Goal: Transaction & Acquisition: Book appointment/travel/reservation

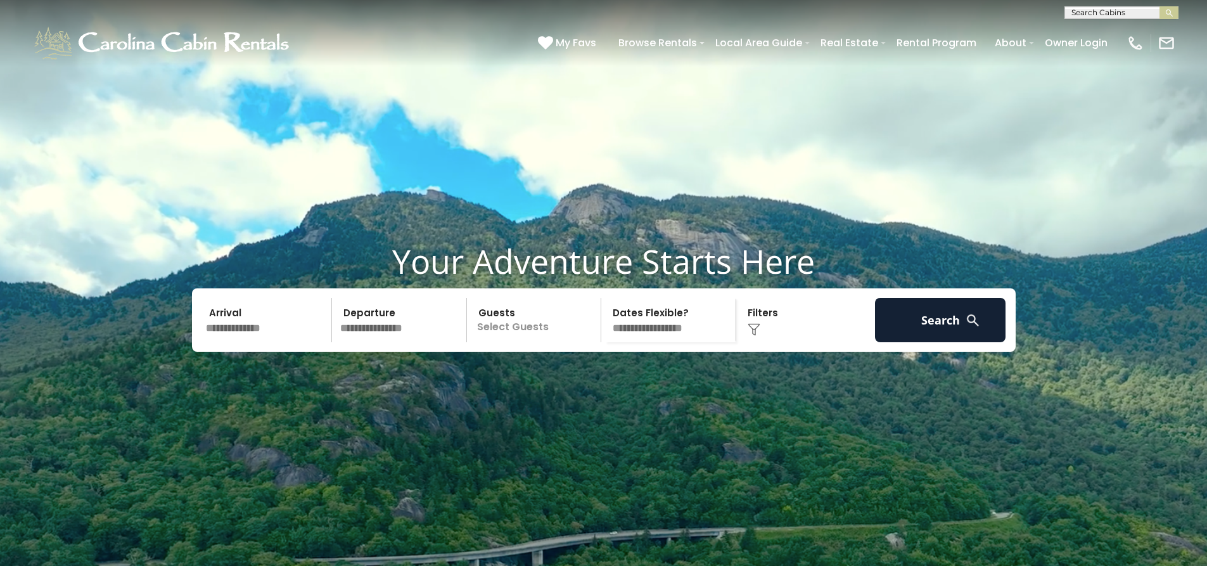
click at [755, 342] on div "Click to Choose" at bounding box center [805, 320] width 131 height 44
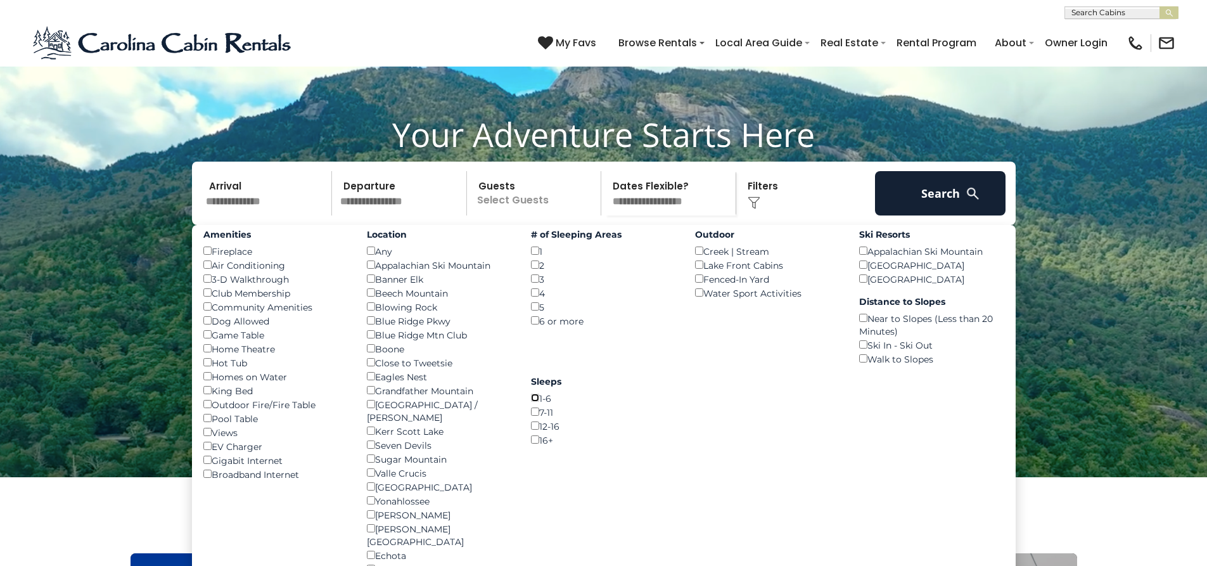
scroll to position [190, 0]
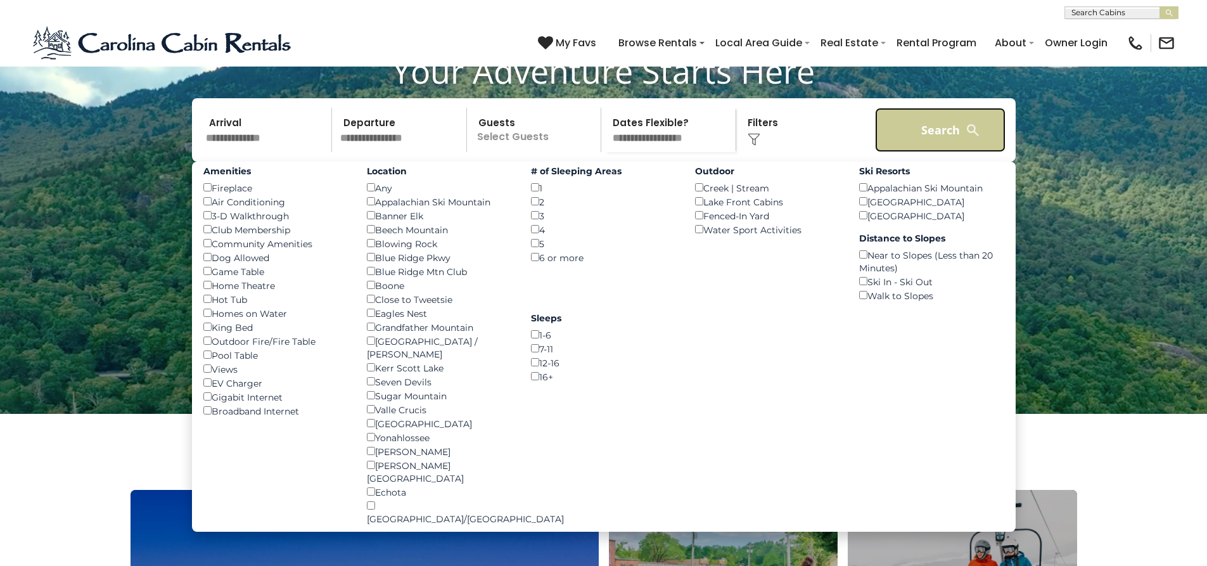
click at [911, 152] on button "Search" at bounding box center [940, 130] width 131 height 44
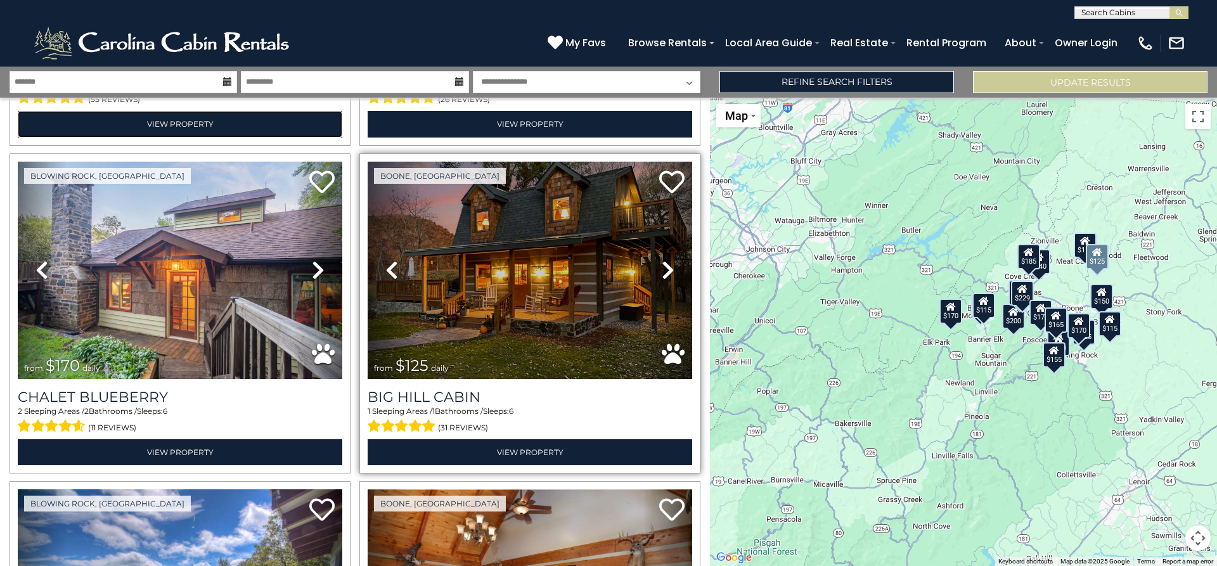
scroll to position [1648, 0]
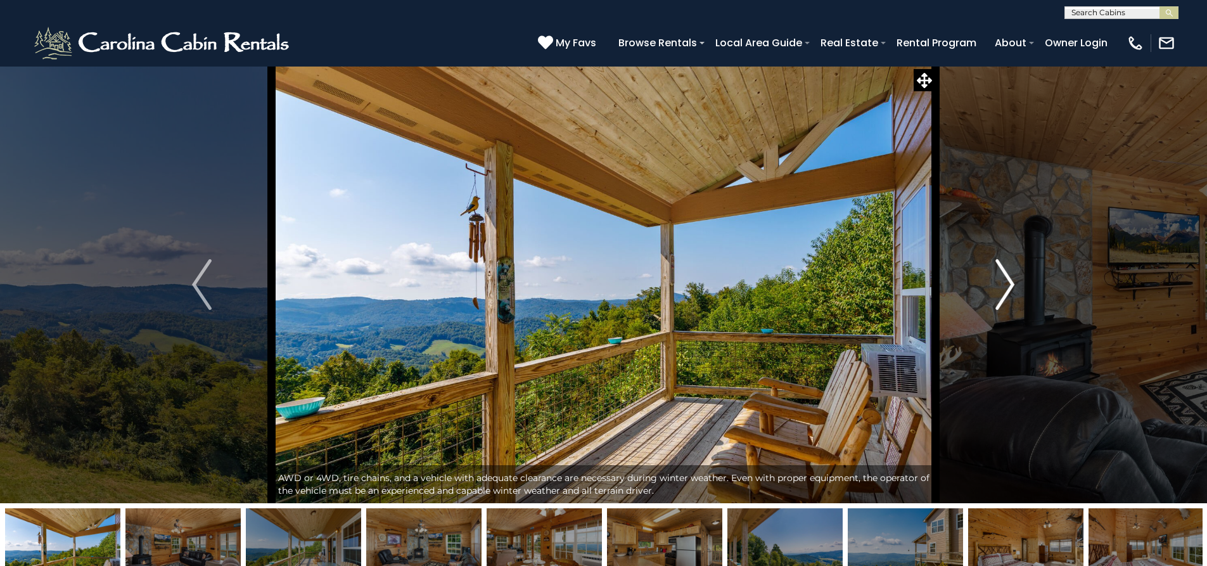
click at [1005, 285] on img "Next" at bounding box center [1005, 284] width 19 height 51
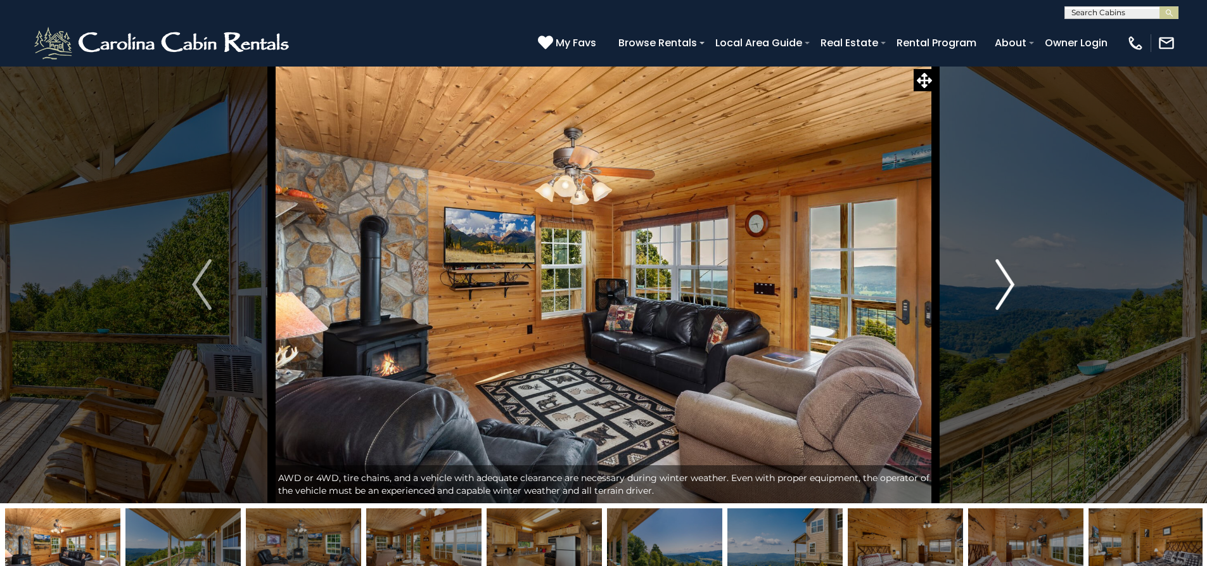
click at [1005, 285] on img "Next" at bounding box center [1005, 284] width 19 height 51
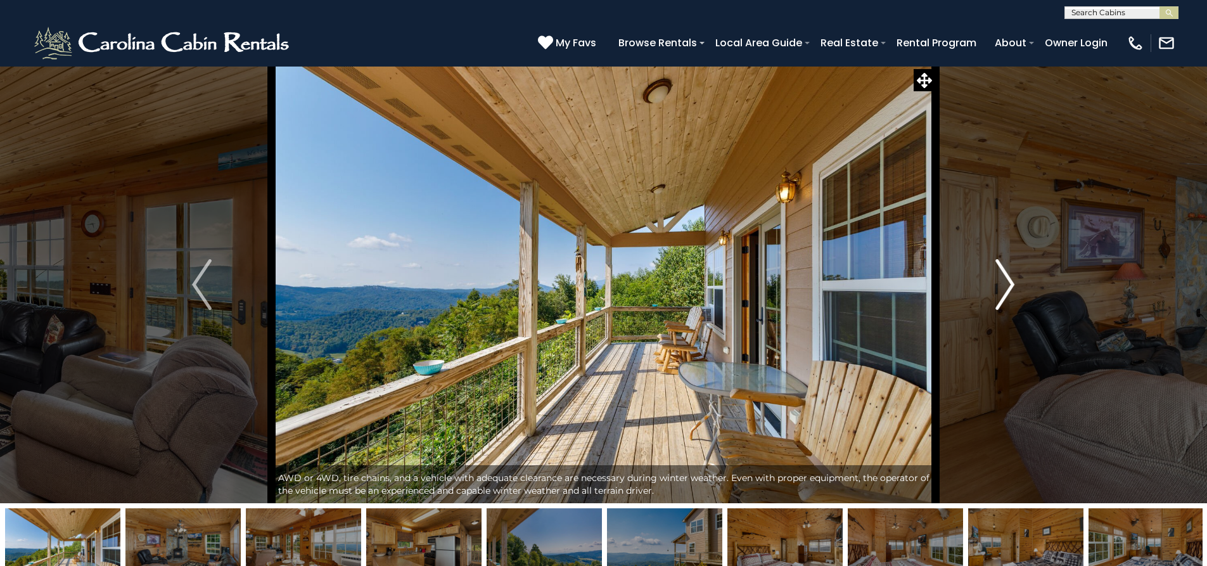
click at [1005, 285] on img "Next" at bounding box center [1005, 284] width 19 height 51
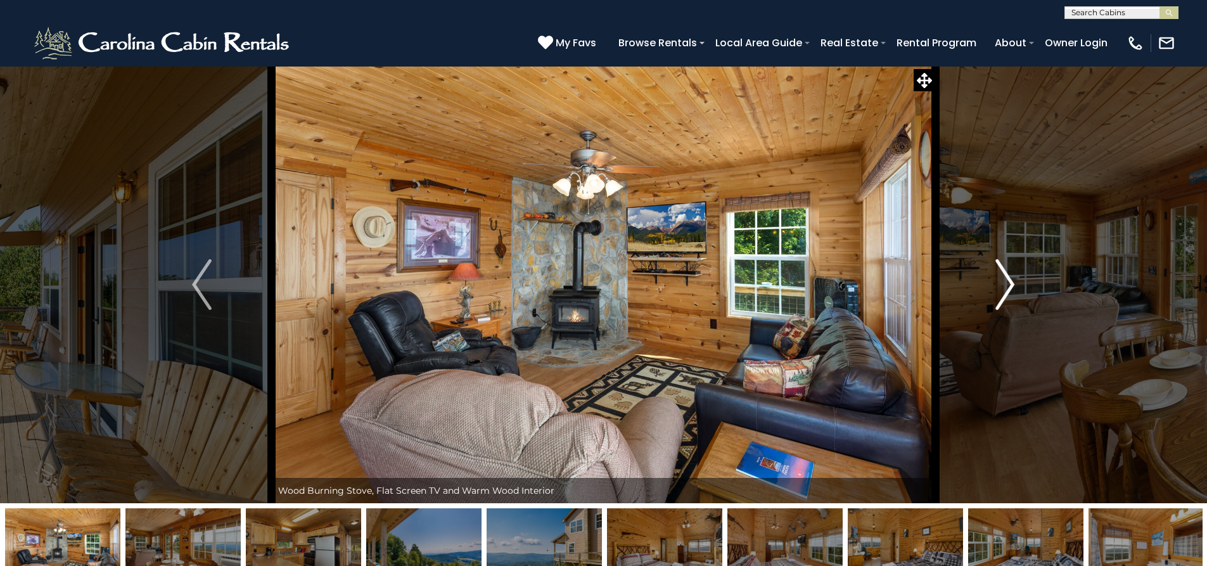
click at [1005, 285] on img "Next" at bounding box center [1005, 284] width 19 height 51
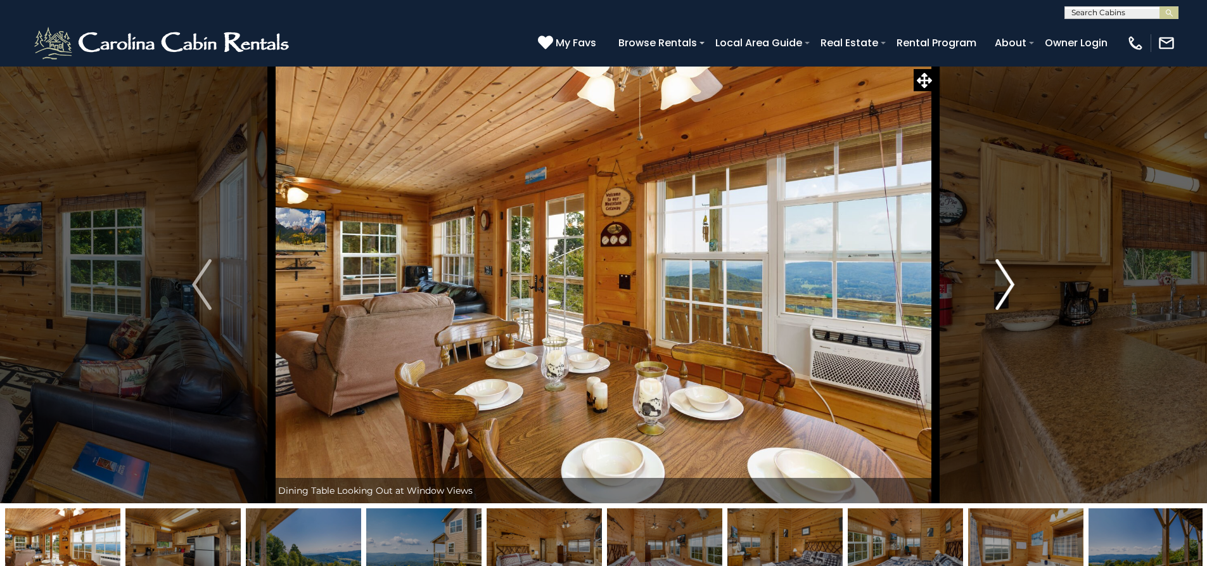
click at [1005, 285] on img "Next" at bounding box center [1005, 284] width 19 height 51
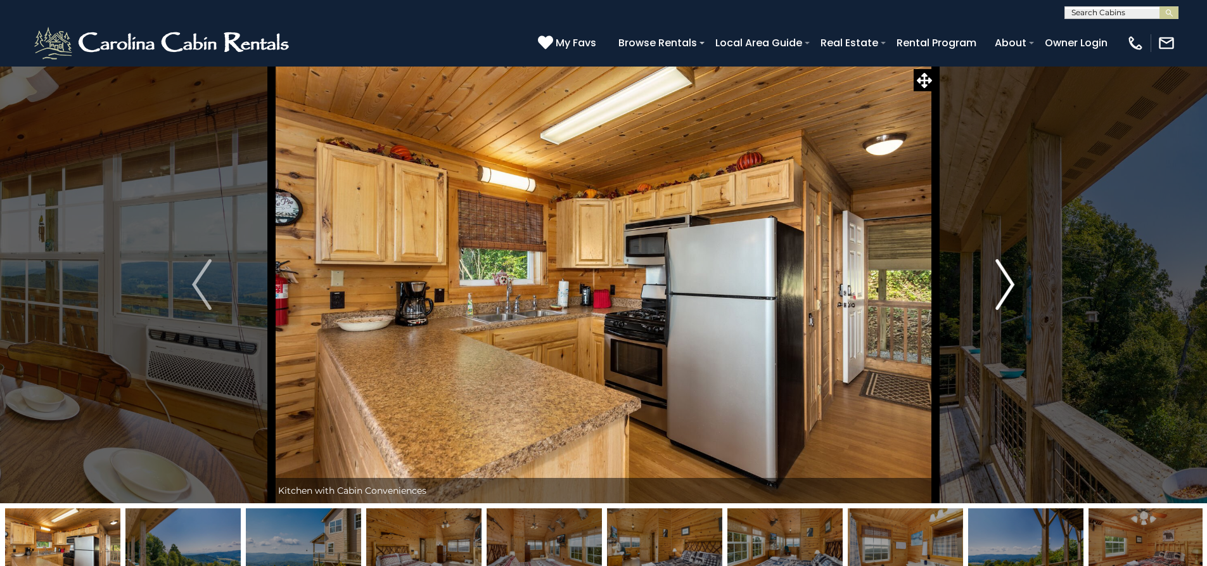
click at [1005, 285] on img "Next" at bounding box center [1005, 284] width 19 height 51
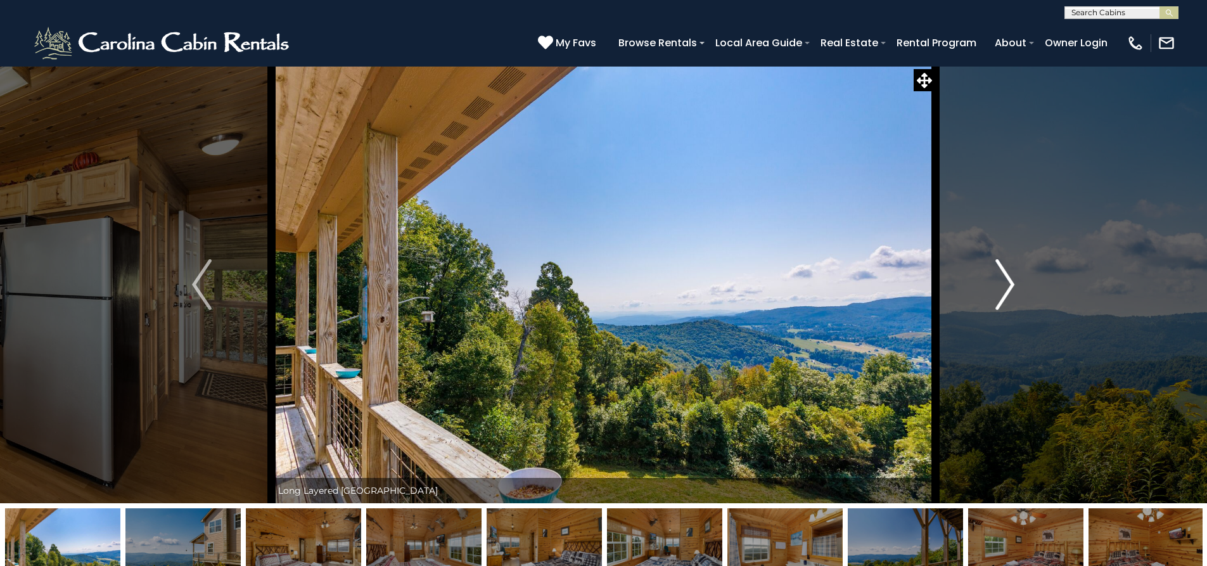
click at [1005, 285] on img "Next" at bounding box center [1005, 284] width 19 height 51
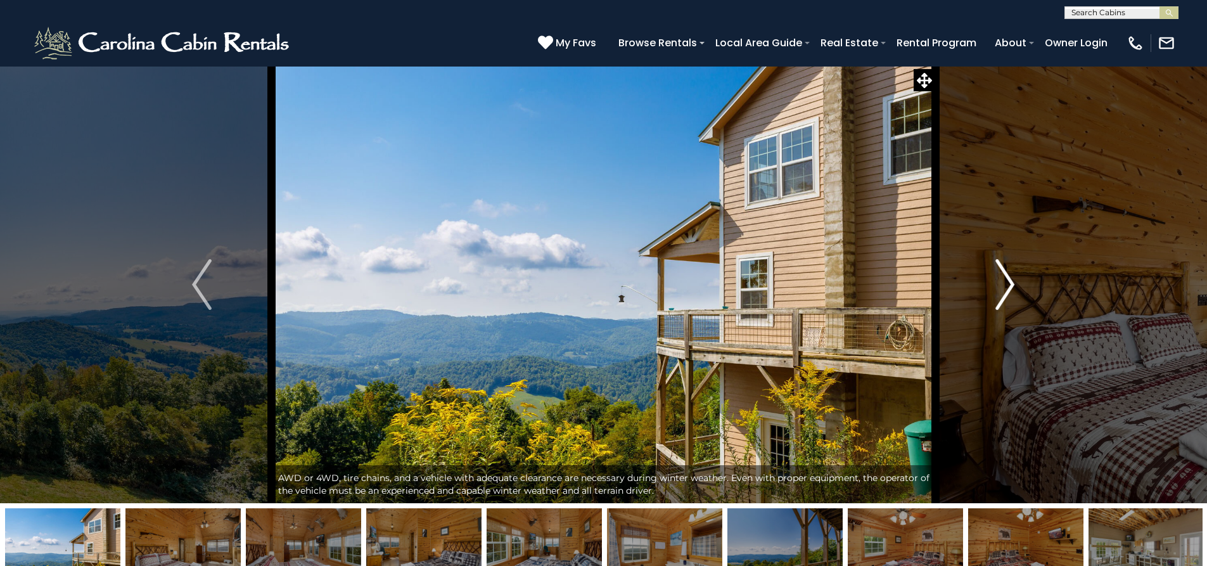
click at [1005, 285] on img "Next" at bounding box center [1005, 284] width 19 height 51
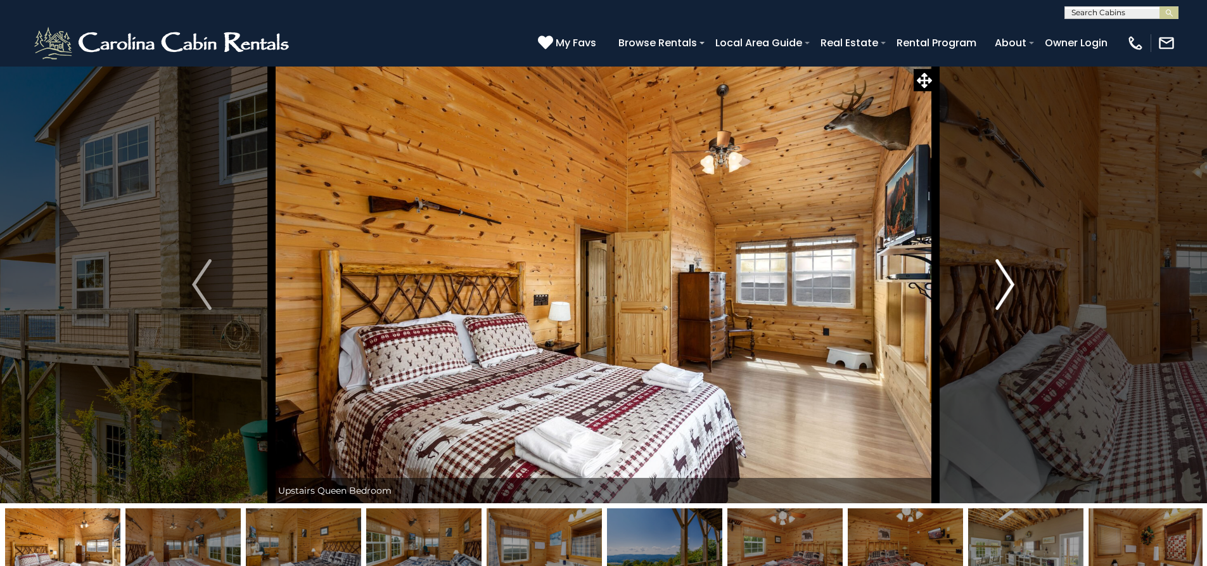
click at [1005, 285] on img "Next" at bounding box center [1005, 284] width 19 height 51
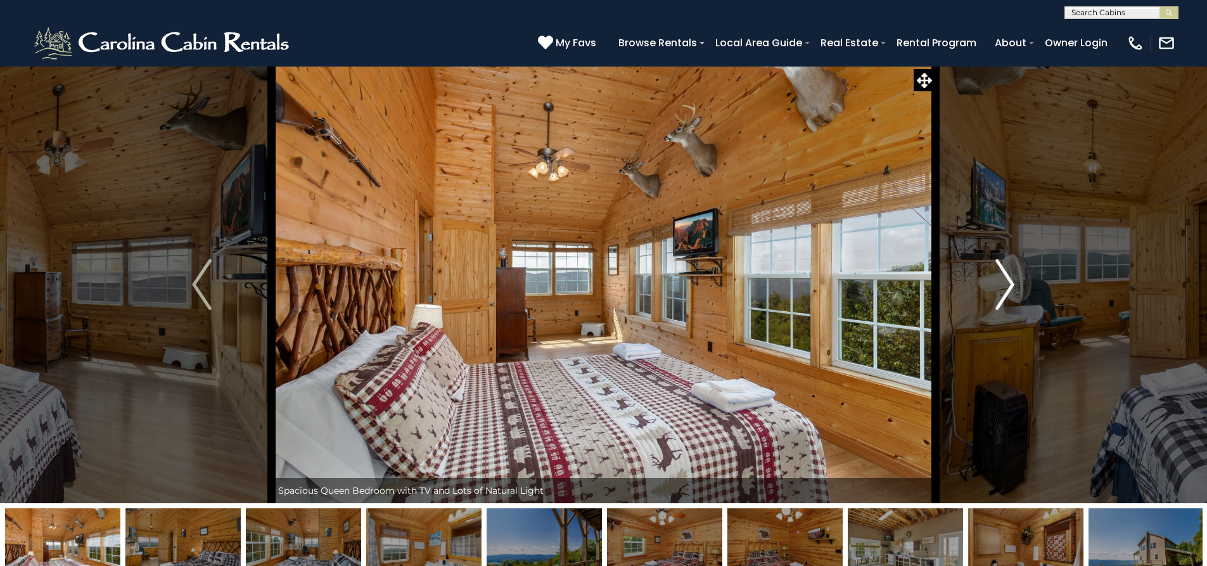
click at [1005, 285] on img "Next" at bounding box center [1005, 284] width 19 height 51
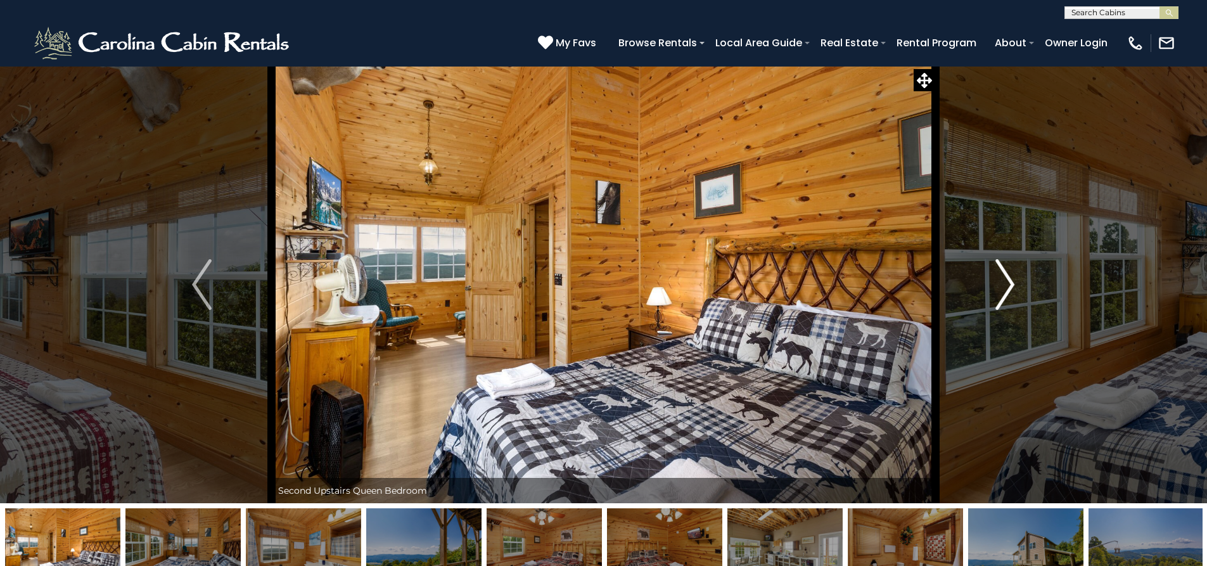
click at [1005, 285] on img "Next" at bounding box center [1005, 284] width 19 height 51
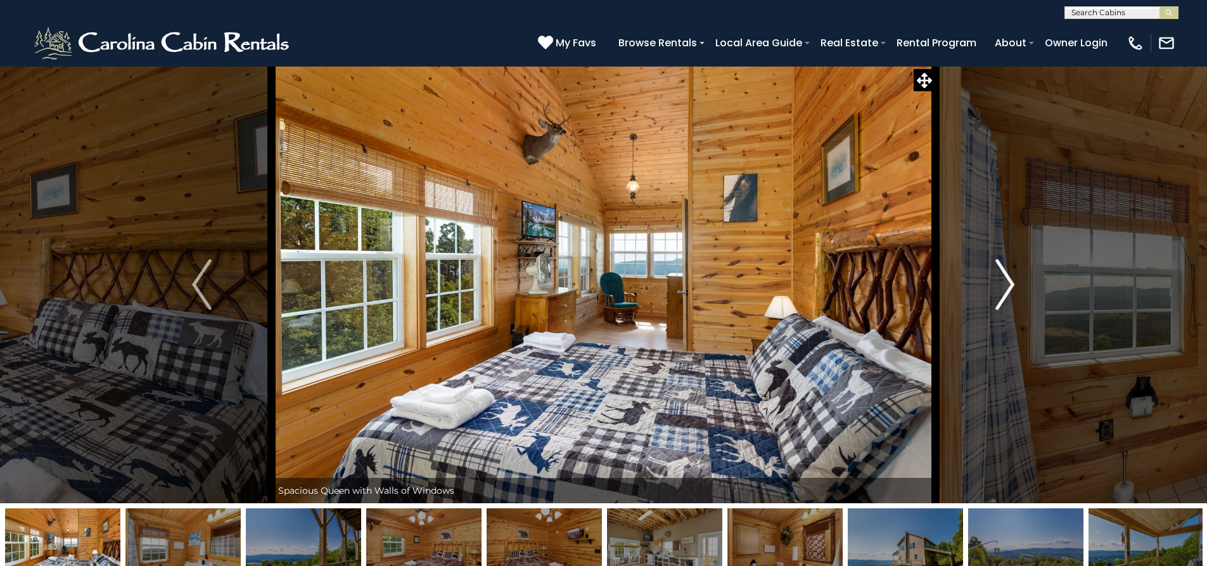
click at [1005, 285] on img "Next" at bounding box center [1005, 284] width 19 height 51
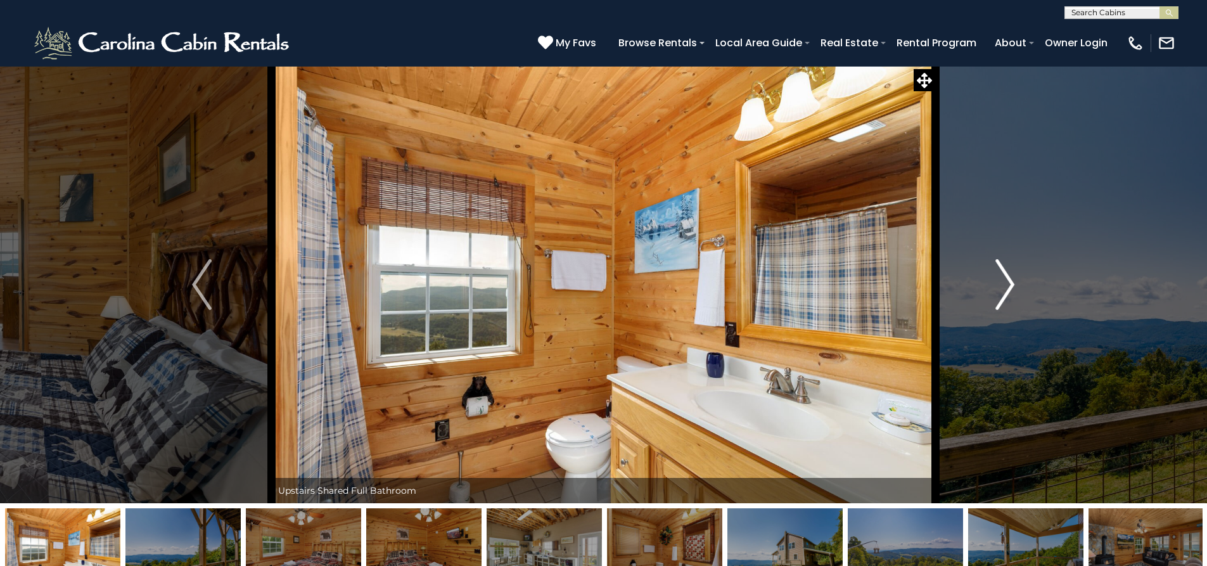
click at [1005, 285] on img "Next" at bounding box center [1005, 284] width 19 height 51
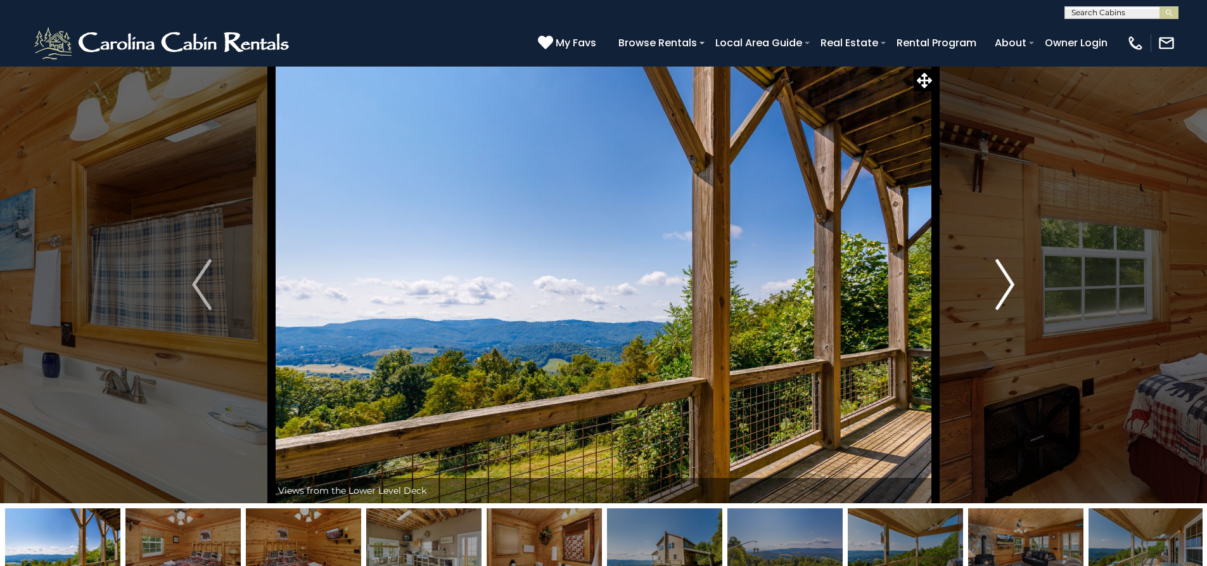
click at [1005, 285] on img "Next" at bounding box center [1005, 284] width 19 height 51
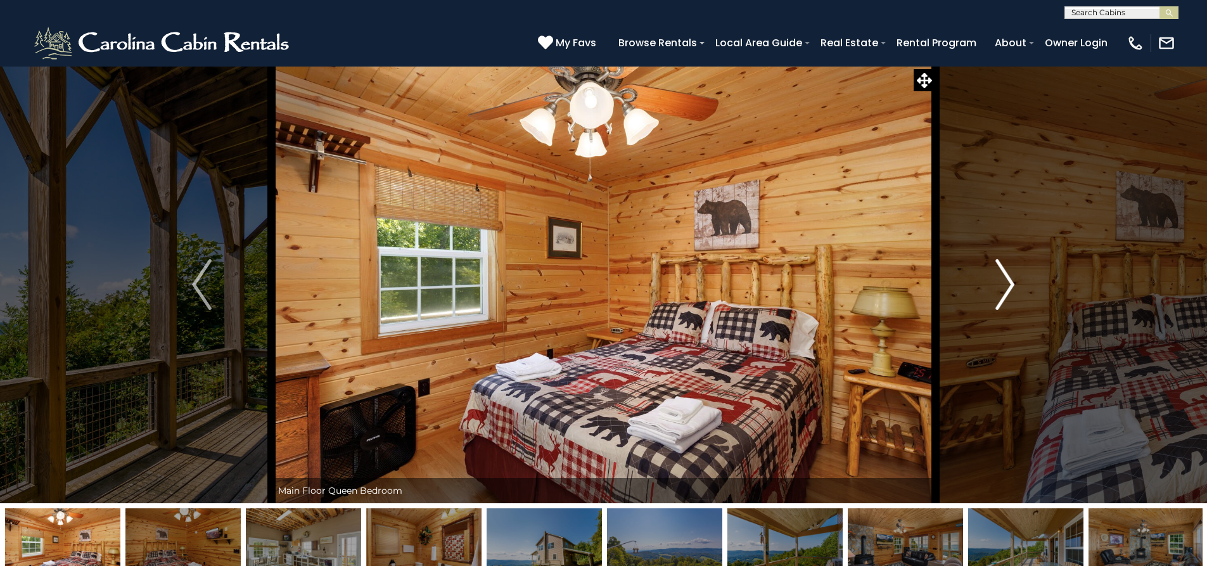
click at [1005, 285] on img "Next" at bounding box center [1005, 284] width 19 height 51
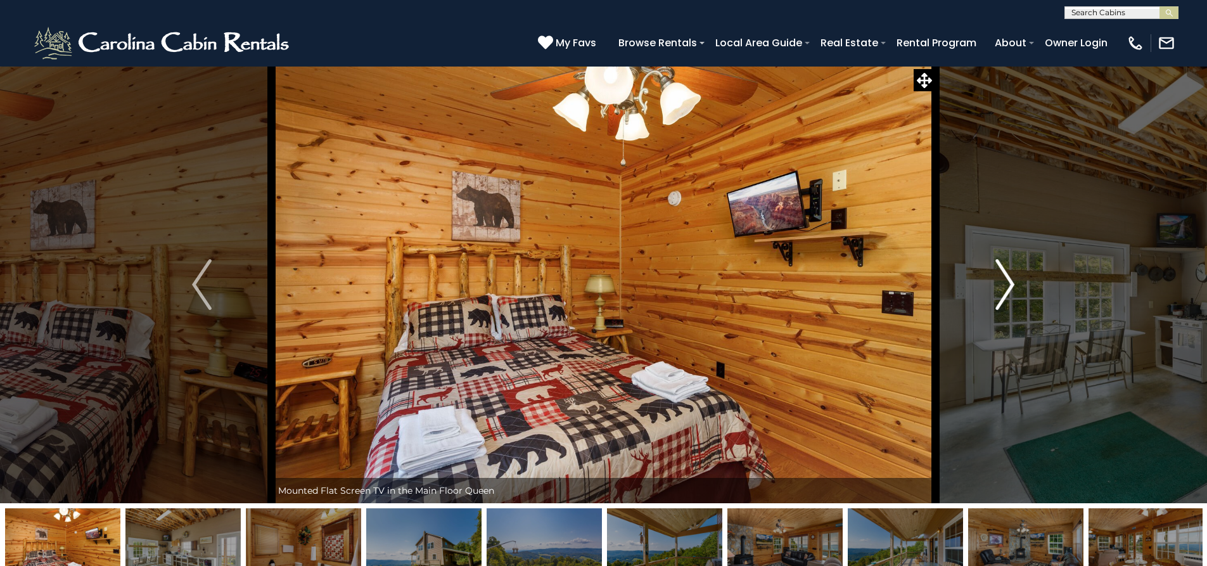
click at [1005, 285] on img "Next" at bounding box center [1005, 284] width 19 height 51
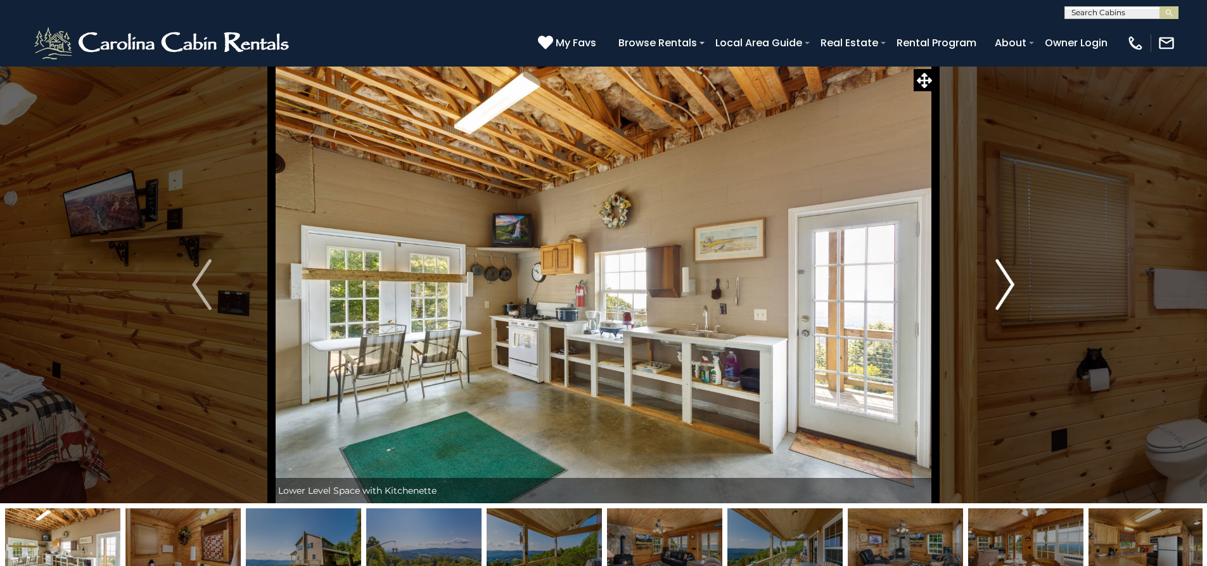
click at [1005, 285] on img "Next" at bounding box center [1005, 284] width 19 height 51
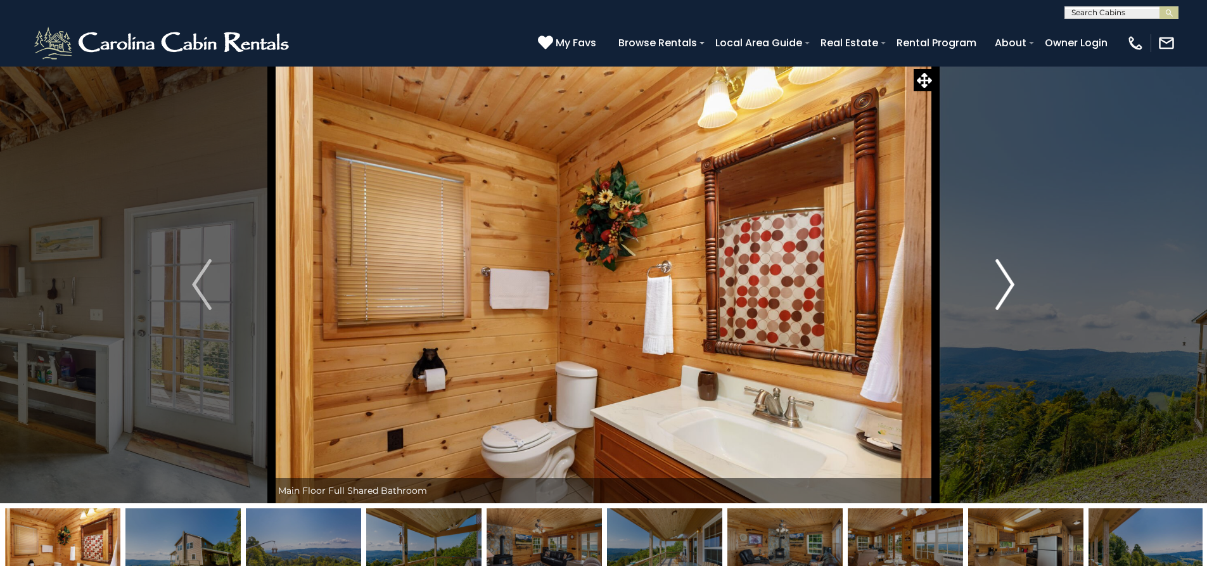
click at [1005, 285] on img "Next" at bounding box center [1005, 284] width 19 height 51
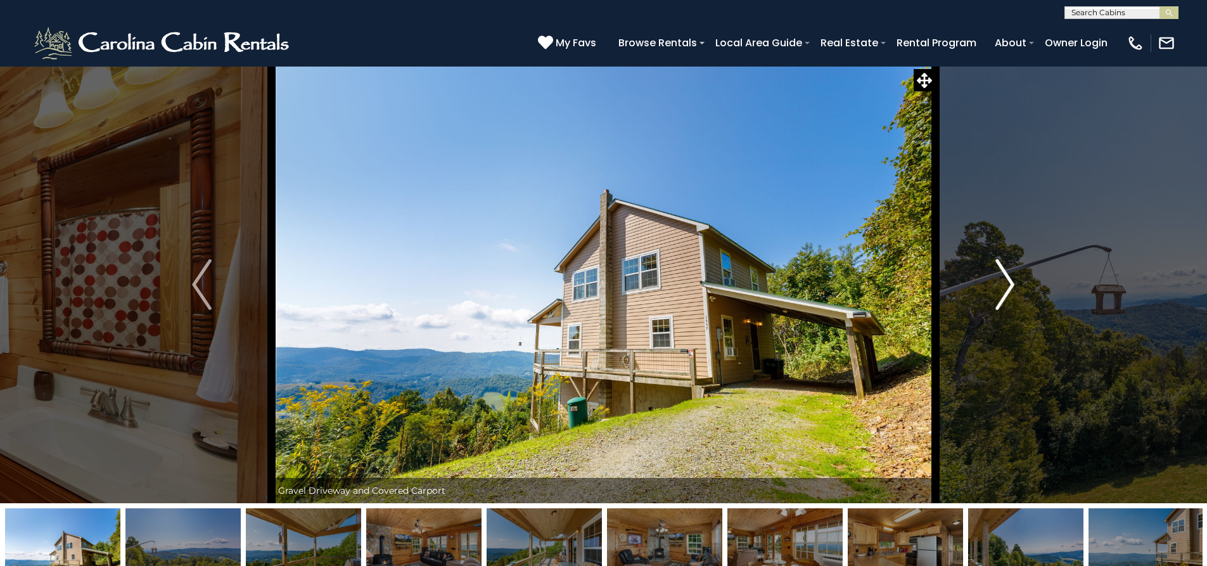
click at [1005, 285] on img "Next" at bounding box center [1005, 284] width 19 height 51
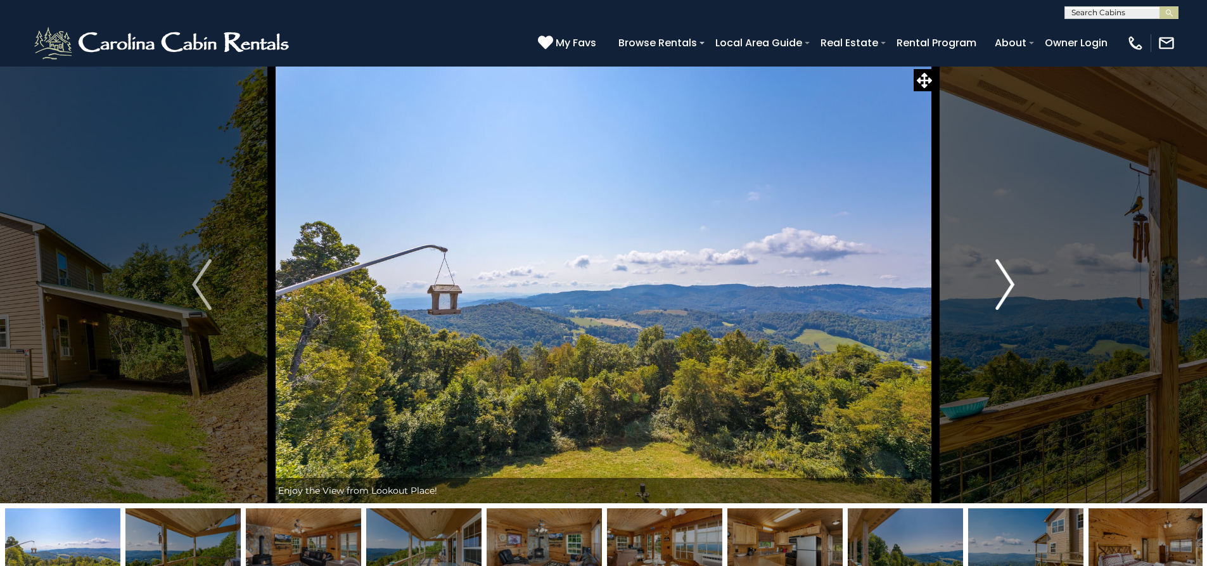
click at [1005, 285] on img "Next" at bounding box center [1005, 284] width 19 height 51
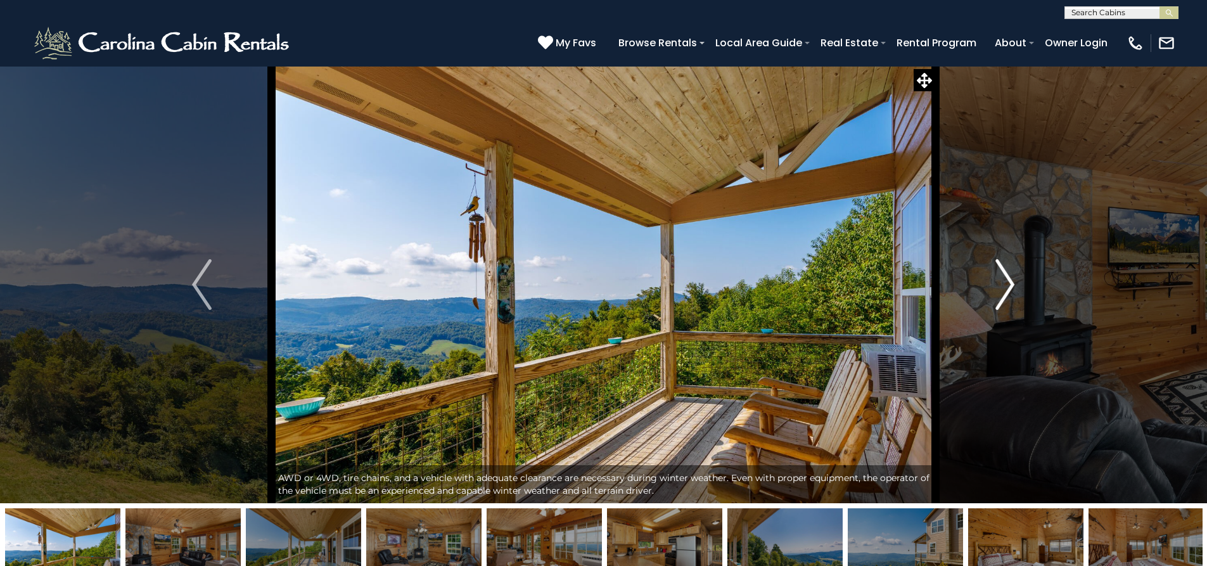
click at [1005, 285] on img "Next" at bounding box center [1005, 284] width 19 height 51
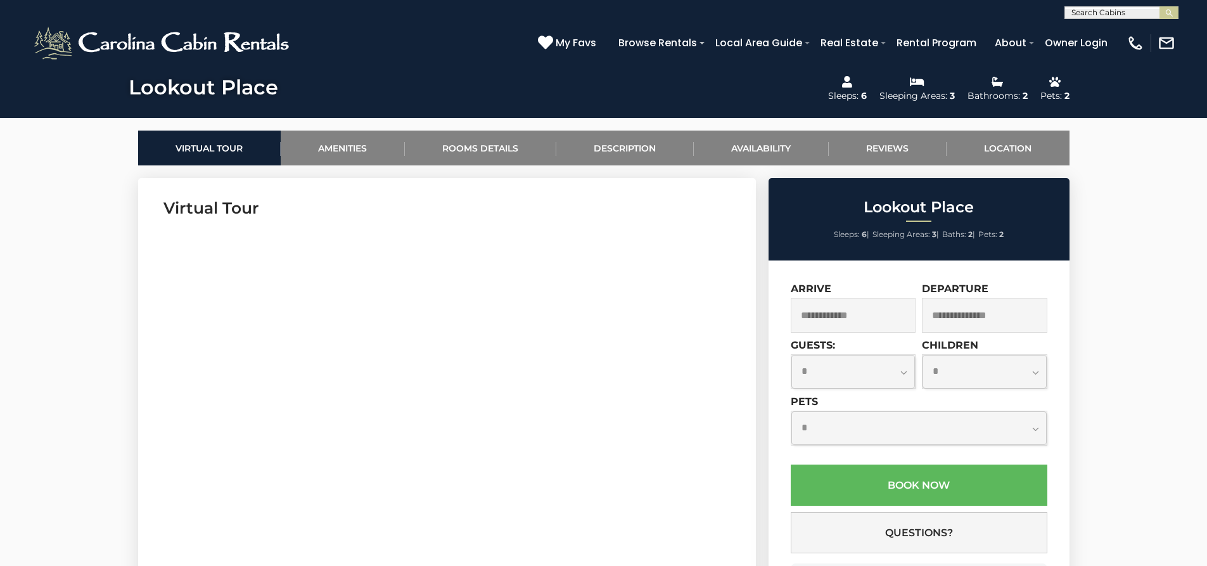
scroll to position [570, 0]
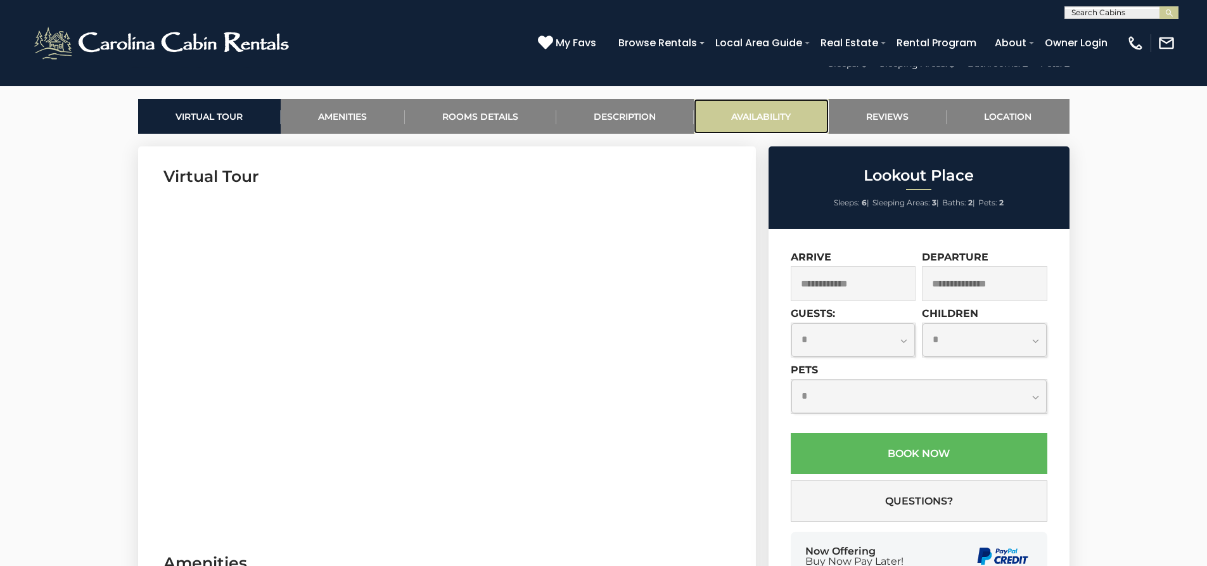
click at [765, 126] on link "Availability" at bounding box center [761, 116] width 135 height 35
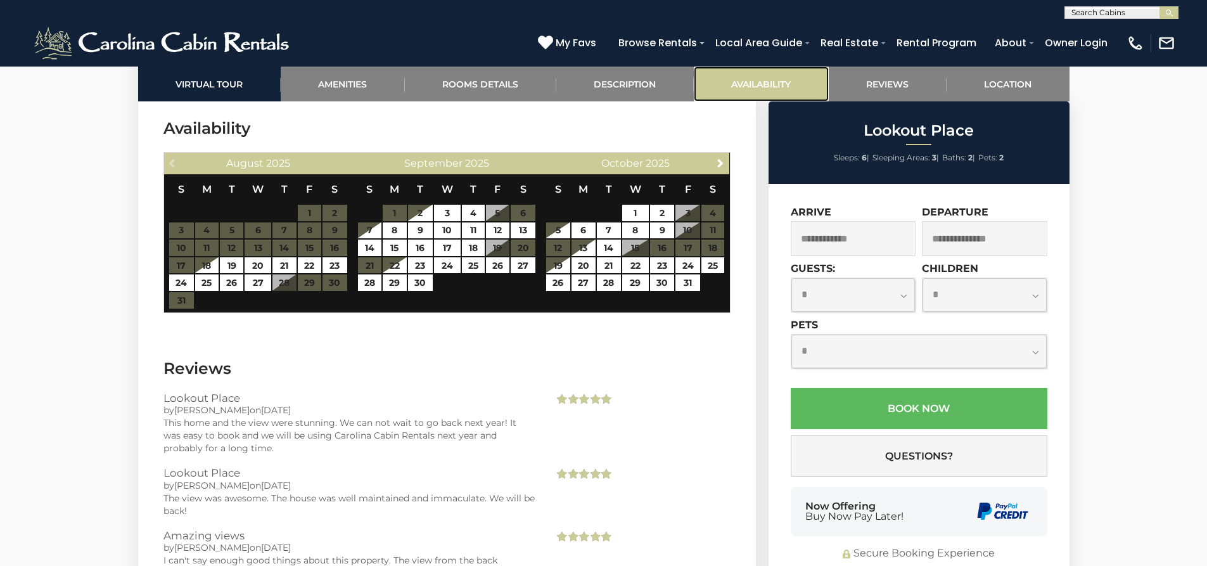
scroll to position [2361, 0]
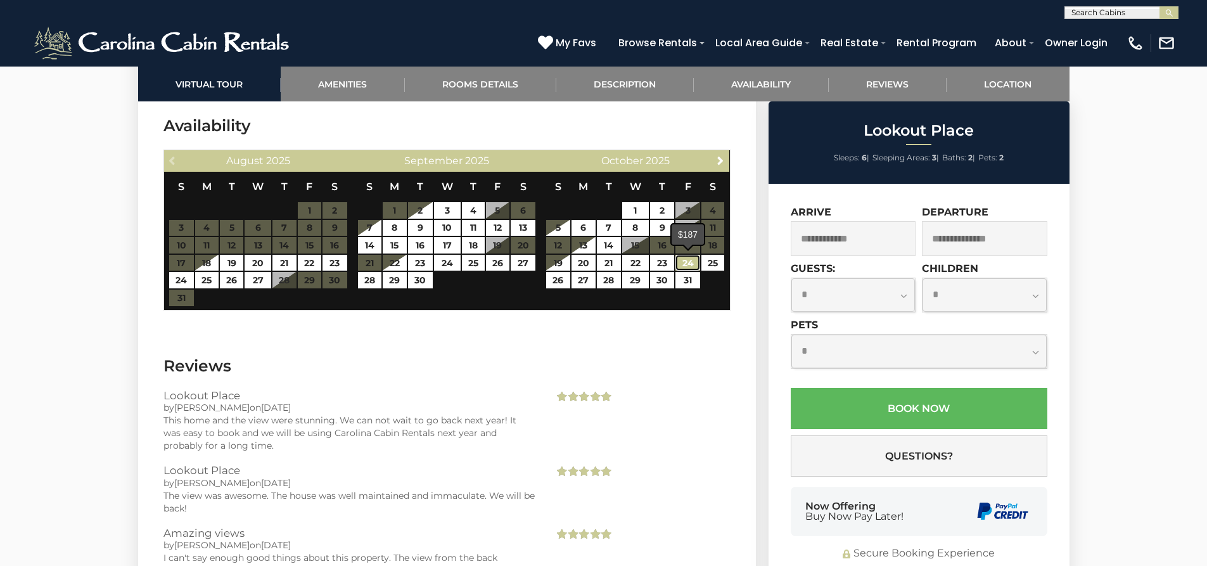
click at [688, 262] on link "24" at bounding box center [688, 263] width 25 height 16
type input "**********"
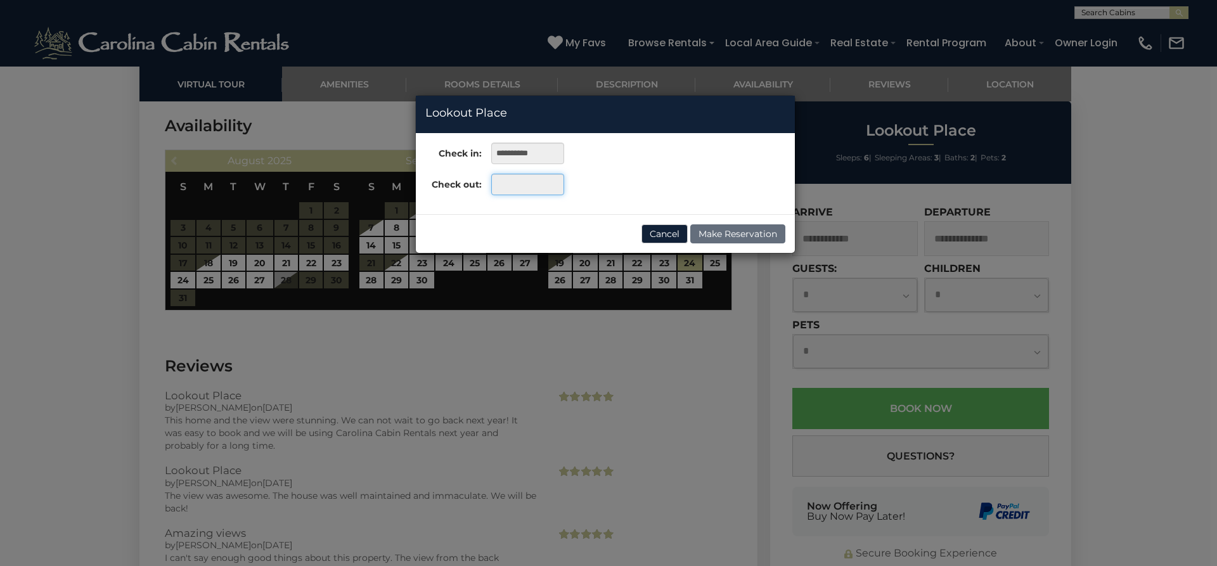
click at [539, 184] on input "text" at bounding box center [527, 185] width 73 height 22
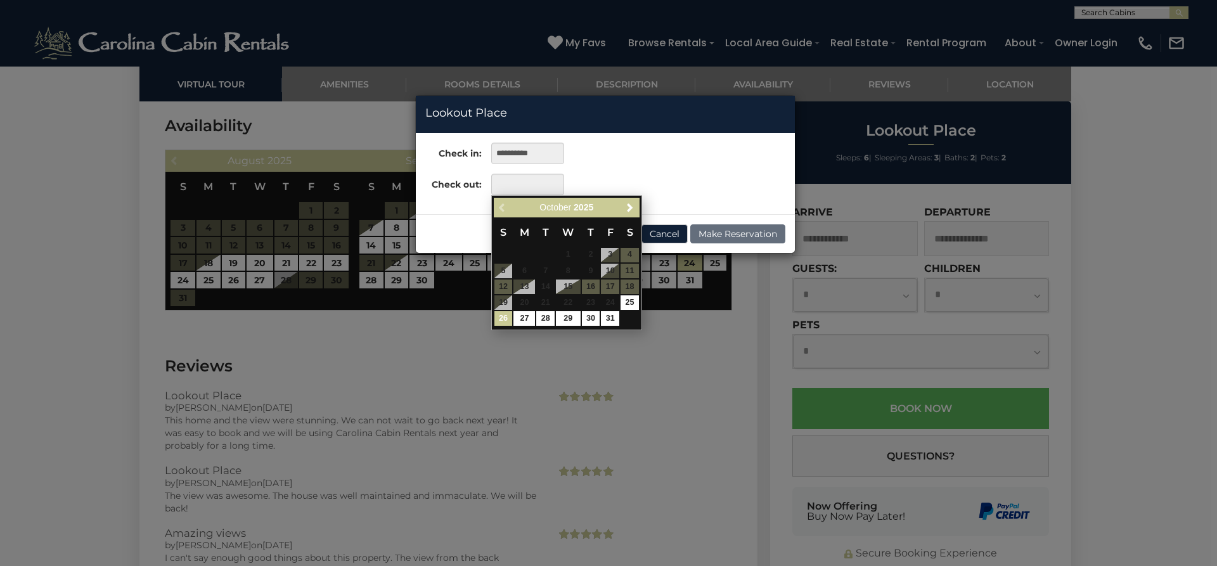
click at [501, 320] on link "26" at bounding box center [503, 318] width 18 height 15
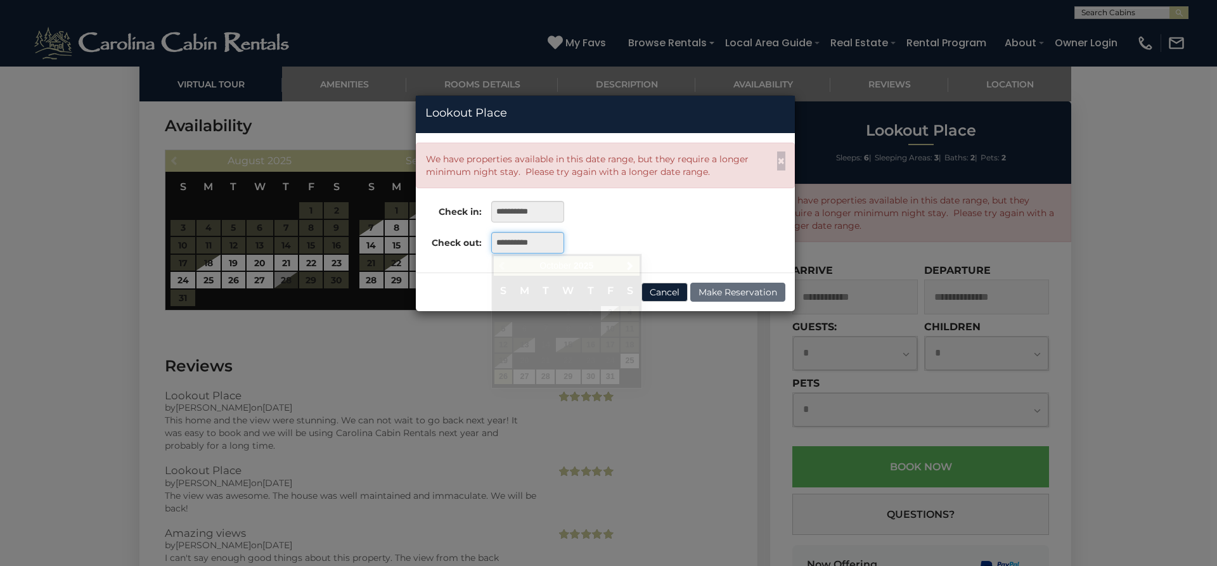
click at [552, 250] on input "**********" at bounding box center [527, 243] width 73 height 22
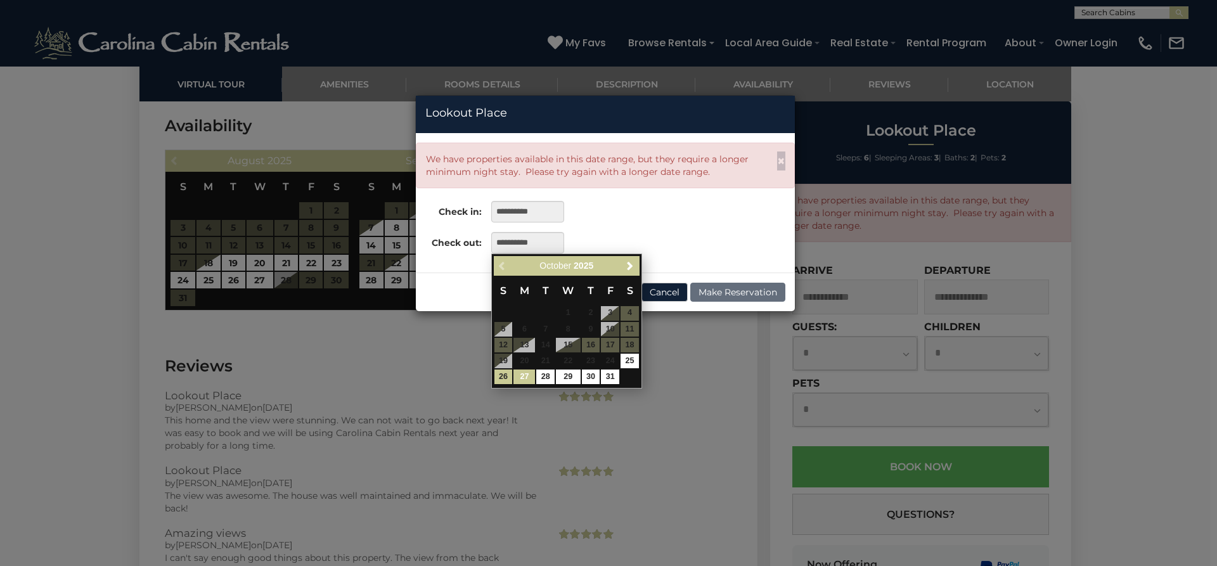
click at [523, 375] on link "27" at bounding box center [524, 376] width 22 height 15
type input "**********"
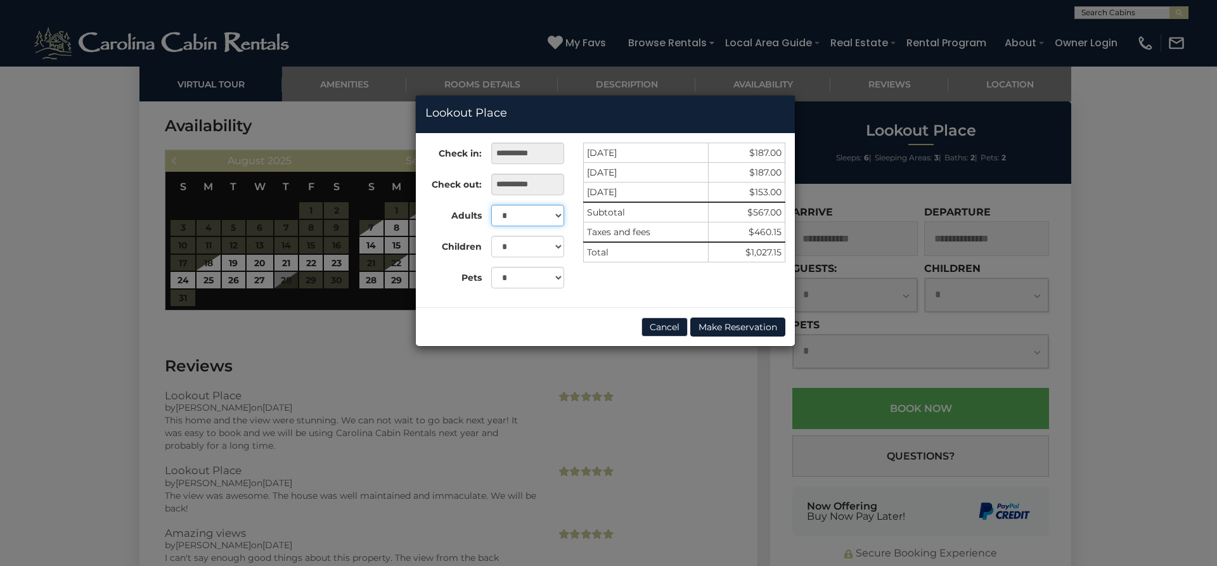
click at [558, 214] on select "* * * * * *" at bounding box center [527, 216] width 73 height 22
select select "*"
click at [491, 205] on select "* * * * * *" at bounding box center [527, 216] width 73 height 22
click at [555, 278] on select "* * *" at bounding box center [527, 278] width 73 height 22
select select "*"
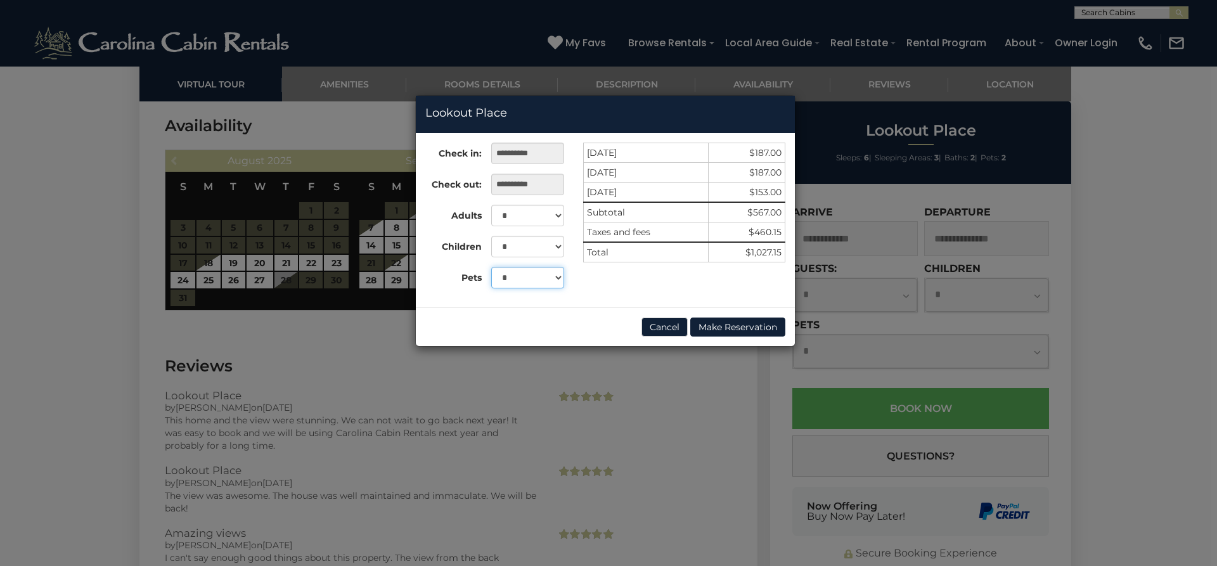
click at [491, 267] on select "* * *" at bounding box center [527, 278] width 73 height 22
click at [657, 324] on button "Cancel" at bounding box center [664, 327] width 46 height 19
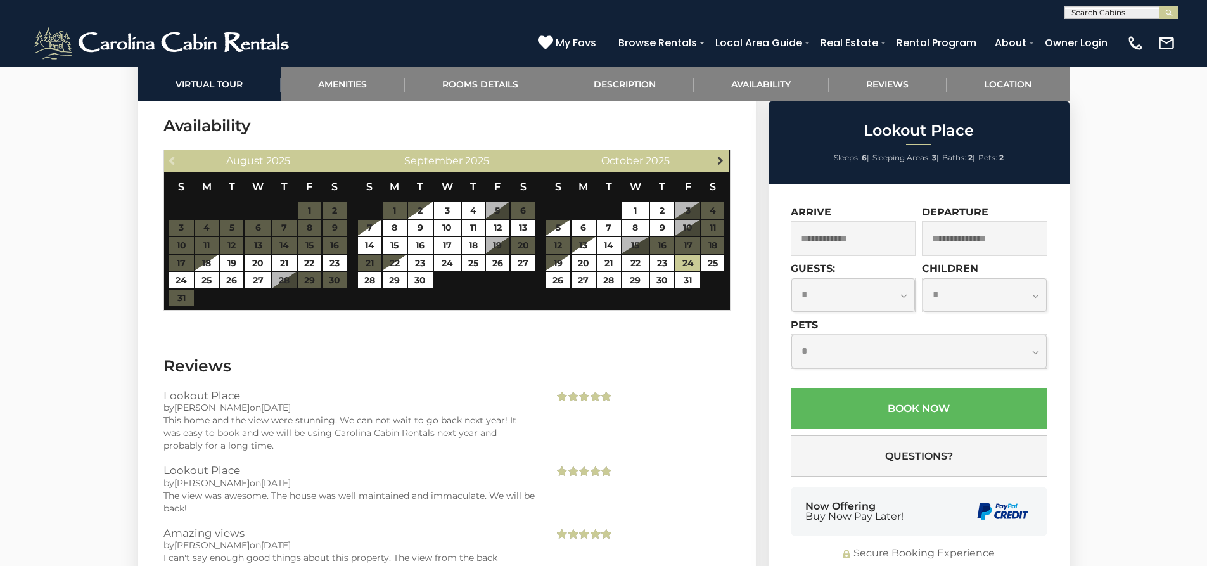
click at [725, 157] on span "Next" at bounding box center [720, 160] width 10 height 10
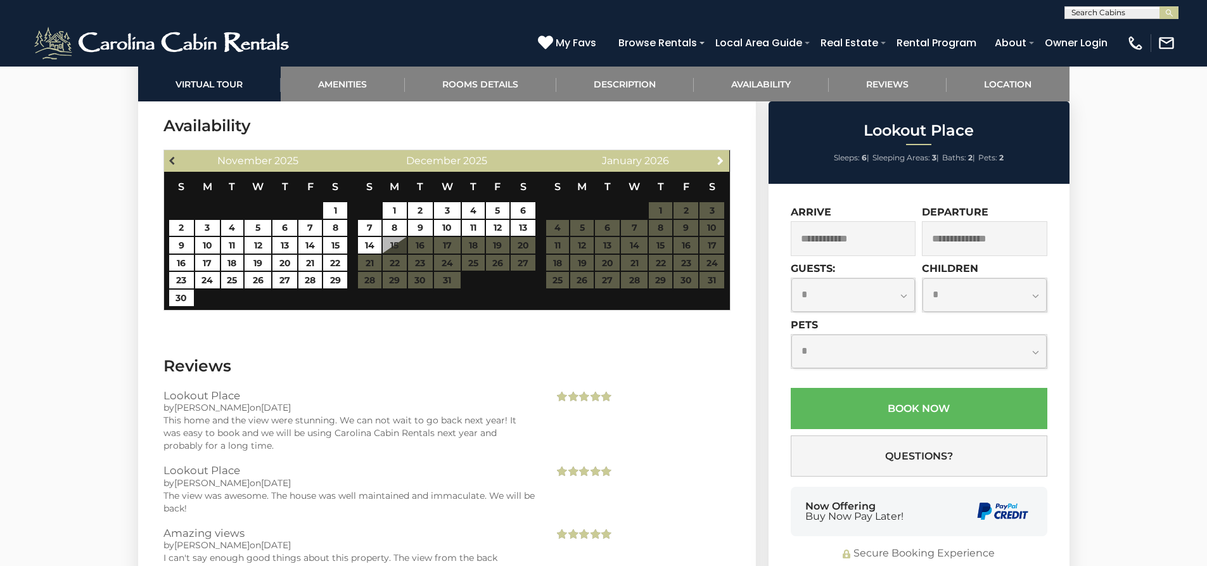
click at [170, 156] on span "Previous" at bounding box center [173, 160] width 10 height 10
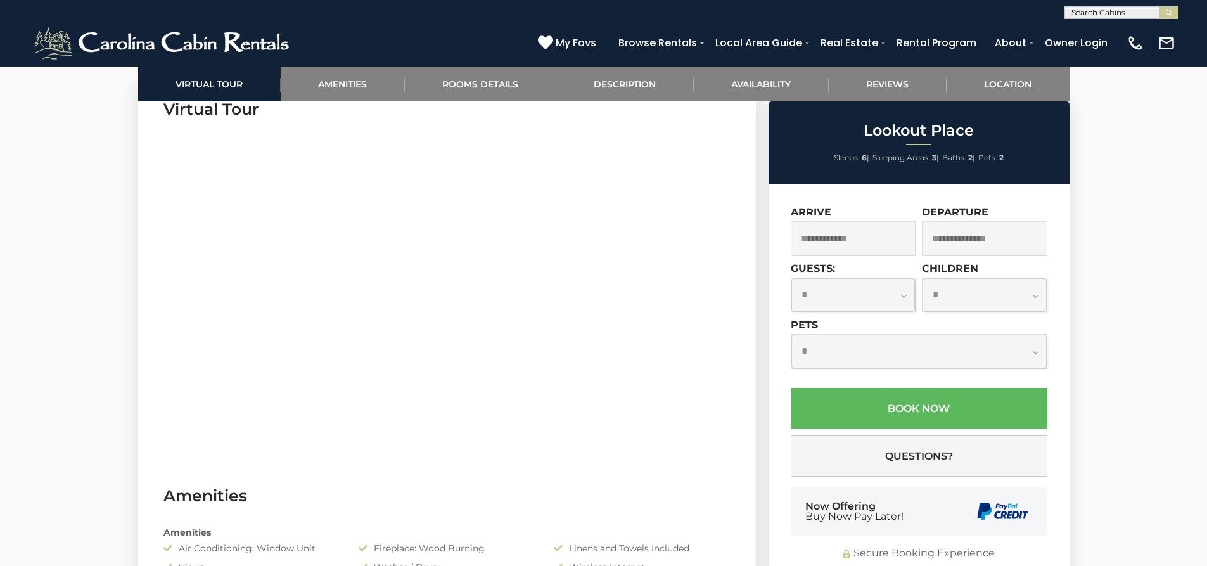
scroll to position [650, 0]
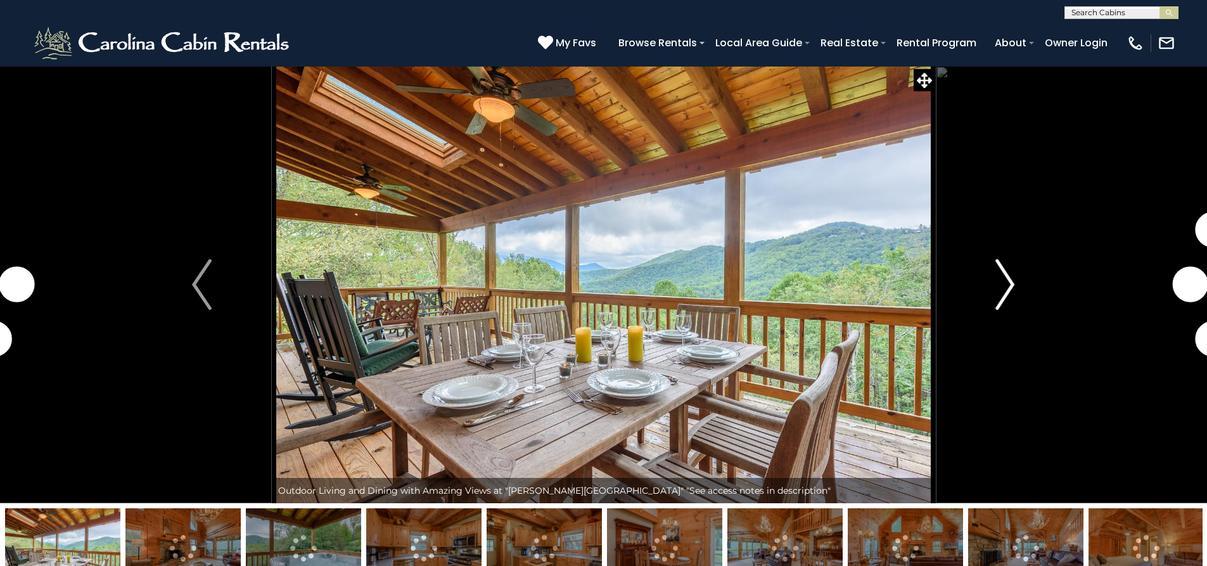
click at [1003, 286] on img "Next" at bounding box center [1005, 284] width 19 height 51
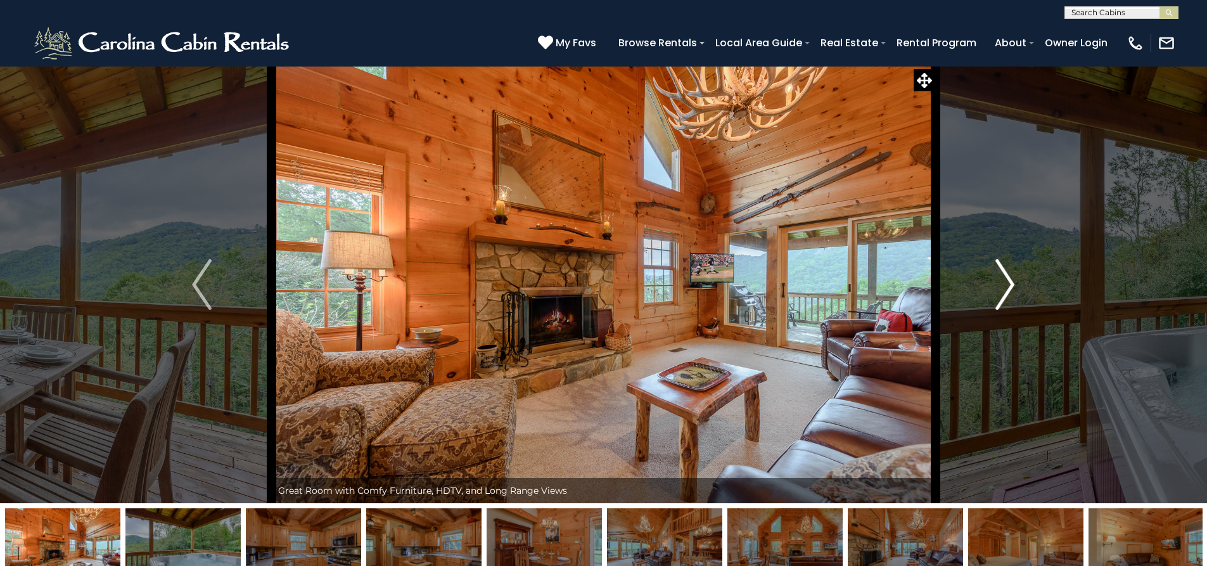
click at [1003, 286] on img "Next" at bounding box center [1005, 284] width 19 height 51
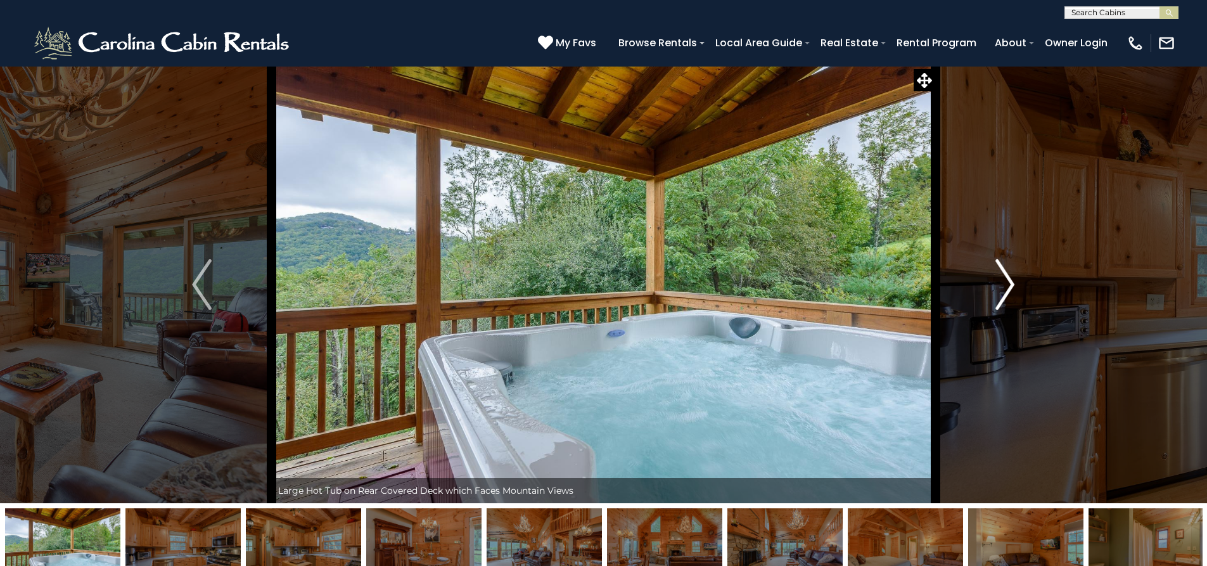
click at [1003, 286] on img "Next" at bounding box center [1005, 284] width 19 height 51
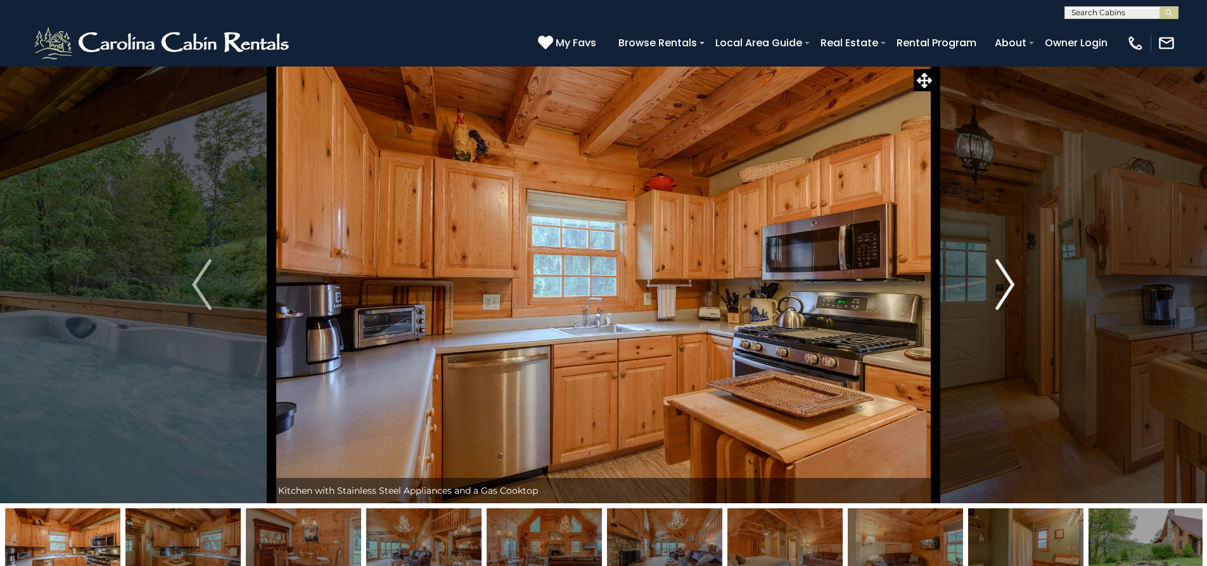
click at [1003, 286] on img "Next" at bounding box center [1005, 284] width 19 height 51
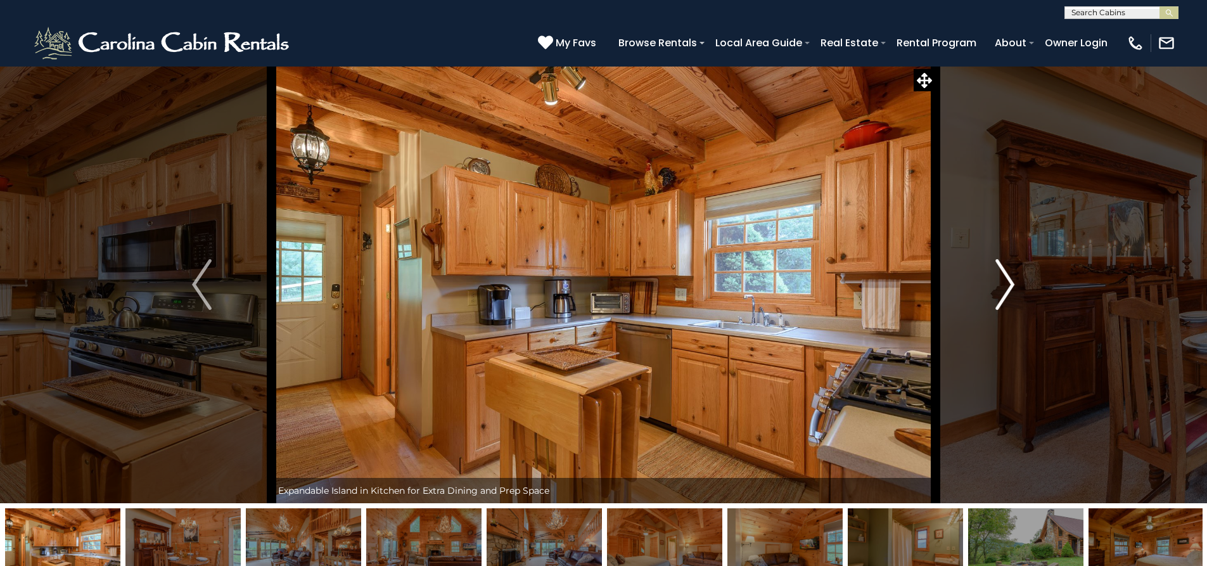
click at [1003, 286] on img "Next" at bounding box center [1005, 284] width 19 height 51
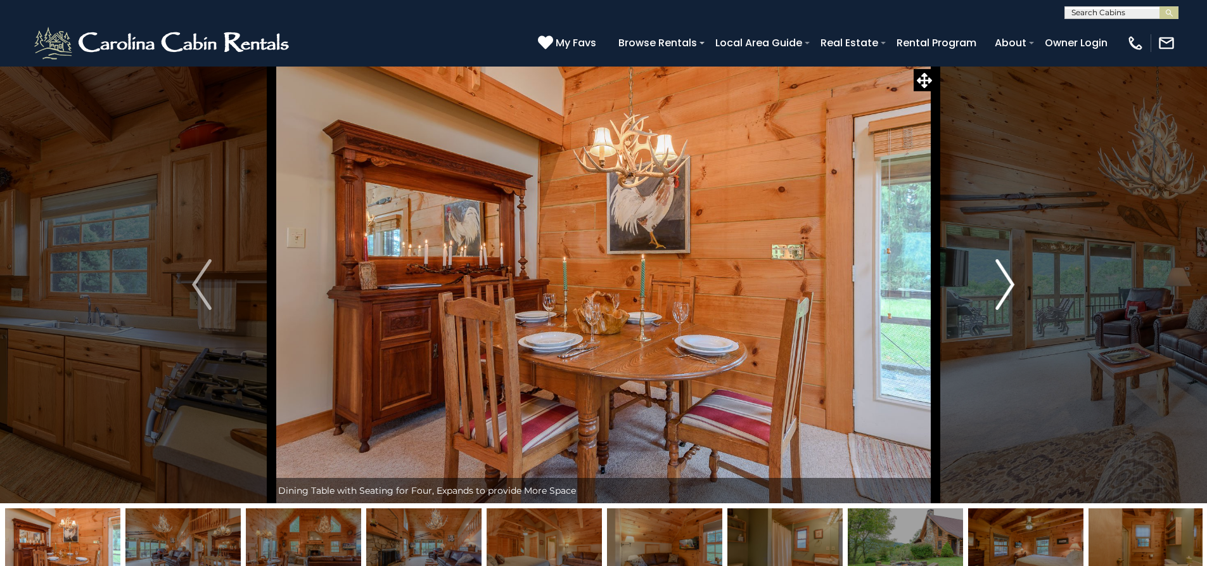
click at [1003, 286] on img "Next" at bounding box center [1005, 284] width 19 height 51
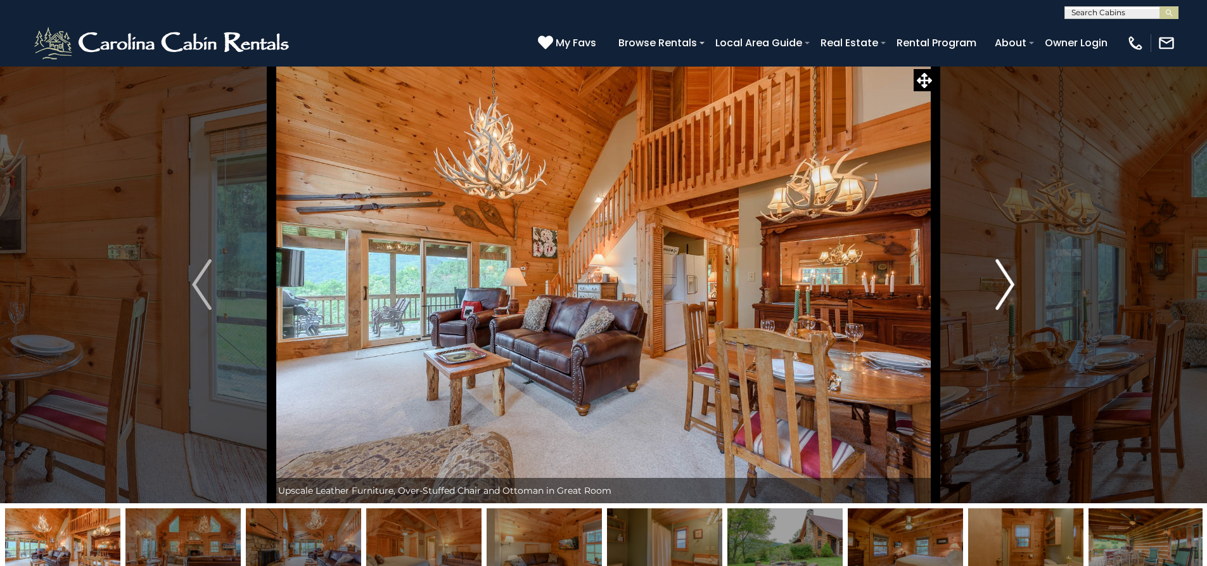
click at [1003, 286] on img "Next" at bounding box center [1005, 284] width 19 height 51
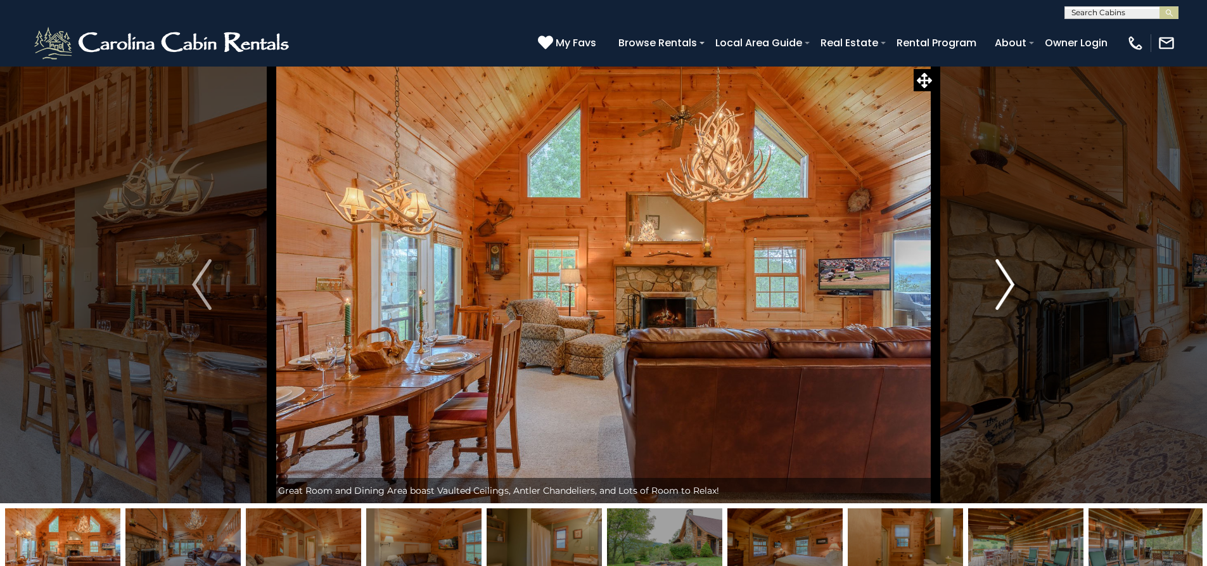
click at [1003, 286] on img "Next" at bounding box center [1005, 284] width 19 height 51
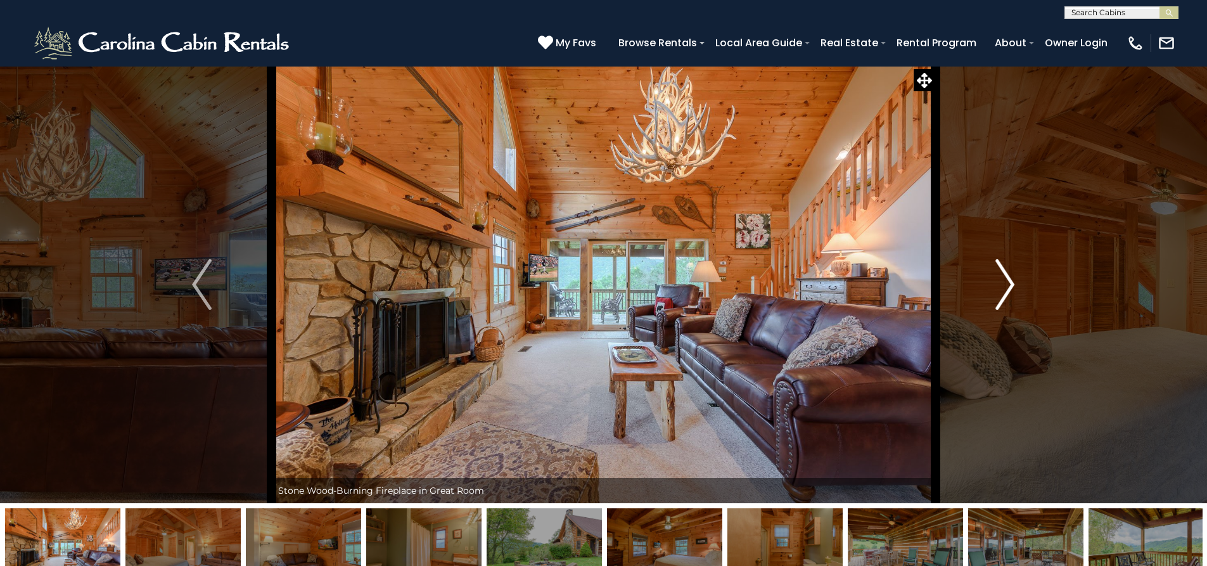
click at [1003, 286] on img "Next" at bounding box center [1005, 284] width 19 height 51
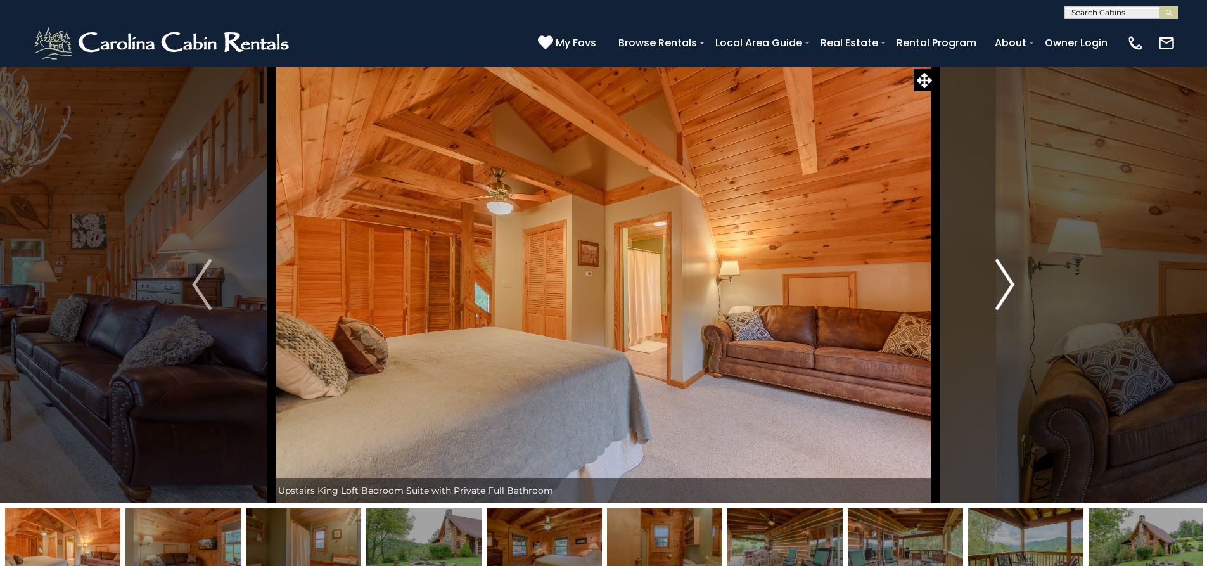
click at [1003, 286] on img "Next" at bounding box center [1005, 284] width 19 height 51
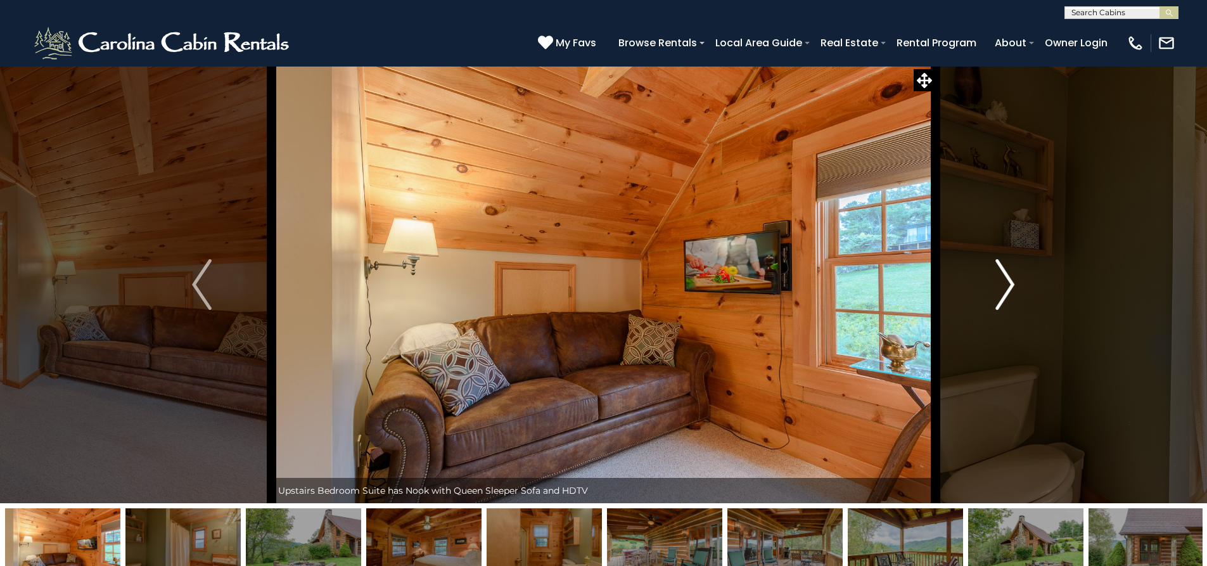
click at [1003, 286] on img "Next" at bounding box center [1005, 284] width 19 height 51
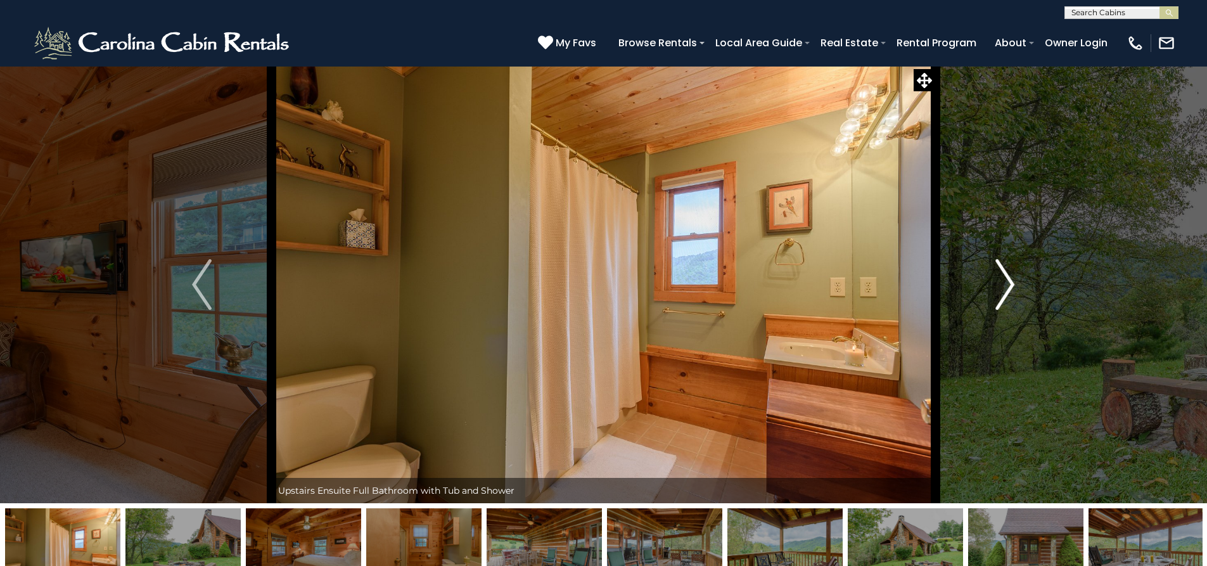
click at [1003, 286] on img "Next" at bounding box center [1005, 284] width 19 height 51
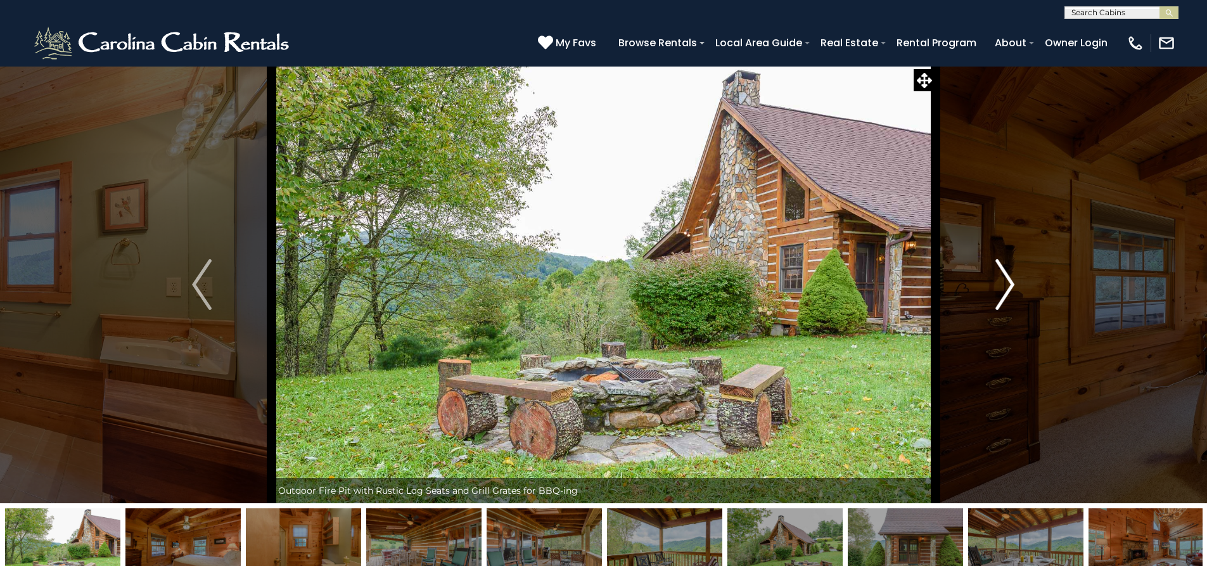
click at [1003, 286] on img "Next" at bounding box center [1005, 284] width 19 height 51
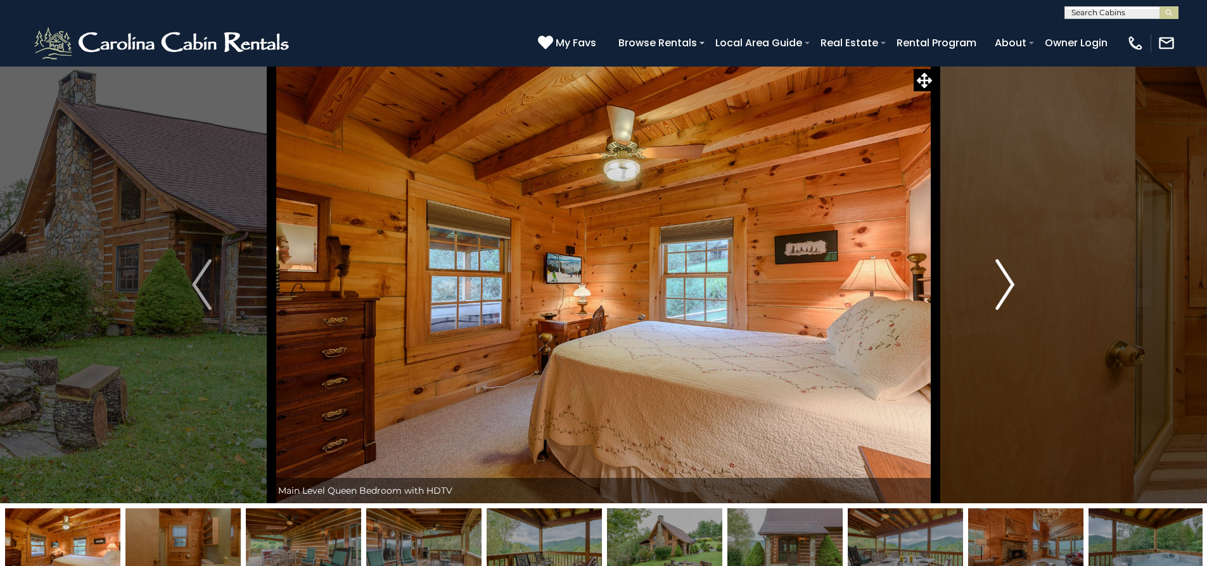
click at [1003, 286] on img "Next" at bounding box center [1005, 284] width 19 height 51
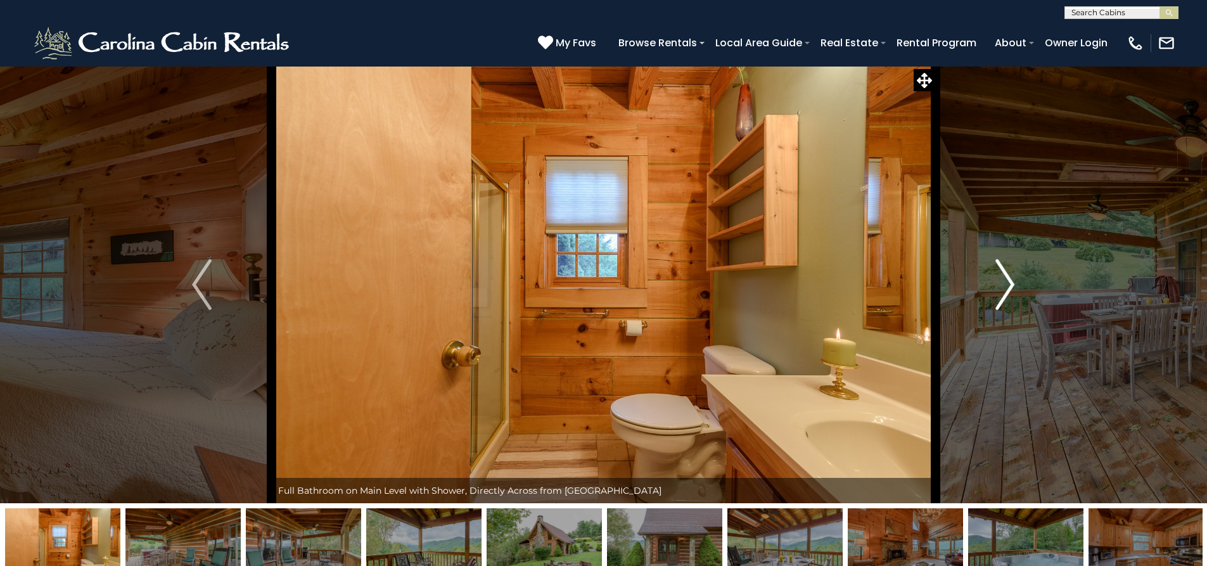
click at [1003, 286] on img "Next" at bounding box center [1005, 284] width 19 height 51
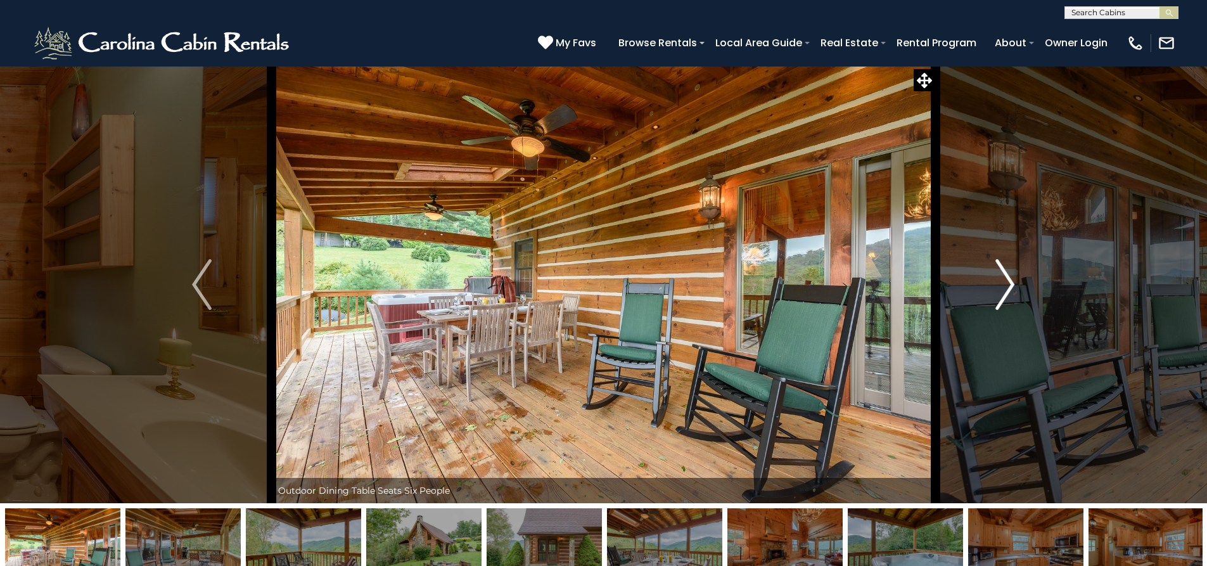
click at [1003, 286] on img "Next" at bounding box center [1005, 284] width 19 height 51
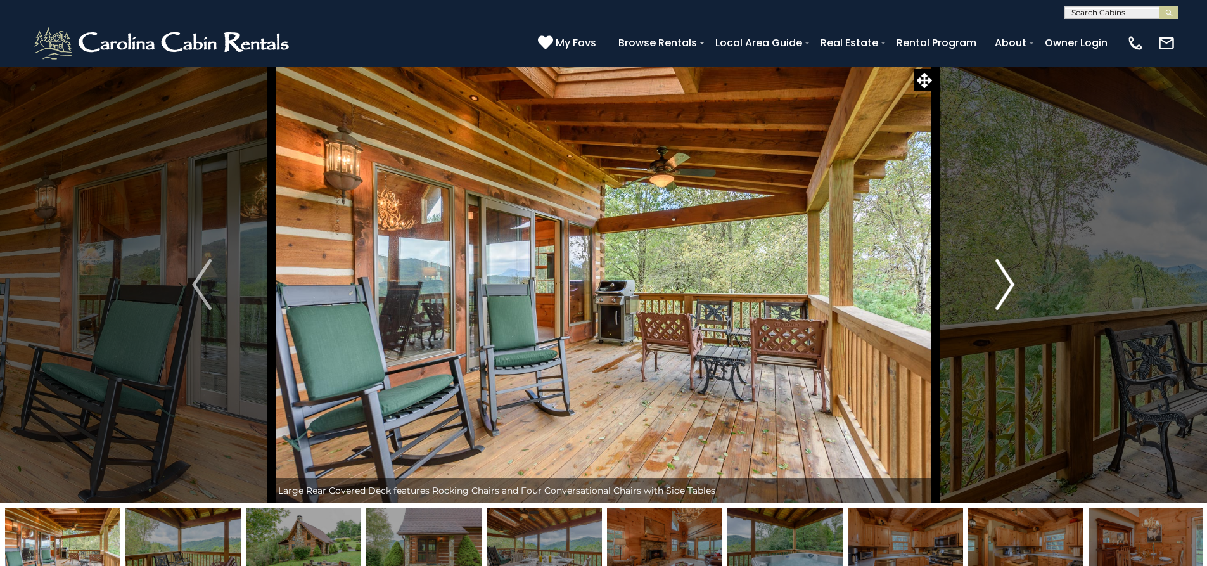
click at [1003, 286] on img "Next" at bounding box center [1005, 284] width 19 height 51
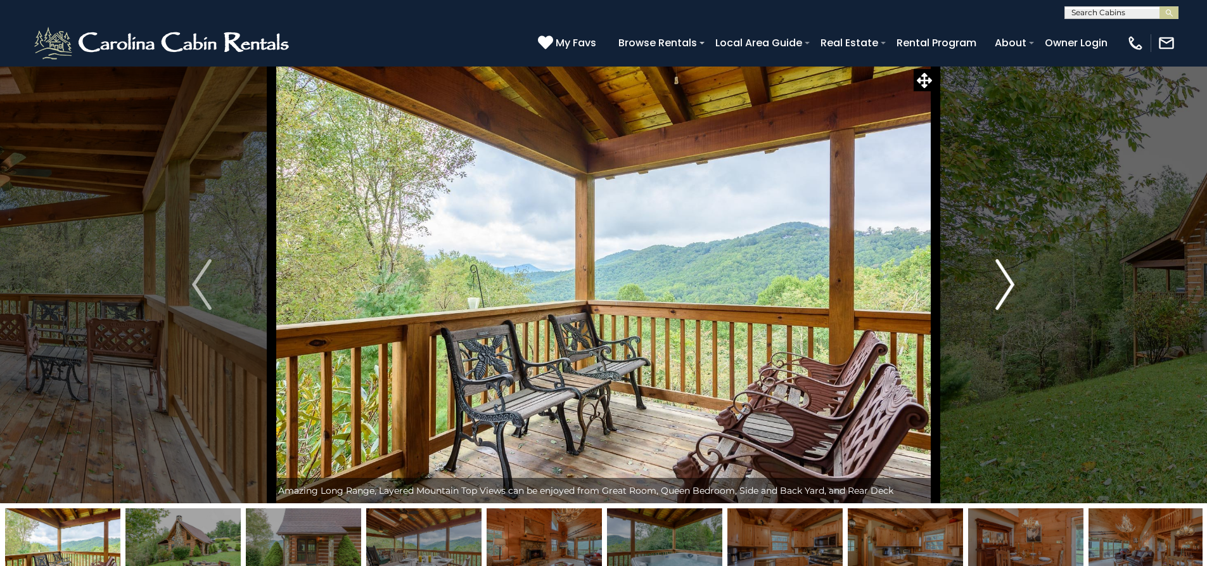
click at [1003, 286] on img "Next" at bounding box center [1005, 284] width 19 height 51
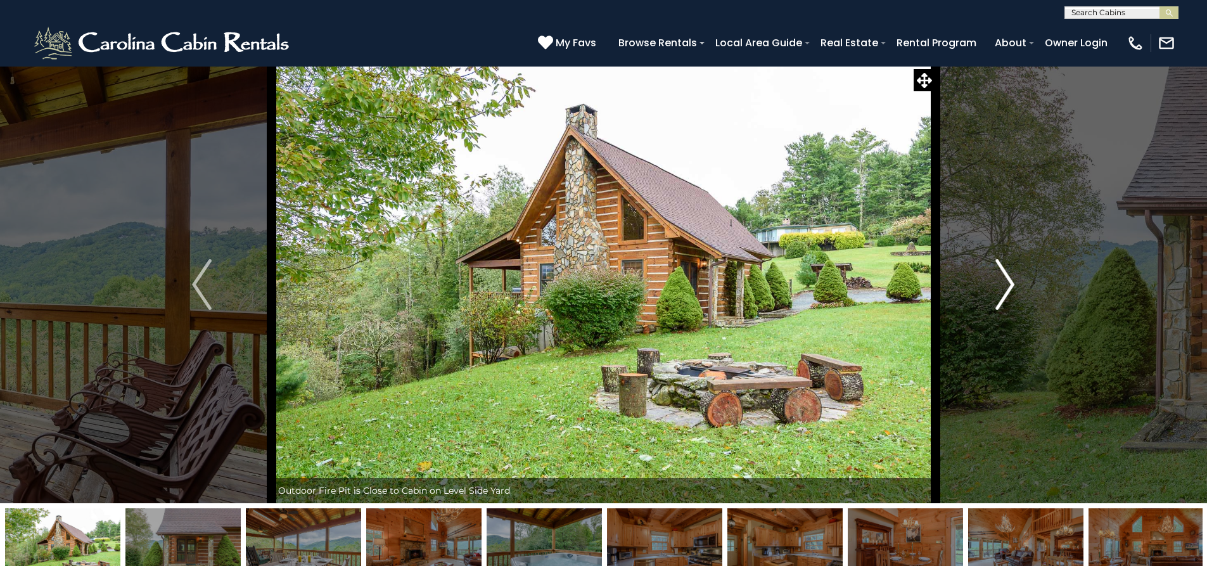
click at [1003, 286] on img "Next" at bounding box center [1005, 284] width 19 height 51
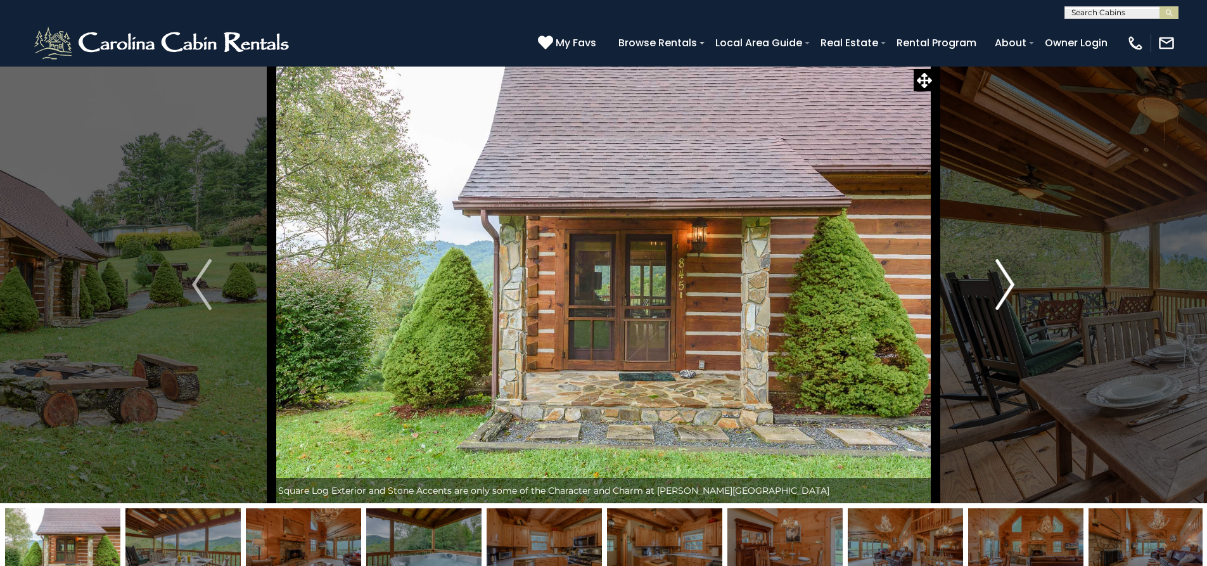
click at [1003, 286] on img "Next" at bounding box center [1005, 284] width 19 height 51
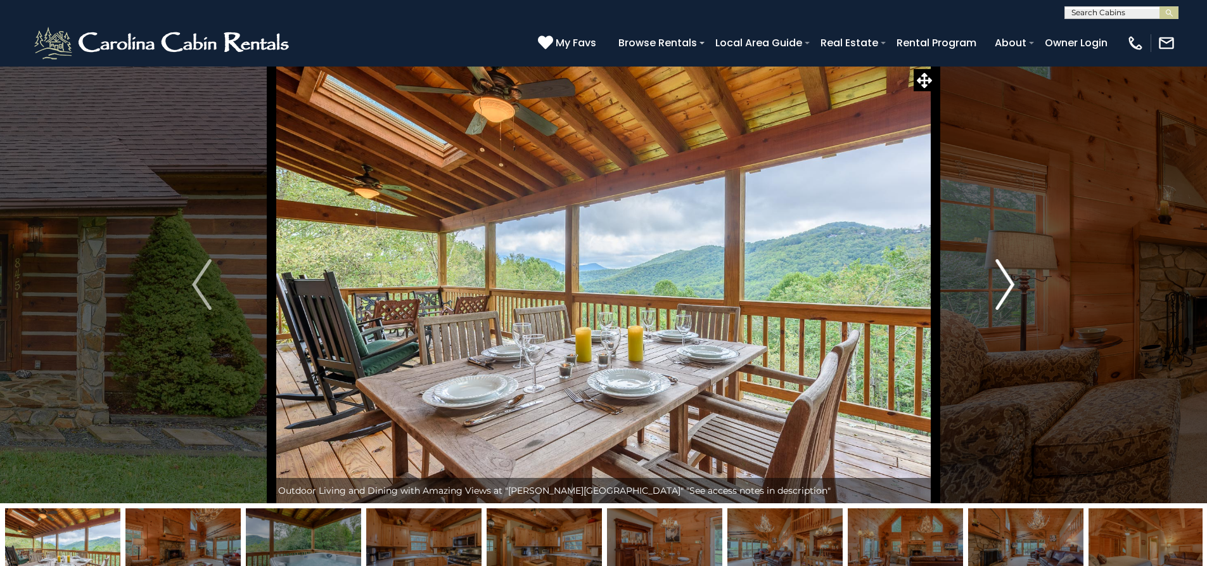
click at [1003, 286] on img "Next" at bounding box center [1005, 284] width 19 height 51
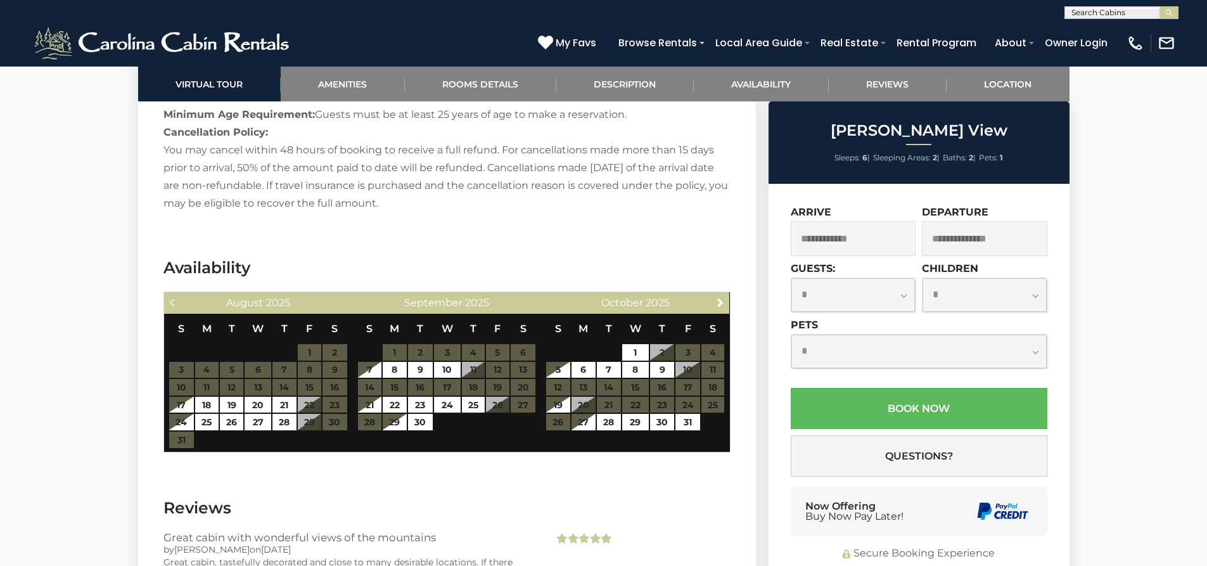
scroll to position [2472, 0]
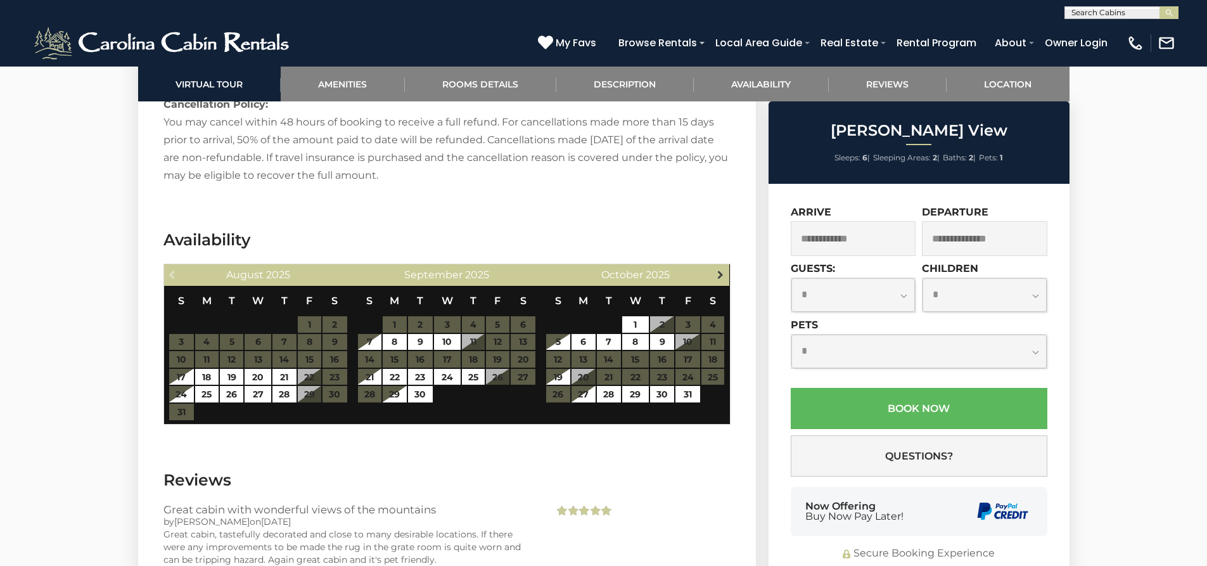
click at [718, 269] on span "Next" at bounding box center [720, 274] width 10 height 10
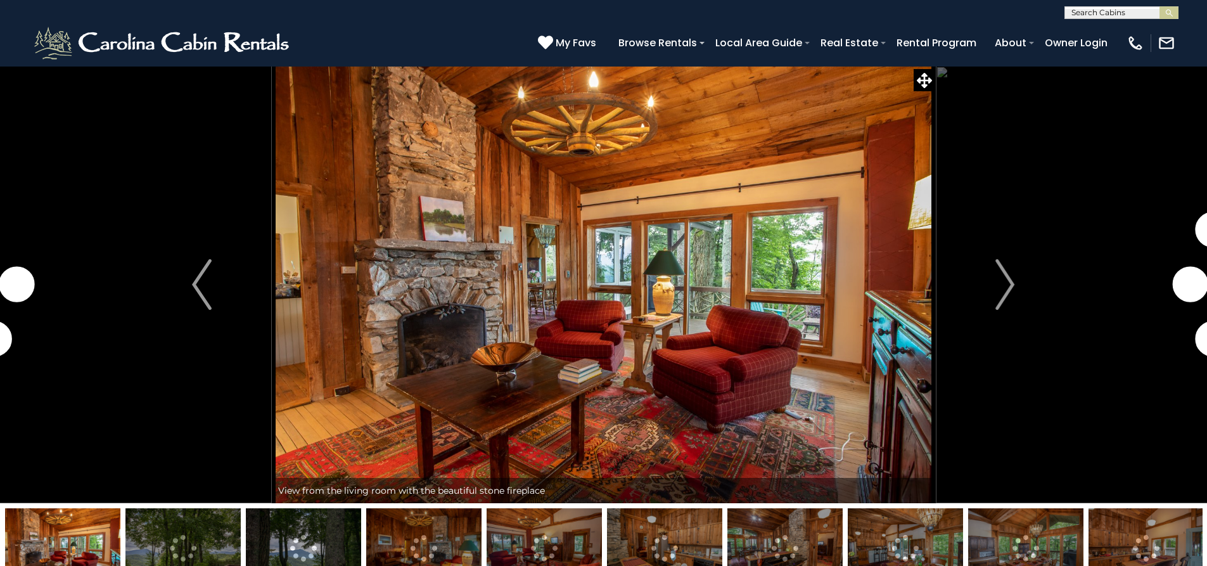
click at [1001, 283] on img "Next" at bounding box center [1005, 284] width 19 height 51
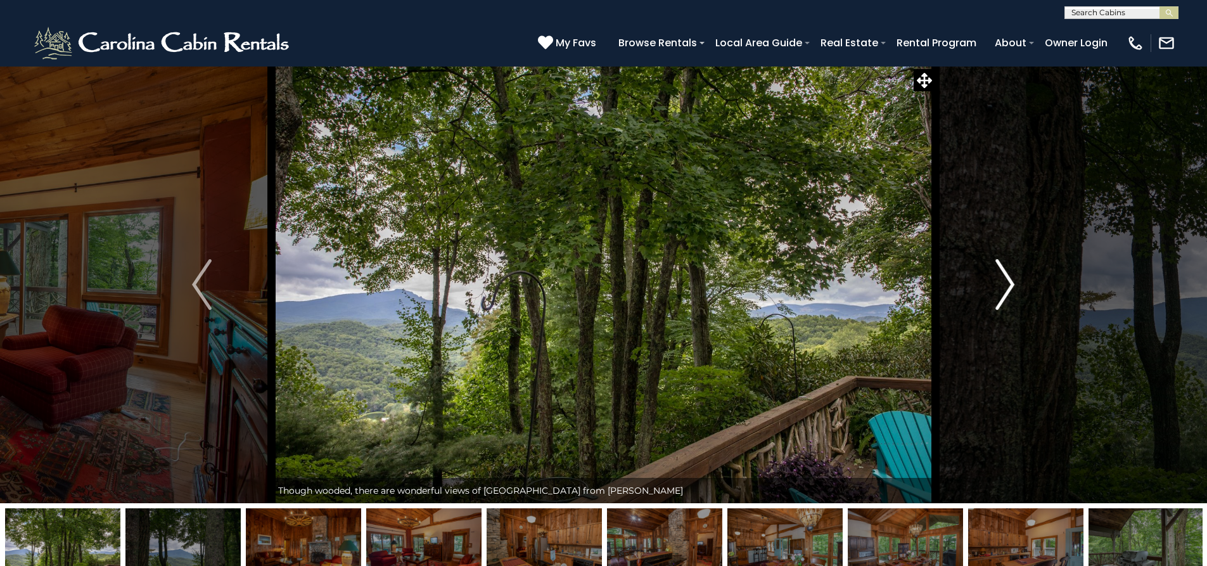
click at [1001, 282] on img "Next" at bounding box center [1005, 284] width 19 height 51
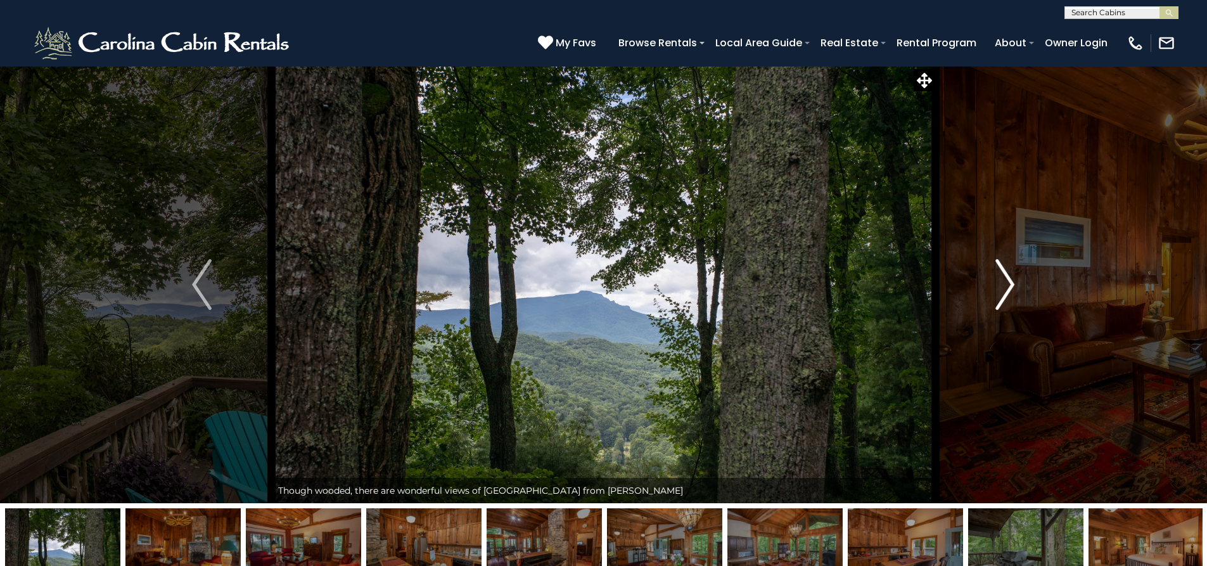
click at [1001, 282] on img "Next" at bounding box center [1005, 284] width 19 height 51
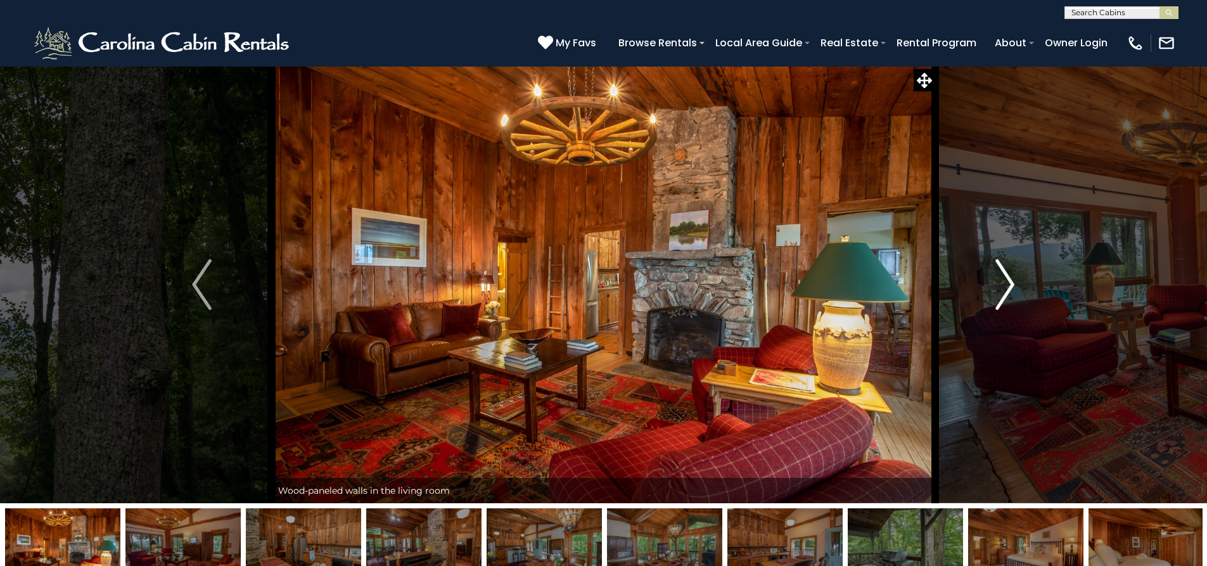
click at [1001, 282] on img "Next" at bounding box center [1005, 284] width 19 height 51
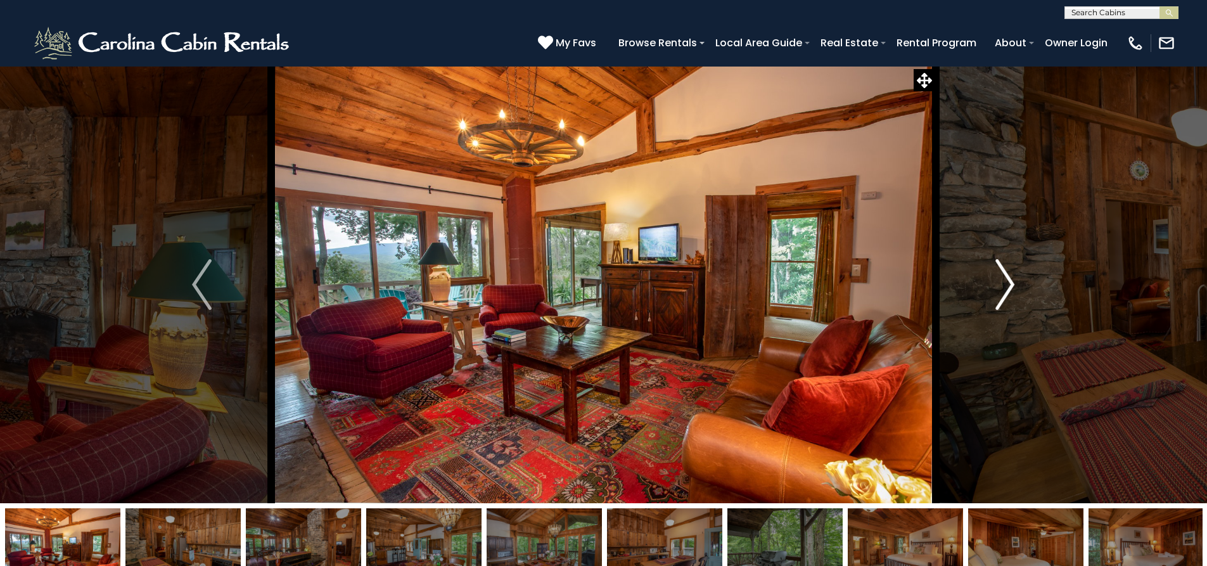
click at [1001, 282] on img "Next" at bounding box center [1005, 284] width 19 height 51
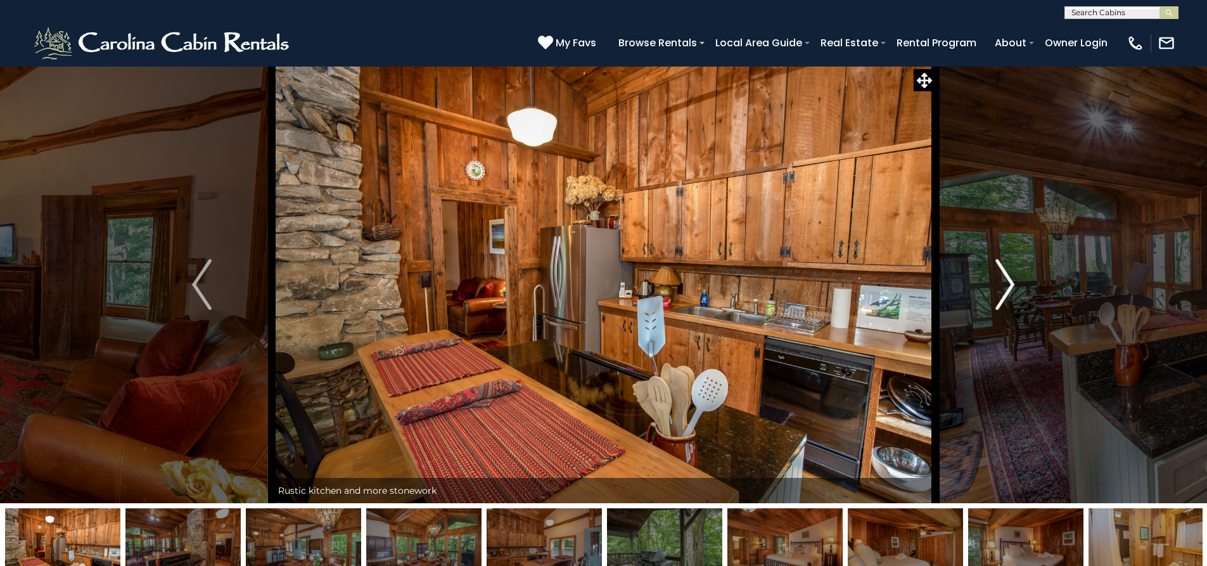
click at [1001, 282] on img "Next" at bounding box center [1005, 284] width 19 height 51
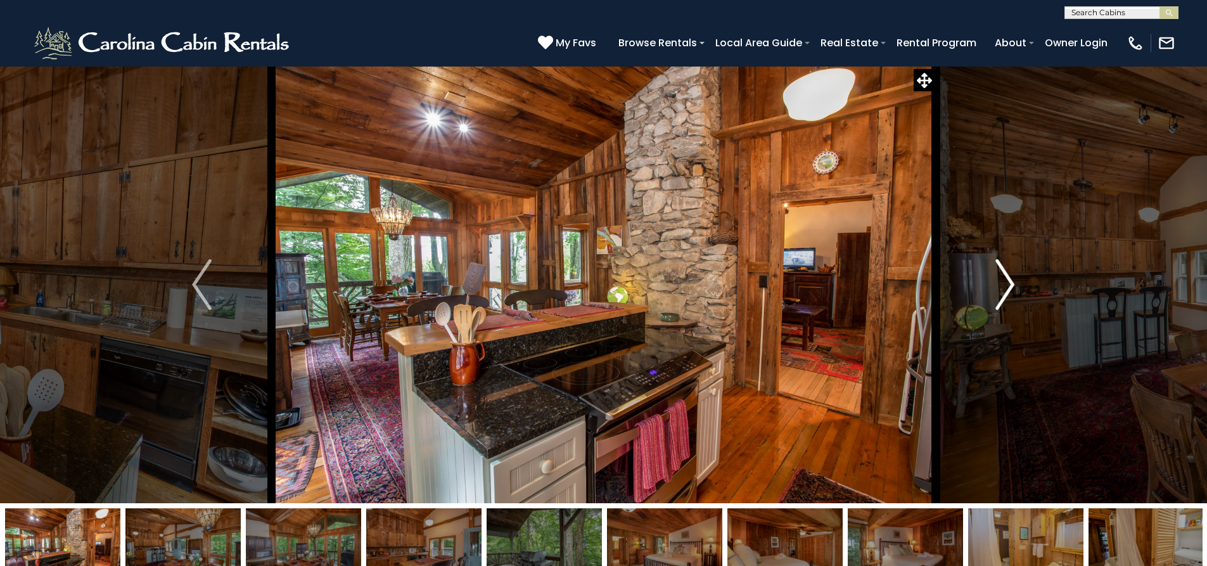
click at [1001, 282] on img "Next" at bounding box center [1005, 284] width 19 height 51
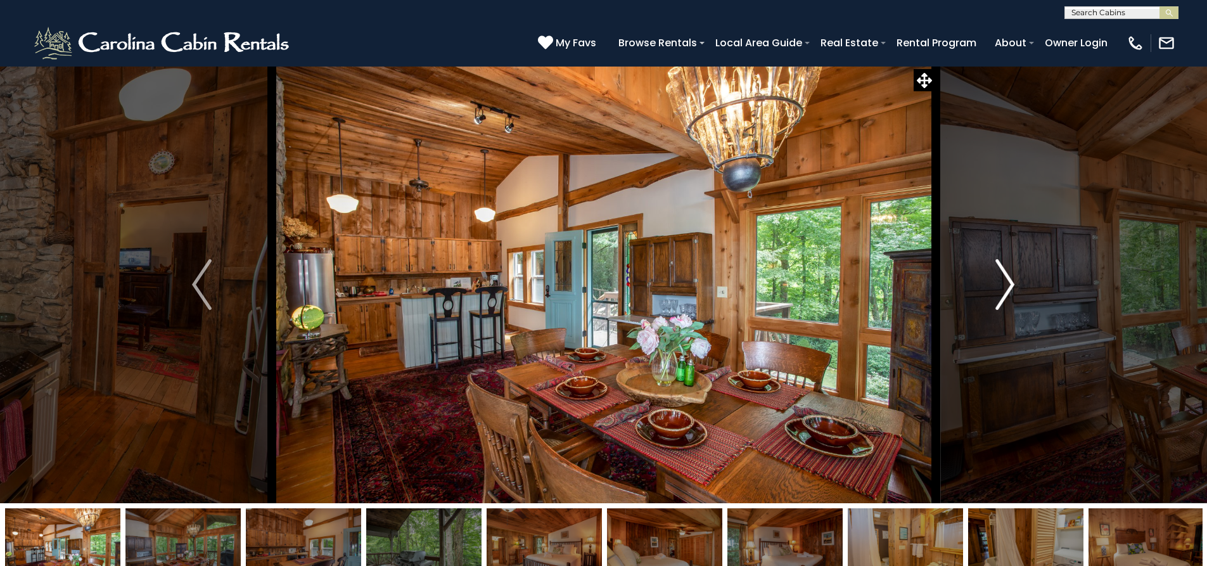
click at [1001, 282] on img "Next" at bounding box center [1005, 284] width 19 height 51
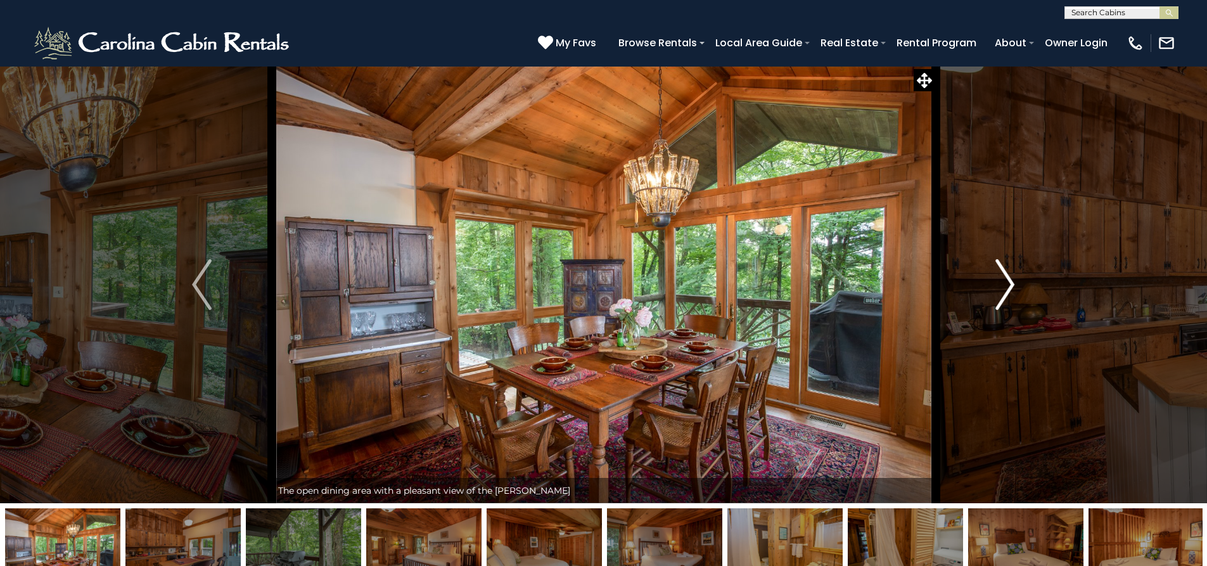
click at [1001, 282] on img "Next" at bounding box center [1005, 284] width 19 height 51
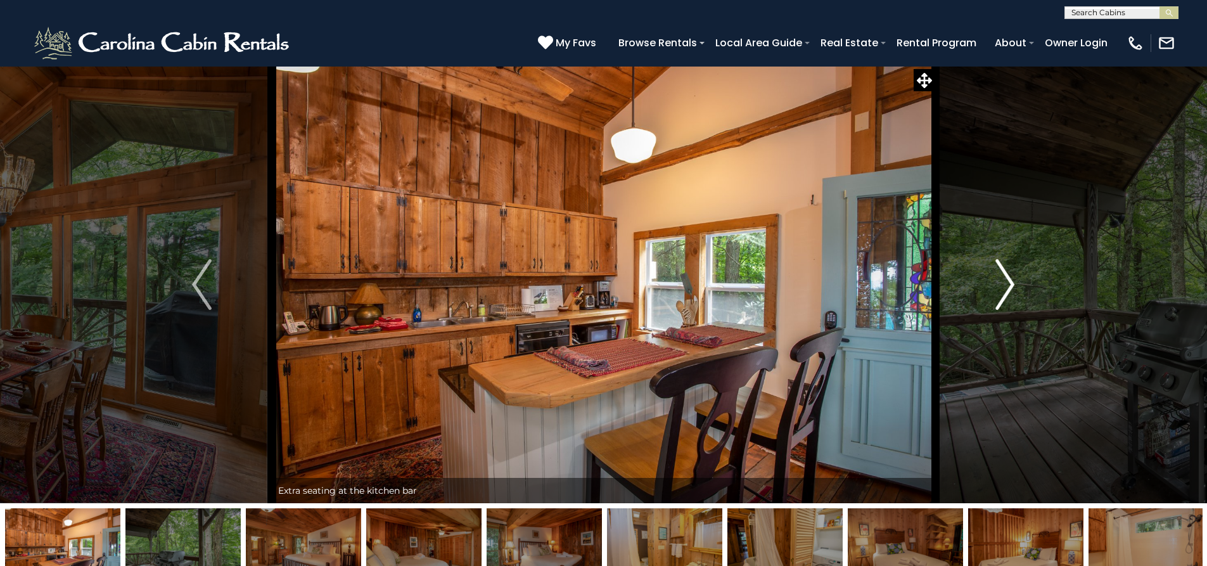
click at [1001, 282] on img "Next" at bounding box center [1005, 284] width 19 height 51
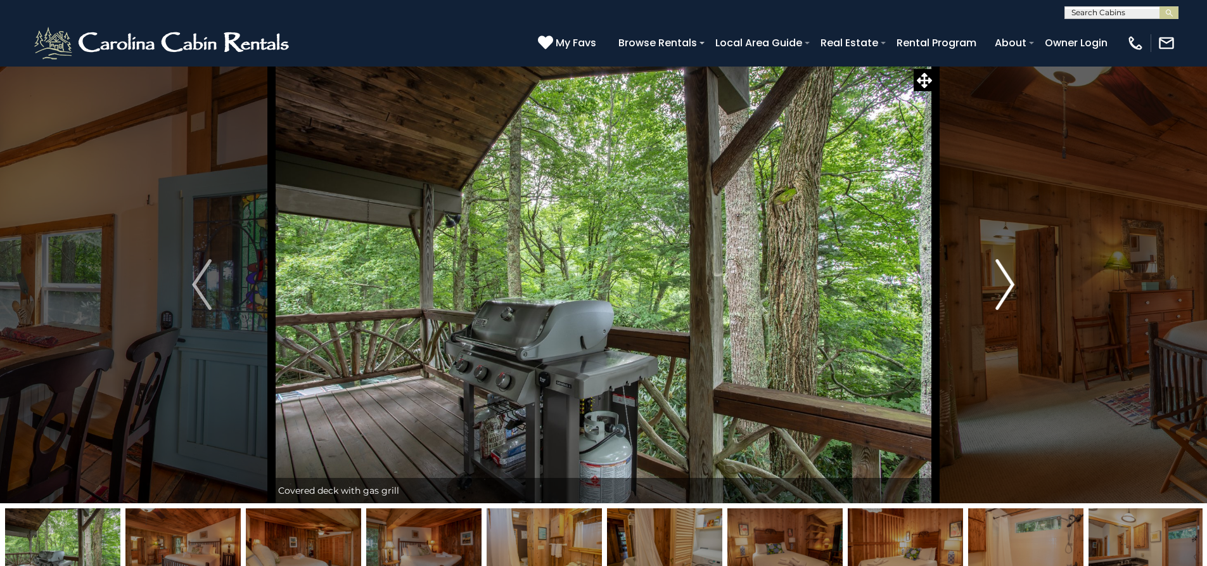
click at [1002, 283] on img "Next" at bounding box center [1005, 284] width 19 height 51
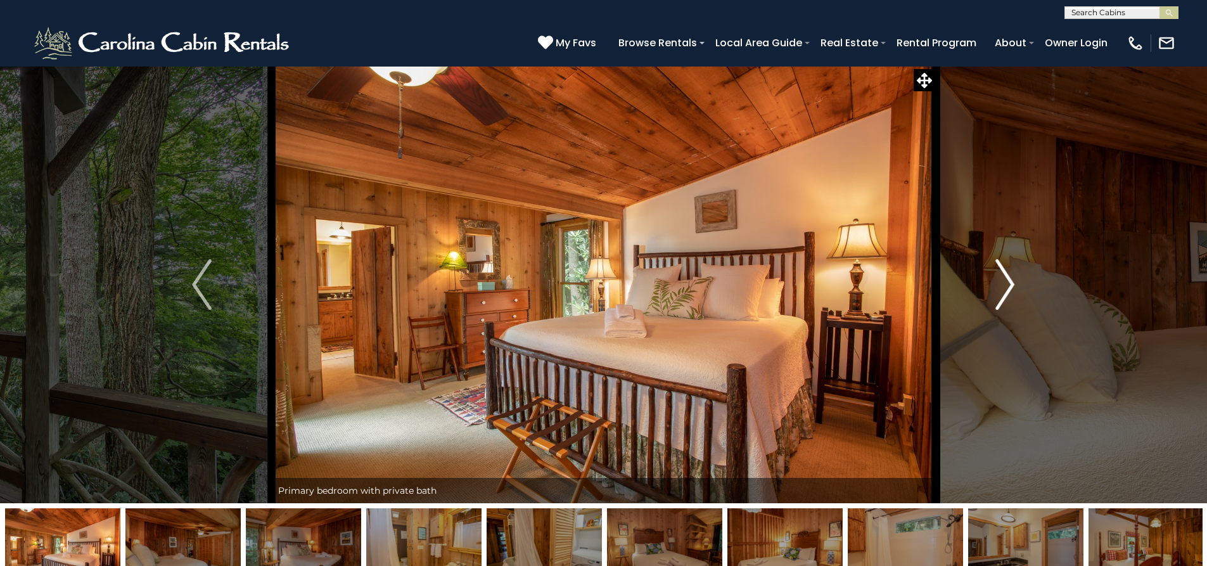
click at [1002, 283] on img "Next" at bounding box center [1005, 284] width 19 height 51
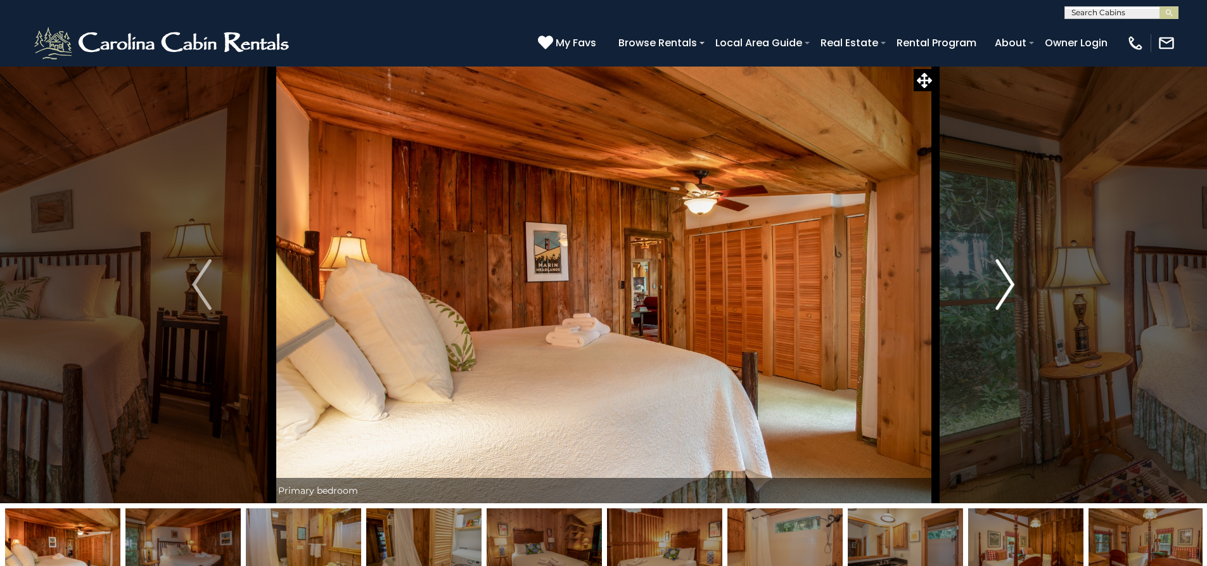
click at [1002, 284] on img "Next" at bounding box center [1005, 284] width 19 height 51
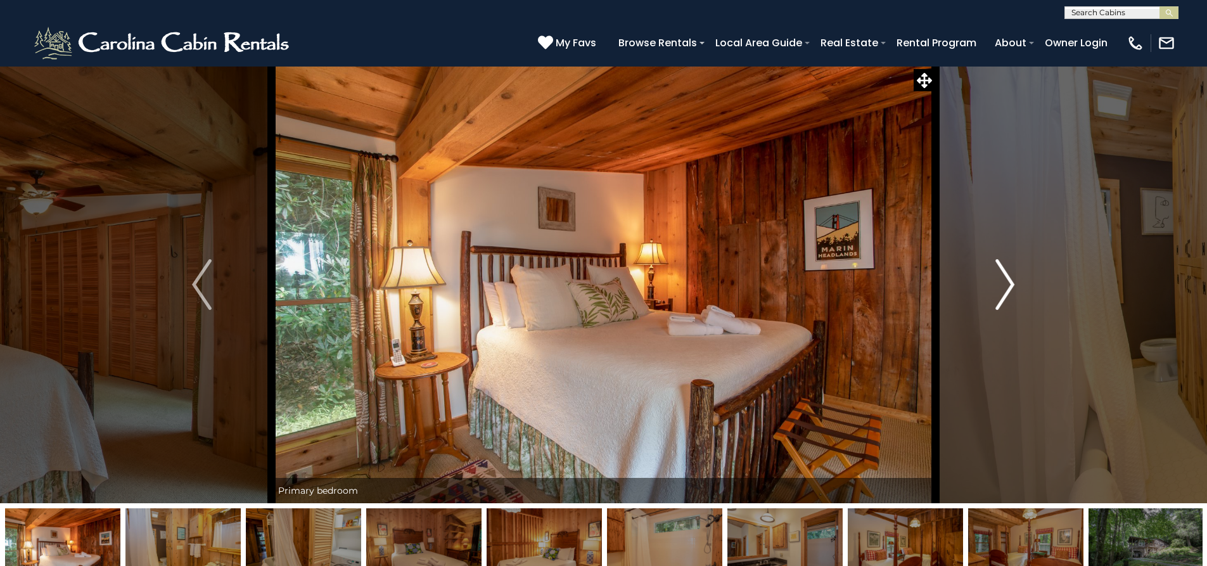
click at [1002, 284] on img "Next" at bounding box center [1005, 284] width 19 height 51
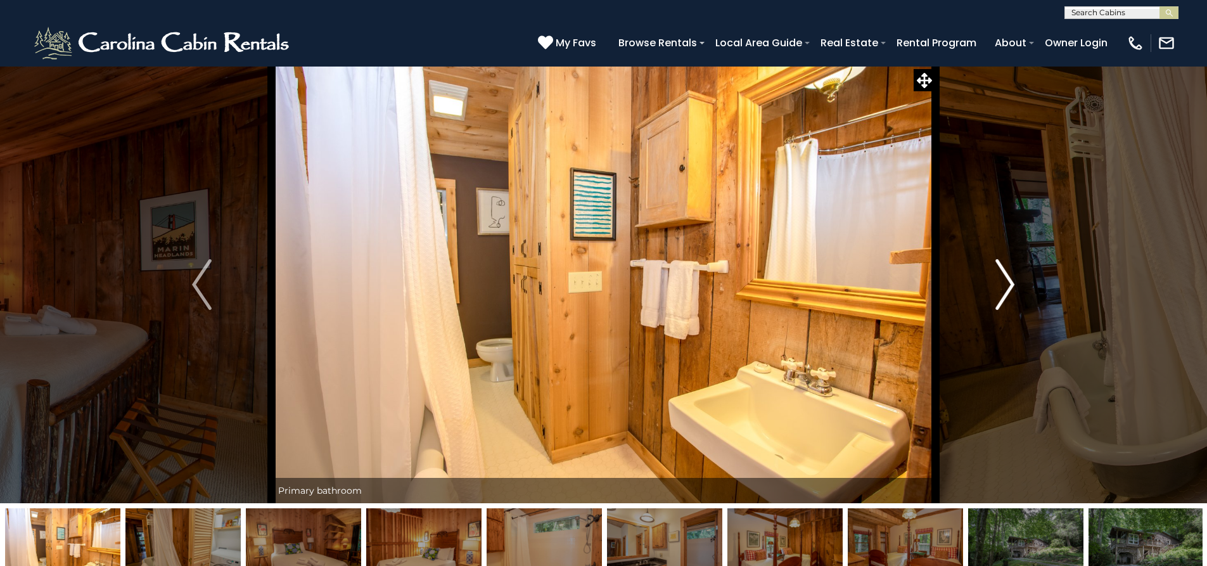
click at [1002, 284] on img "Next" at bounding box center [1005, 284] width 19 height 51
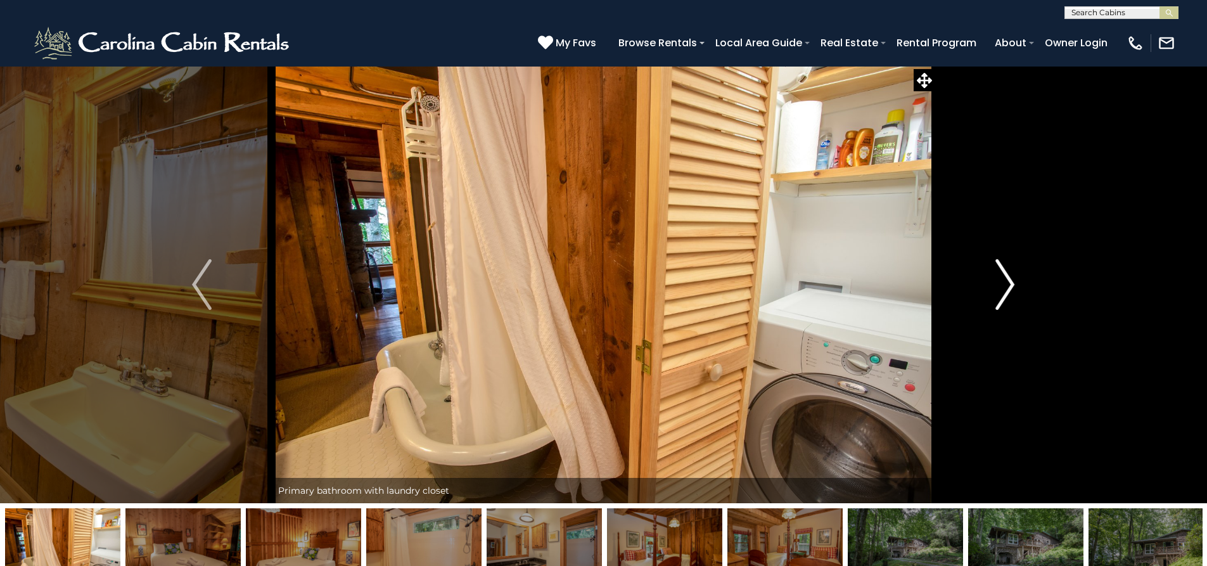
click at [1002, 284] on img "Next" at bounding box center [1005, 284] width 19 height 51
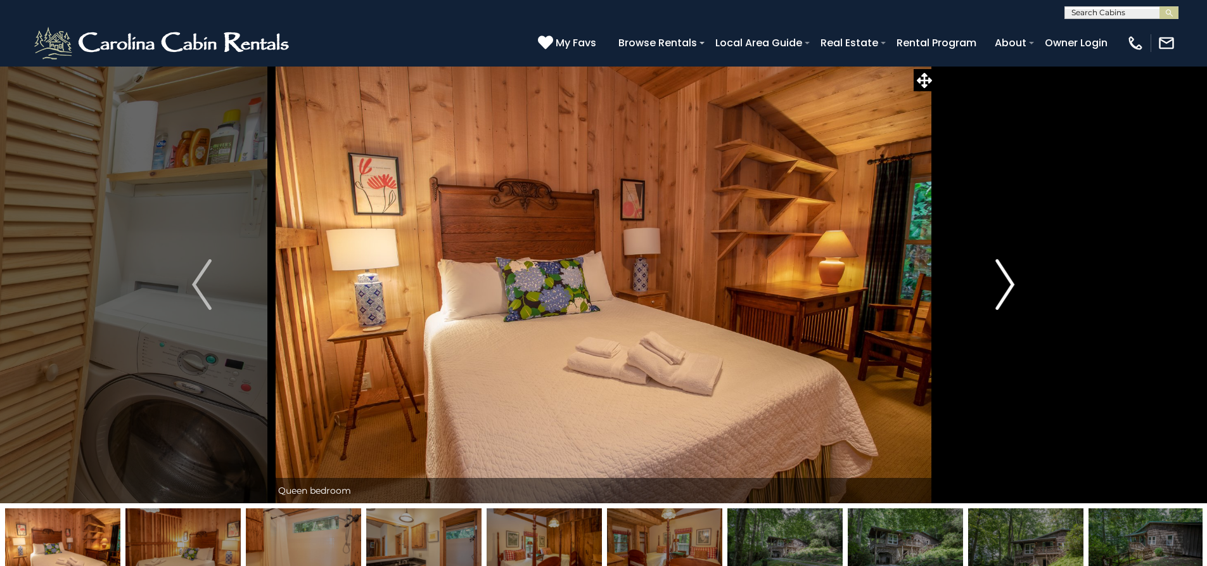
click at [1002, 284] on img "Next" at bounding box center [1005, 284] width 19 height 51
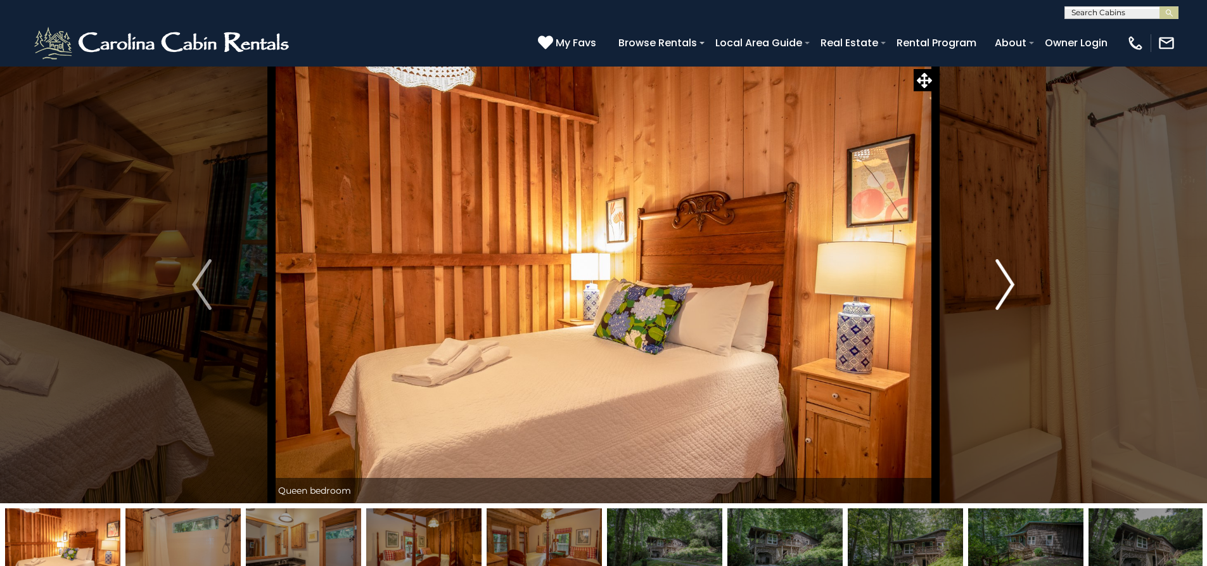
click at [1002, 284] on img "Next" at bounding box center [1005, 284] width 19 height 51
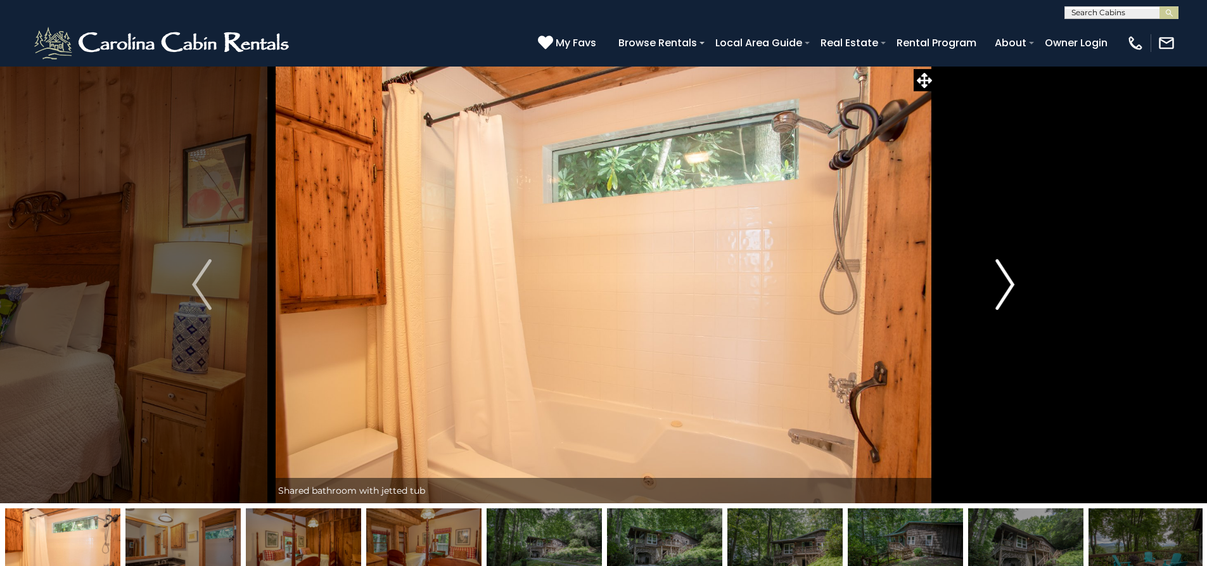
click at [1002, 284] on img "Next" at bounding box center [1005, 284] width 19 height 51
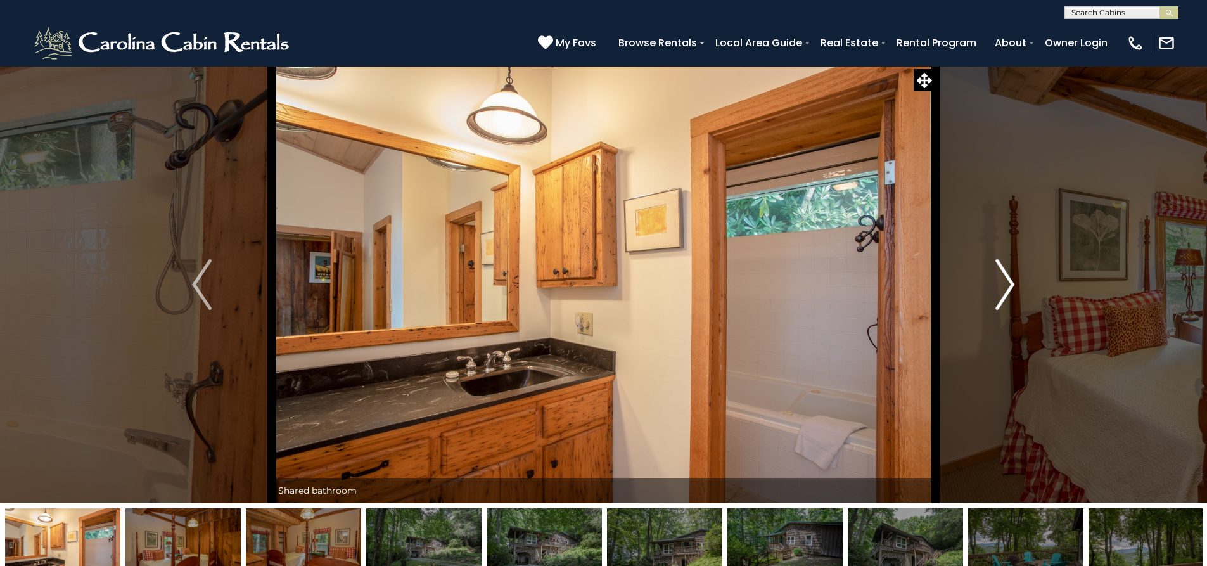
click at [1002, 284] on img "Next" at bounding box center [1005, 284] width 19 height 51
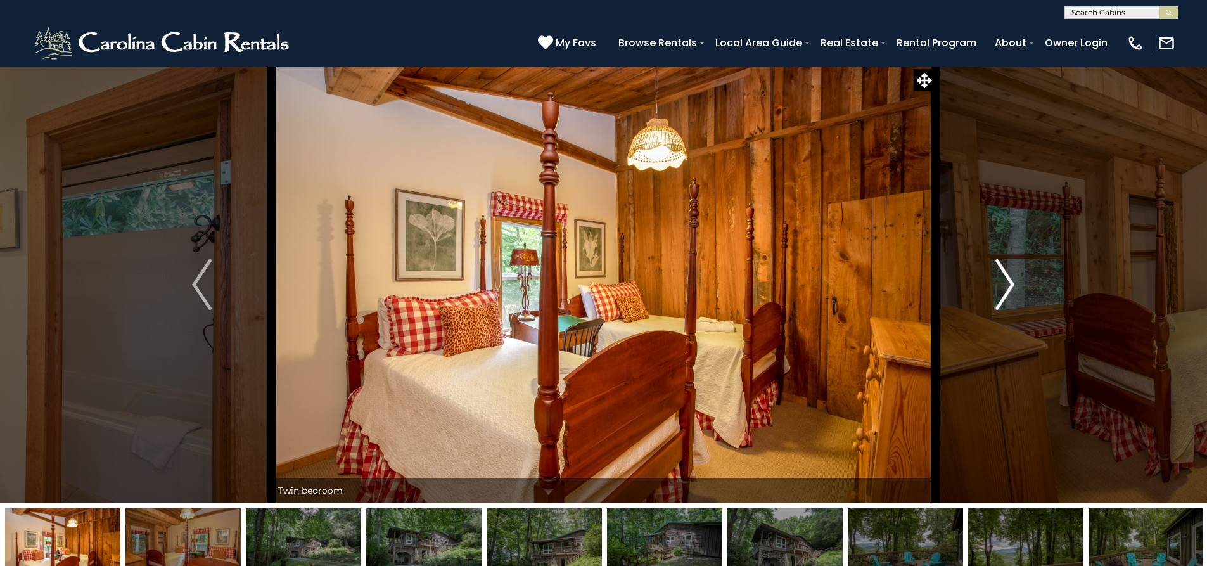
click at [1002, 284] on img "Next" at bounding box center [1005, 284] width 19 height 51
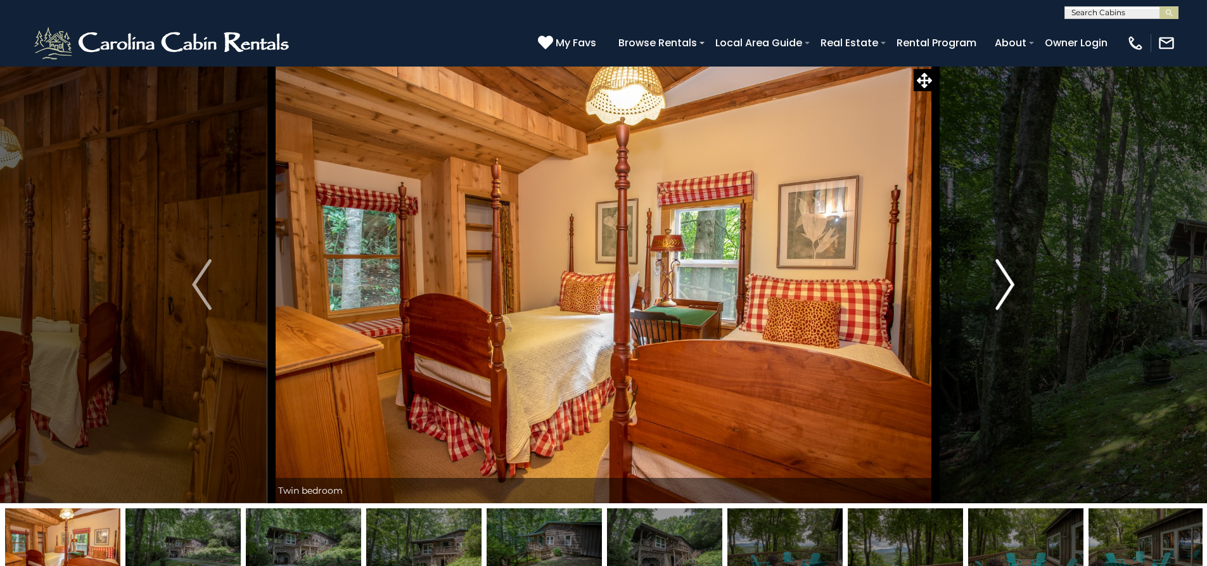
click at [1002, 284] on img "Next" at bounding box center [1005, 284] width 19 height 51
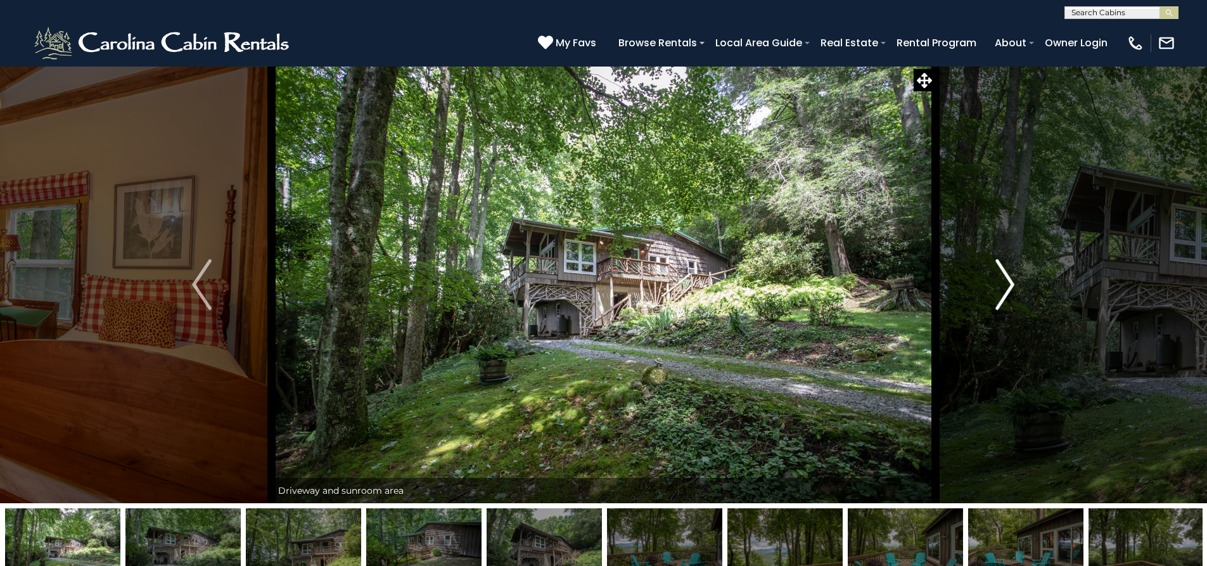
click at [1002, 284] on img "Next" at bounding box center [1005, 284] width 19 height 51
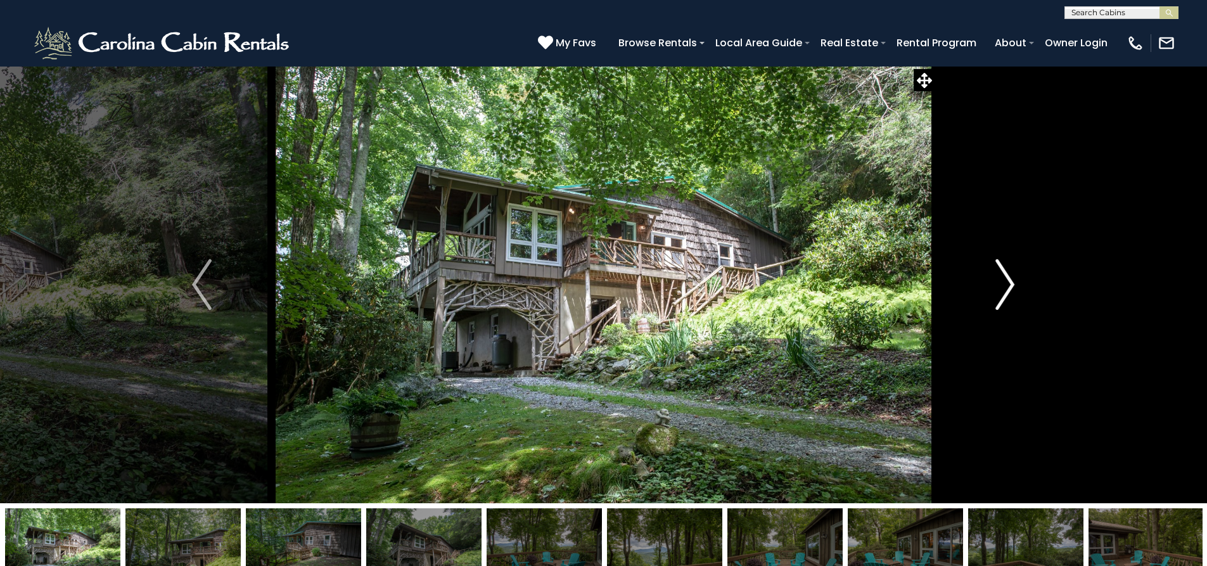
click at [1002, 284] on img "Next" at bounding box center [1005, 284] width 19 height 51
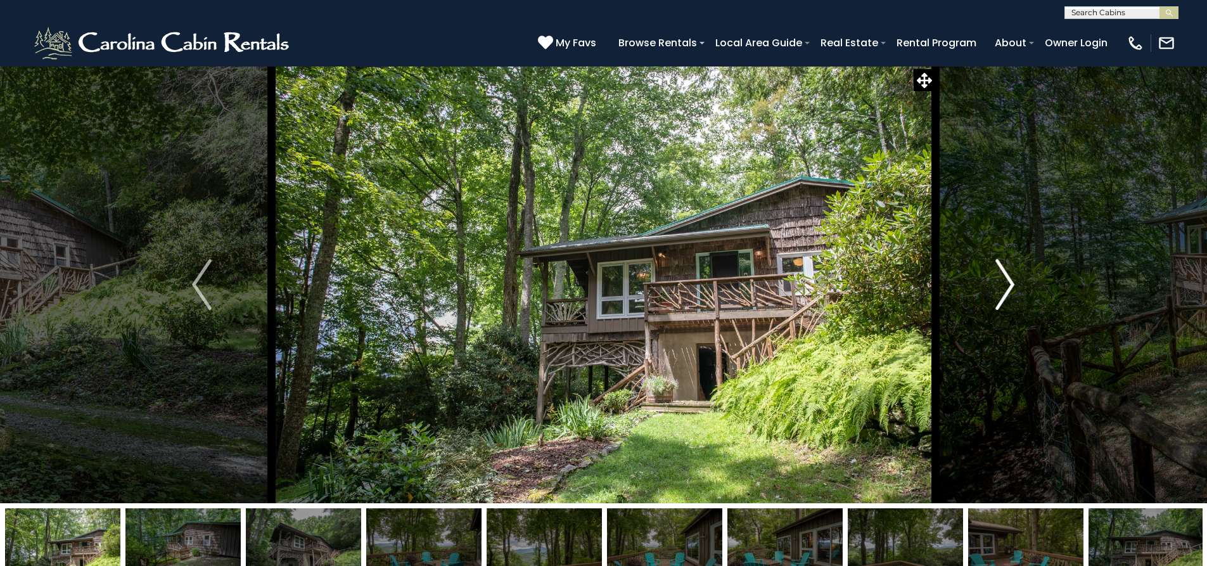
click at [1002, 284] on img "Next" at bounding box center [1005, 284] width 19 height 51
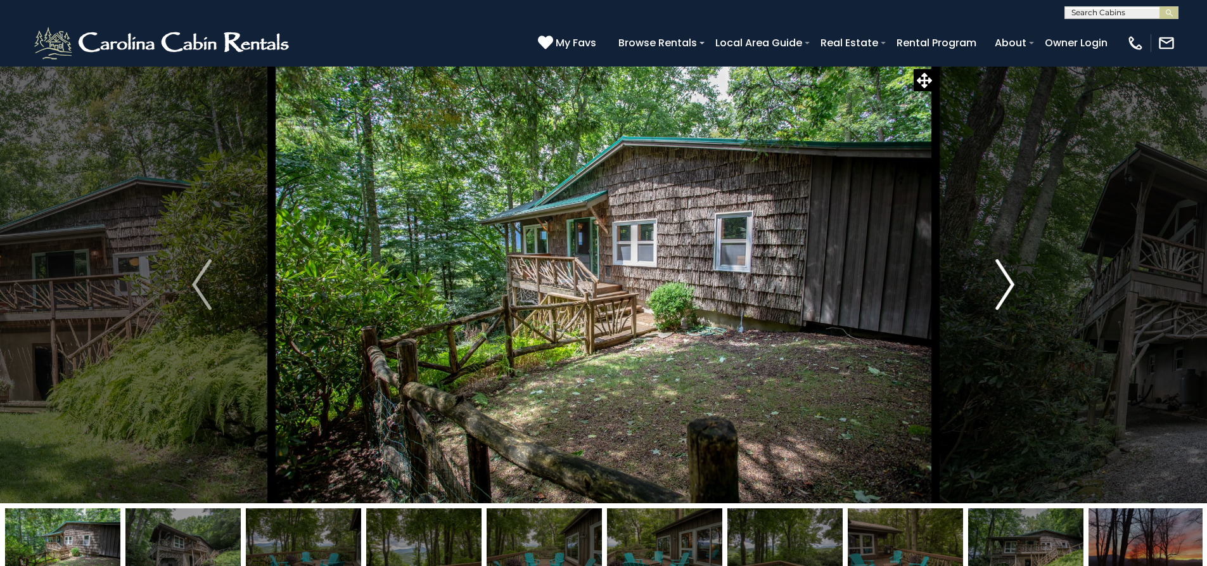
click at [1002, 284] on img "Next" at bounding box center [1005, 284] width 19 height 51
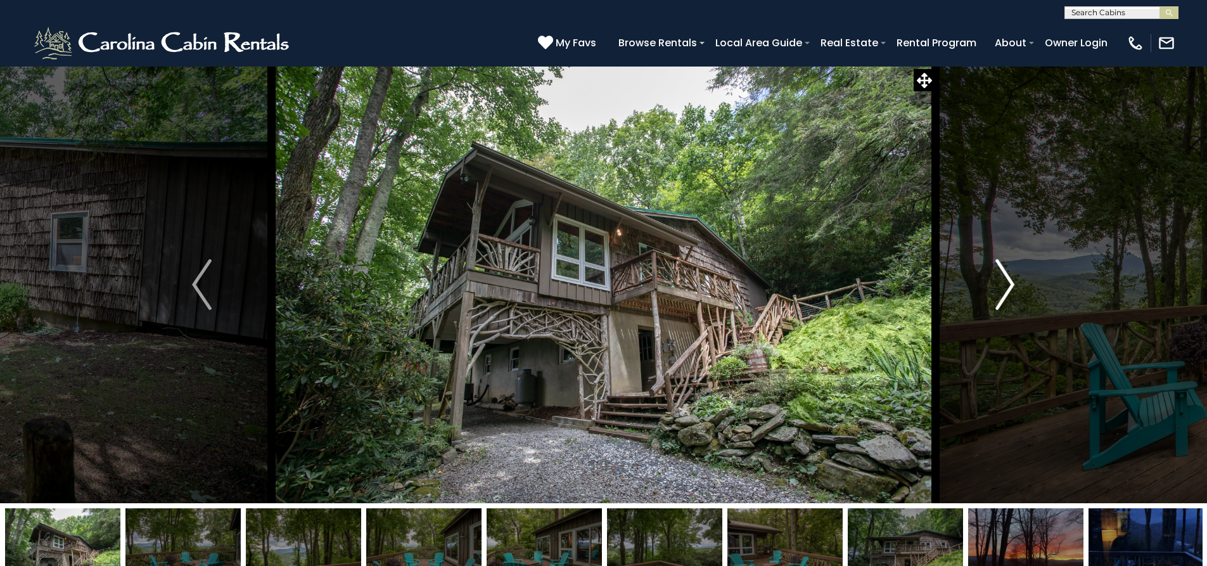
click at [1002, 284] on img "Next" at bounding box center [1005, 284] width 19 height 51
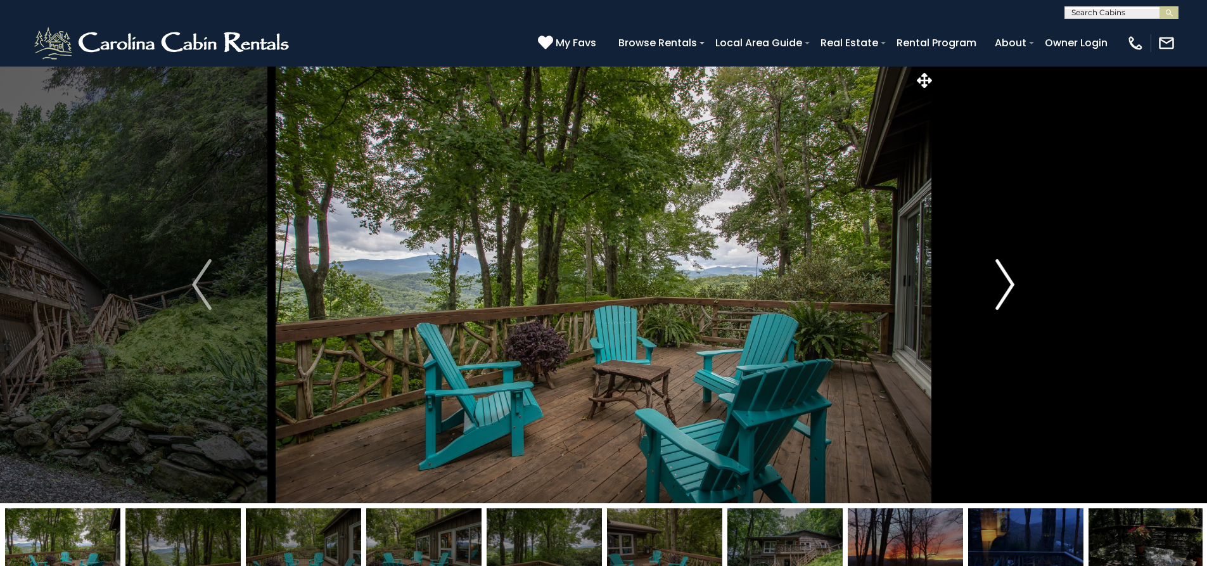
click at [1002, 284] on img "Next" at bounding box center [1005, 284] width 19 height 51
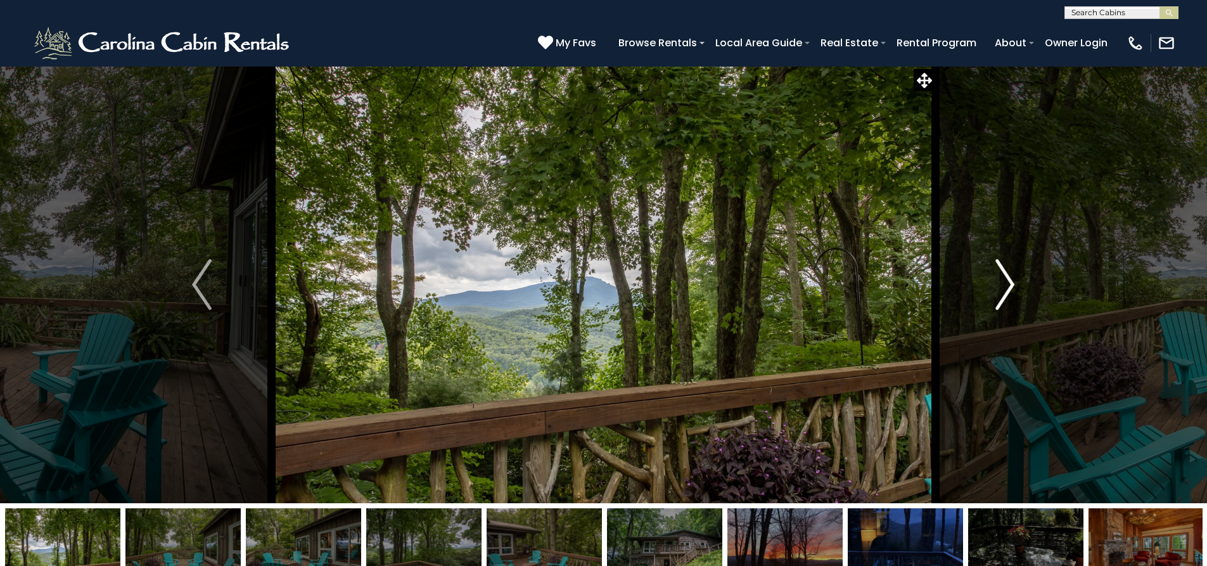
click at [1002, 284] on img "Next" at bounding box center [1005, 284] width 19 height 51
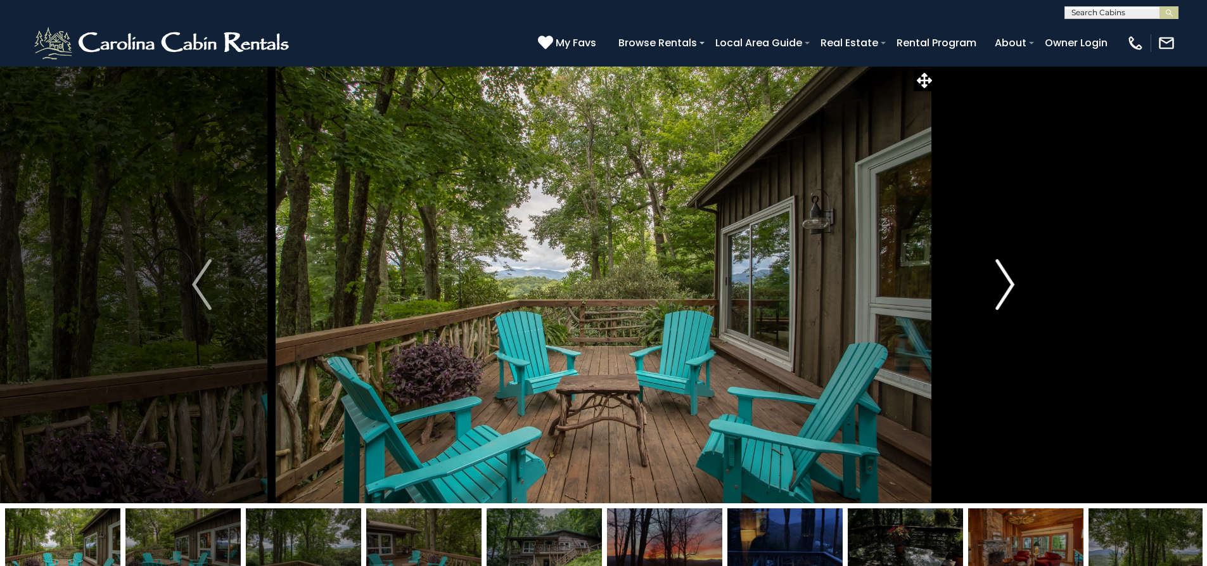
click at [1002, 284] on img "Next" at bounding box center [1005, 284] width 19 height 51
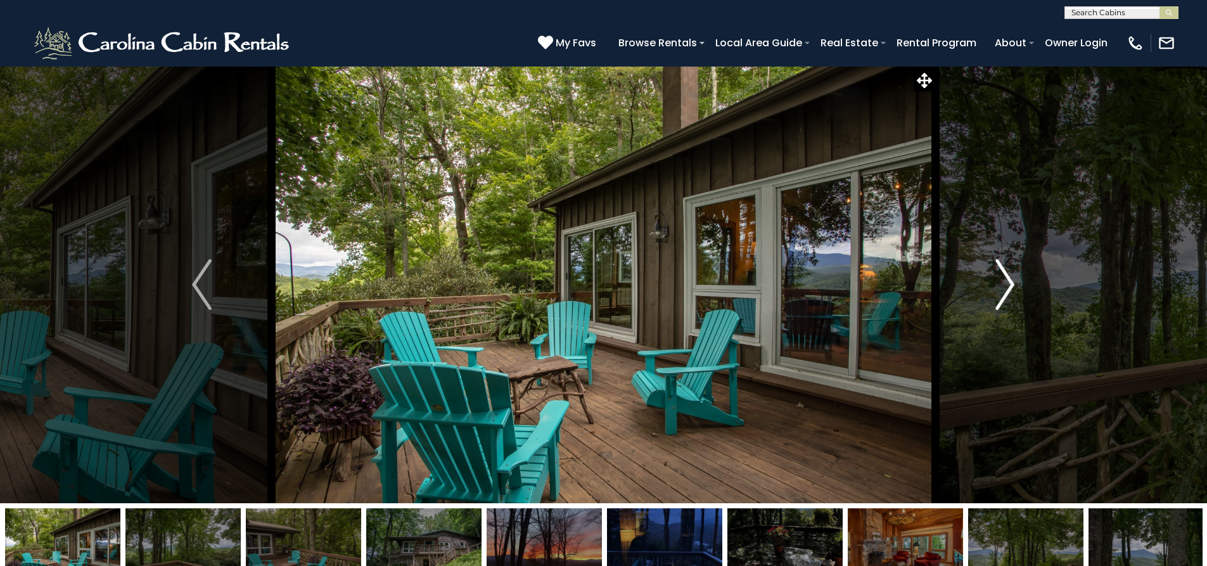
click at [1002, 284] on img "Next" at bounding box center [1005, 284] width 19 height 51
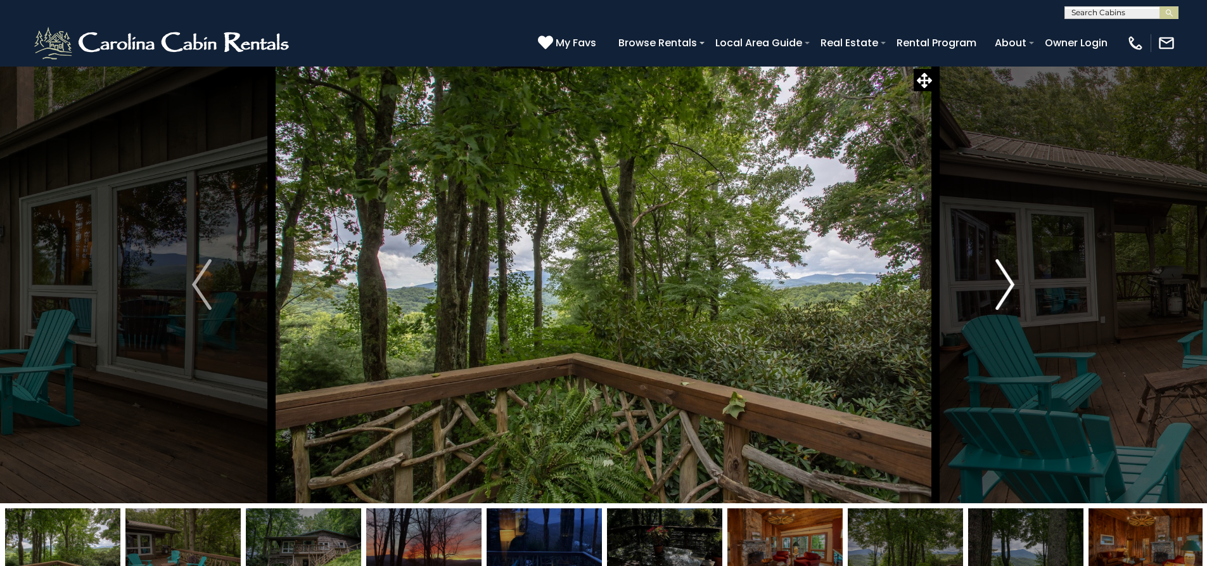
click at [1002, 284] on img "Next" at bounding box center [1005, 284] width 19 height 51
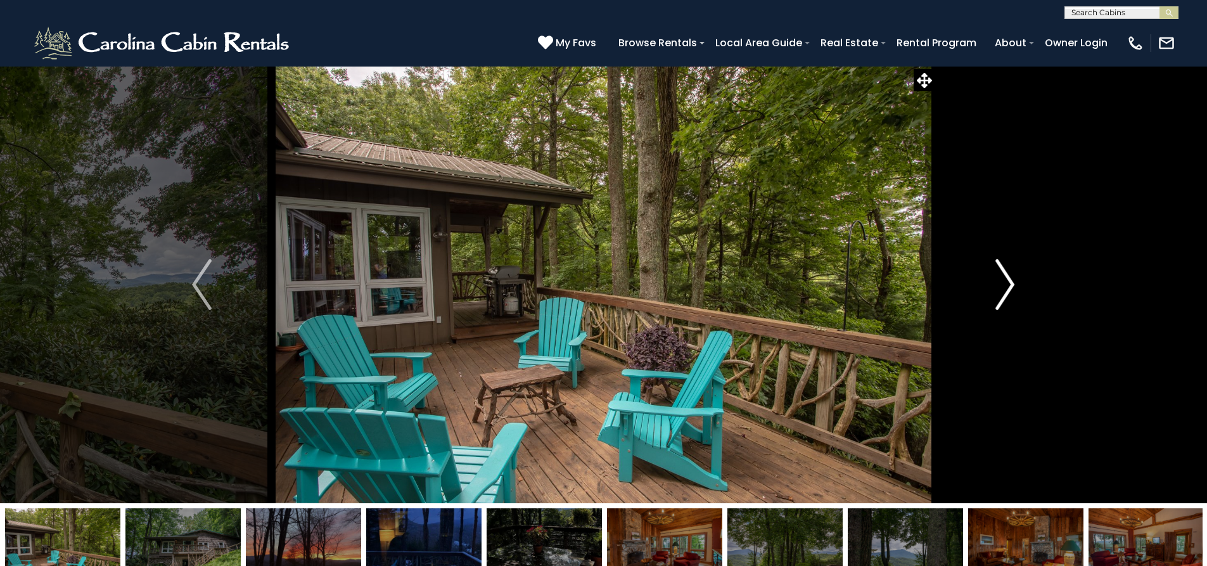
click at [1002, 284] on img "Next" at bounding box center [1005, 284] width 19 height 51
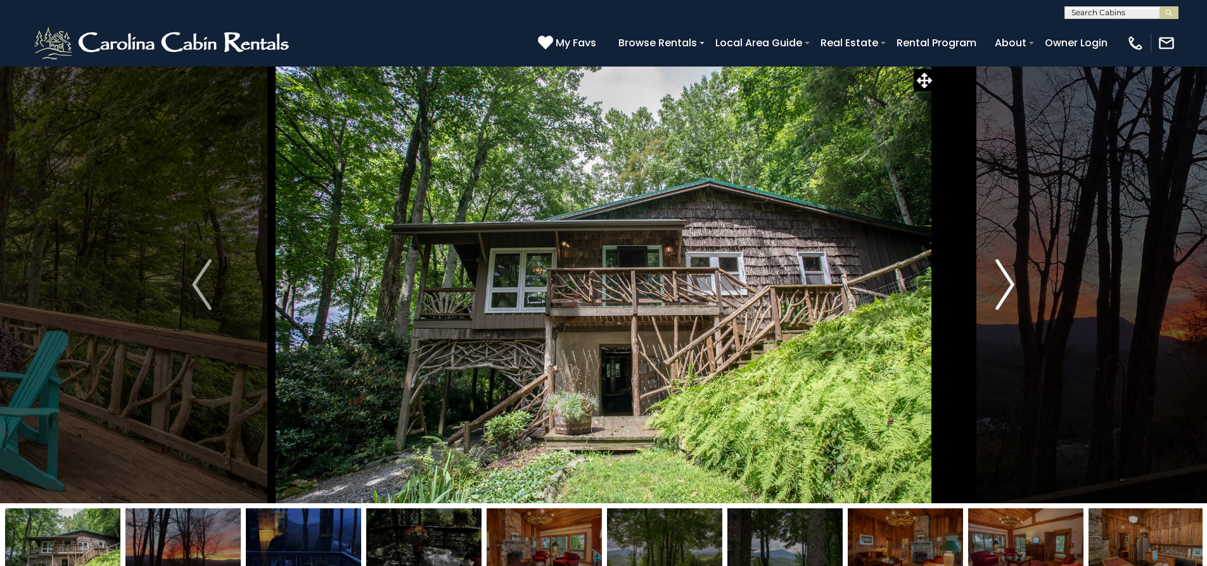
click at [1002, 284] on img "Next" at bounding box center [1005, 284] width 19 height 51
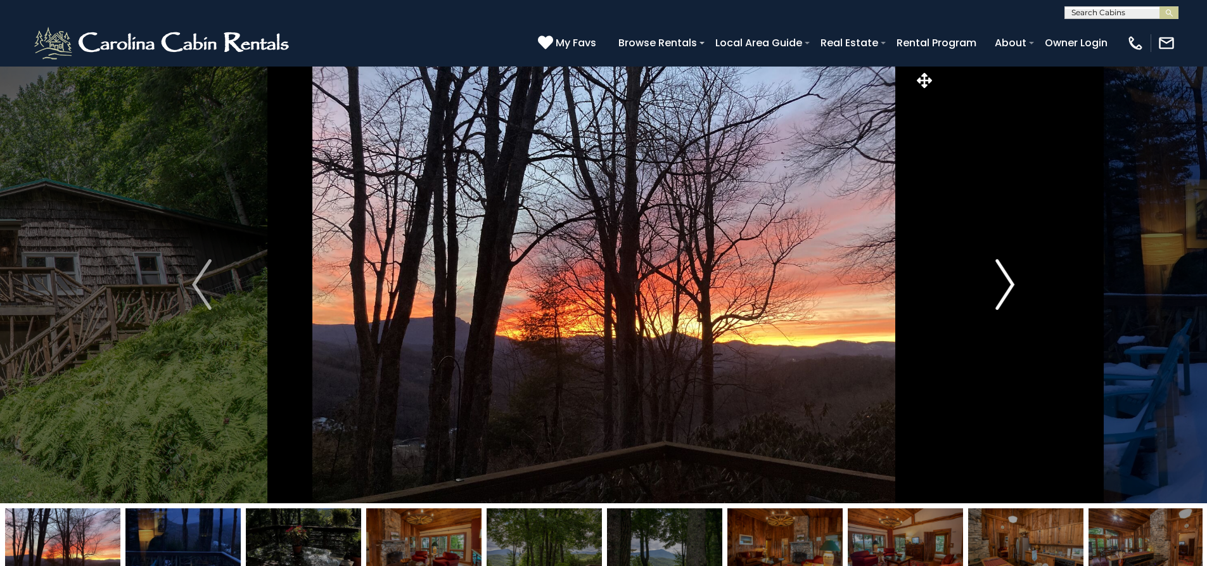
click at [1002, 284] on img "Next" at bounding box center [1005, 284] width 19 height 51
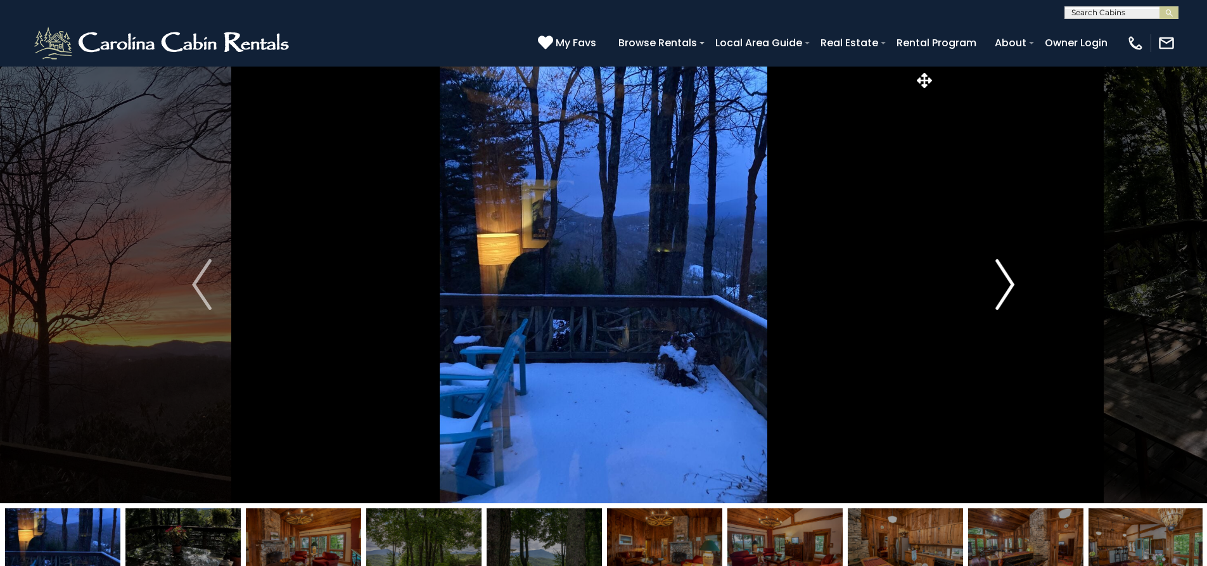
click at [1002, 284] on img "Next" at bounding box center [1005, 284] width 19 height 51
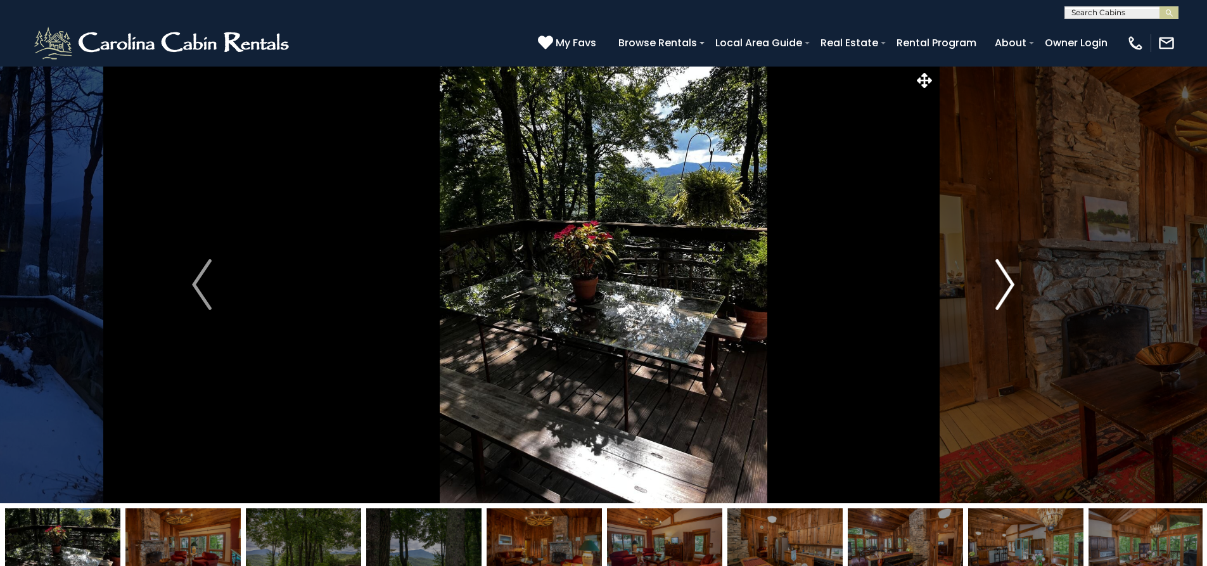
click at [1002, 284] on img "Next" at bounding box center [1005, 284] width 19 height 51
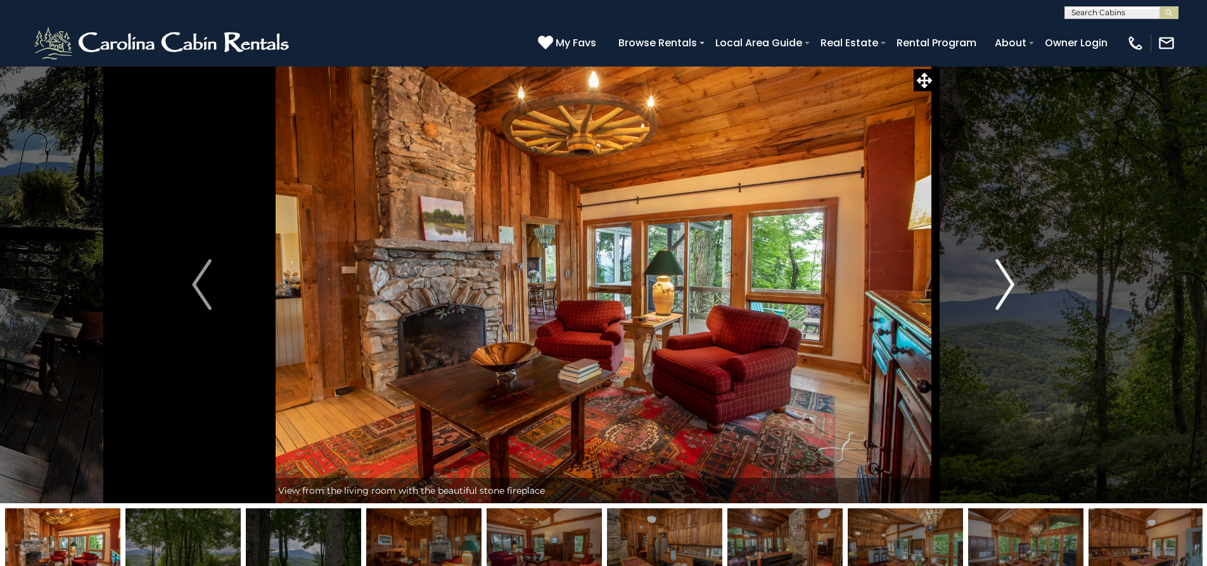
click at [1002, 284] on img "Next" at bounding box center [1005, 284] width 19 height 51
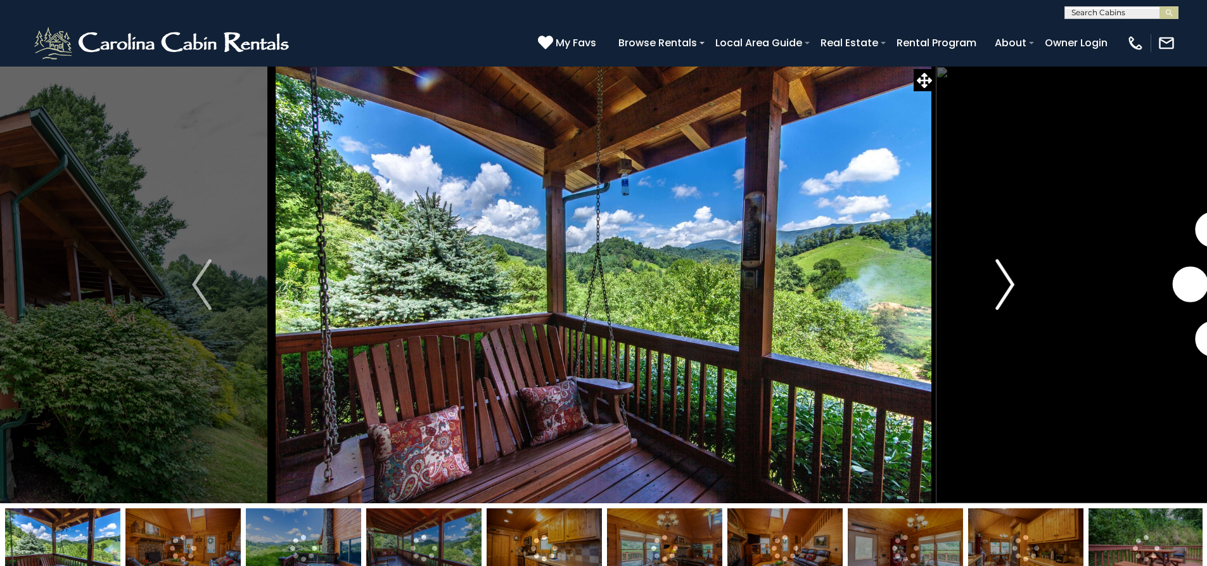
click at [1004, 282] on img "Next" at bounding box center [1005, 284] width 19 height 51
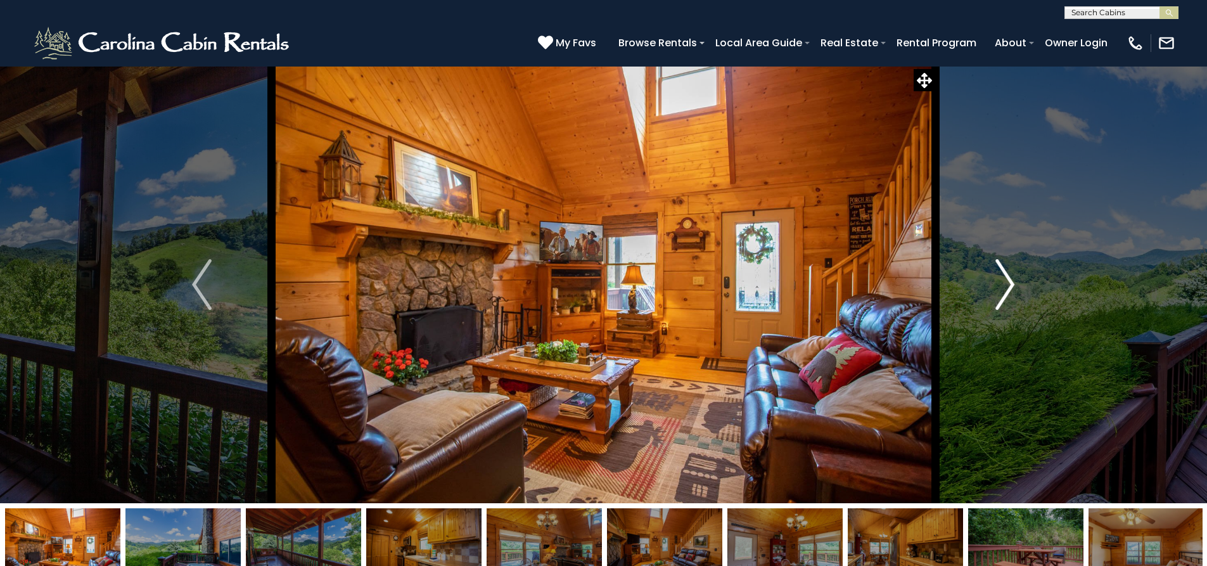
click at [1004, 282] on img "Next" at bounding box center [1005, 284] width 19 height 51
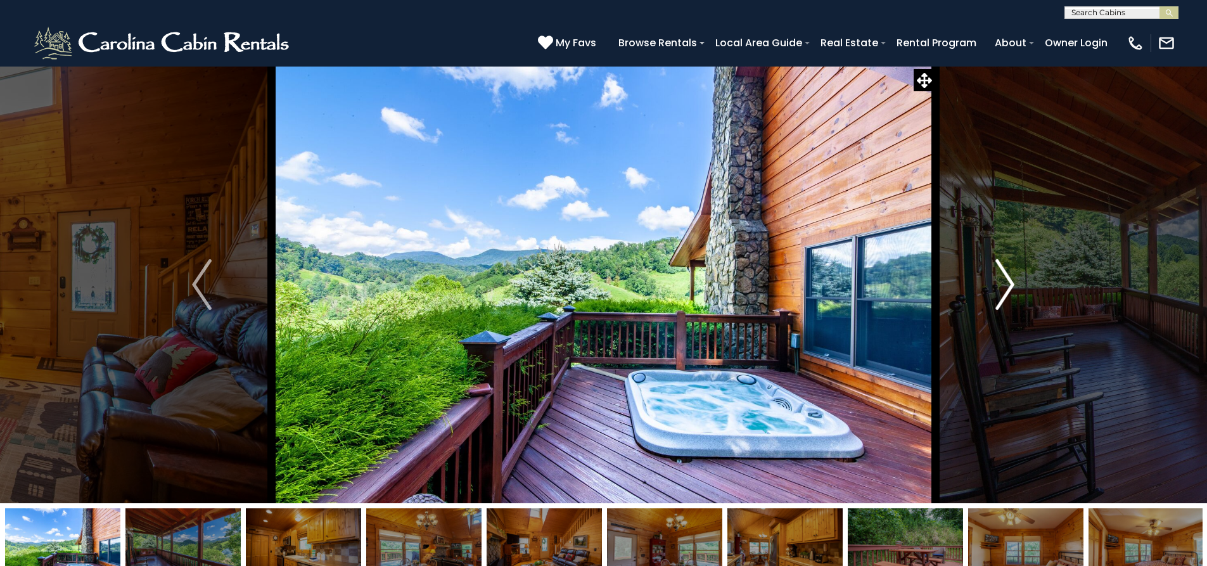
click at [1004, 282] on img "Next" at bounding box center [1005, 284] width 19 height 51
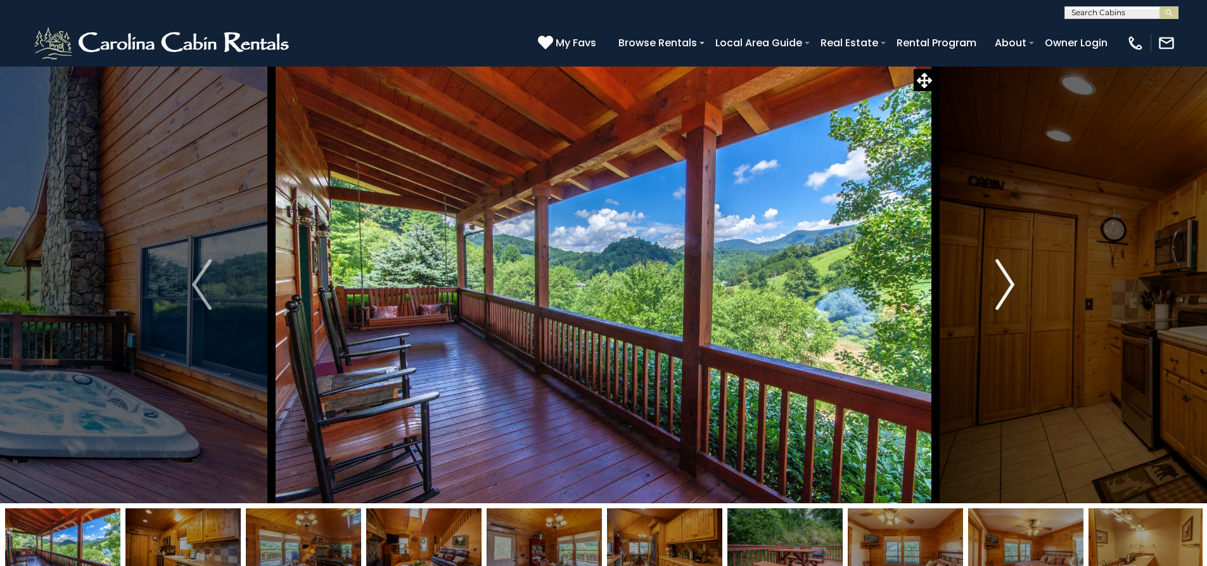
click at [1004, 282] on img "Next" at bounding box center [1005, 284] width 19 height 51
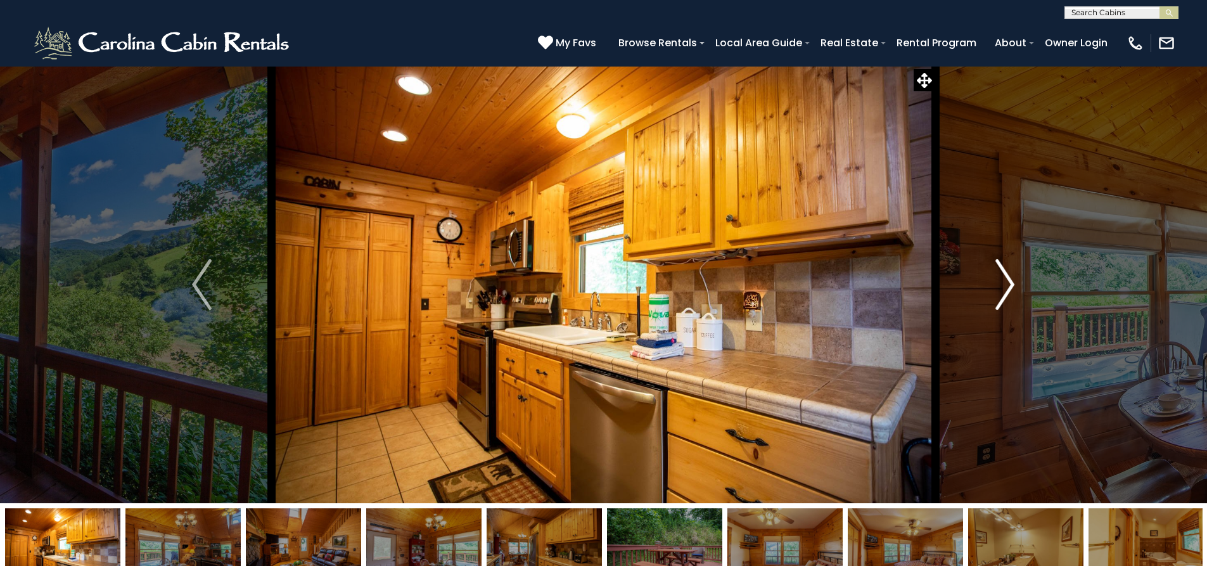
click at [1004, 282] on img "Next" at bounding box center [1005, 284] width 19 height 51
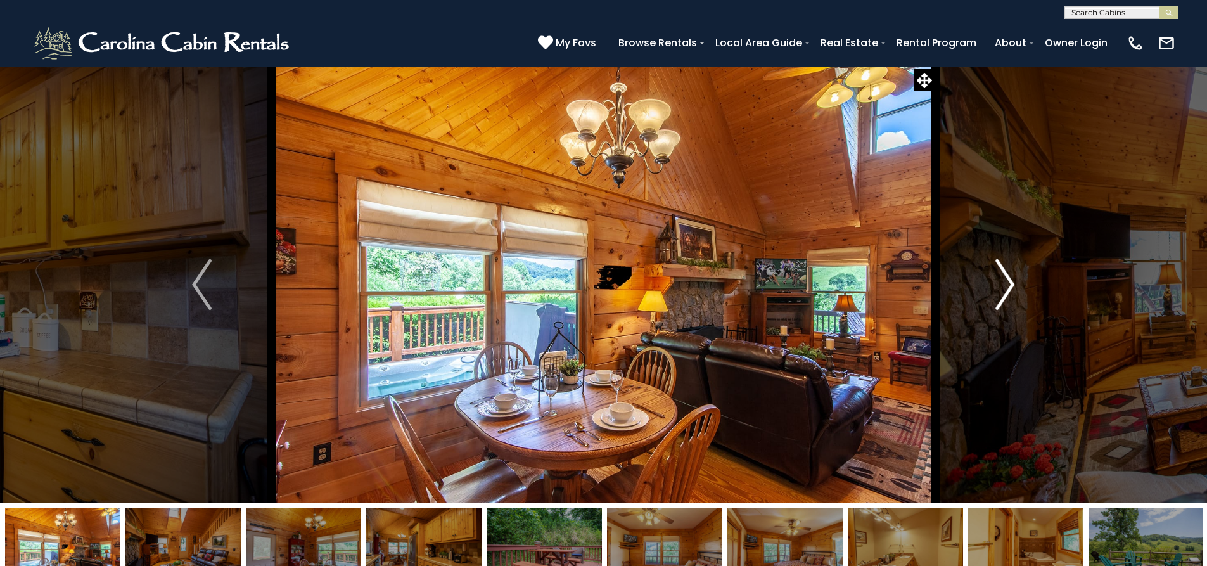
click at [1004, 282] on img "Next" at bounding box center [1005, 284] width 19 height 51
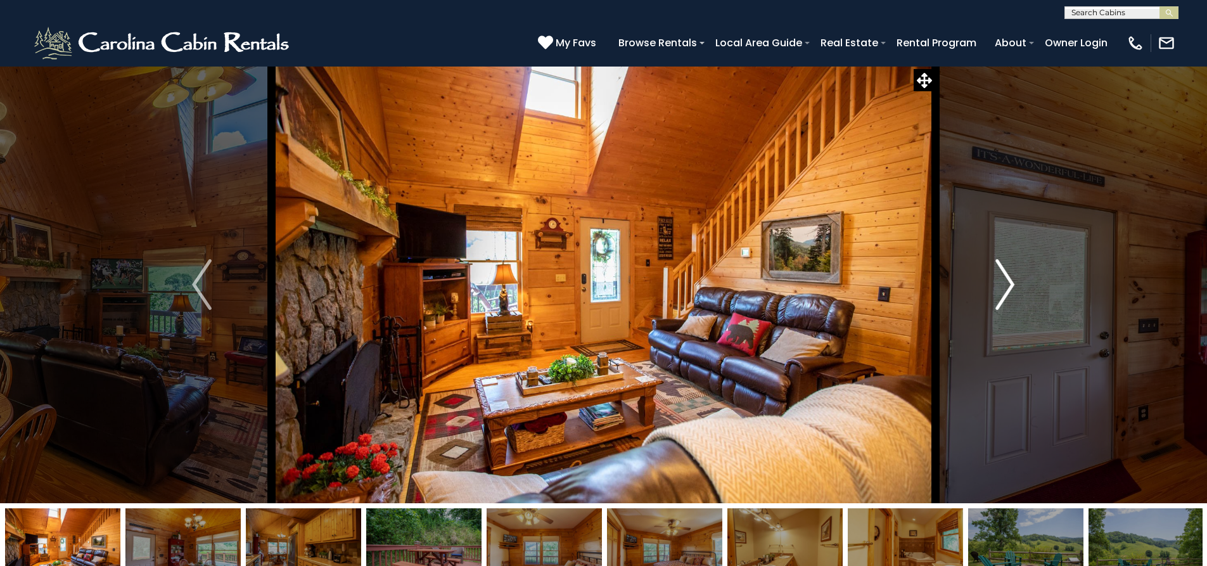
click at [1004, 282] on img "Next" at bounding box center [1005, 284] width 19 height 51
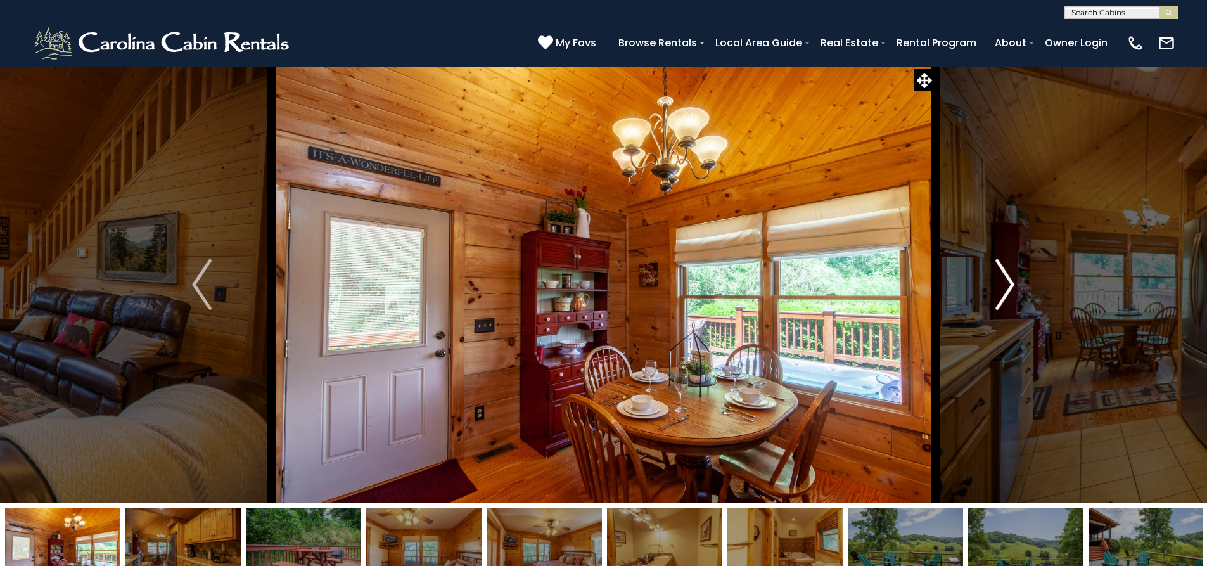
click at [1004, 282] on img "Next" at bounding box center [1005, 284] width 19 height 51
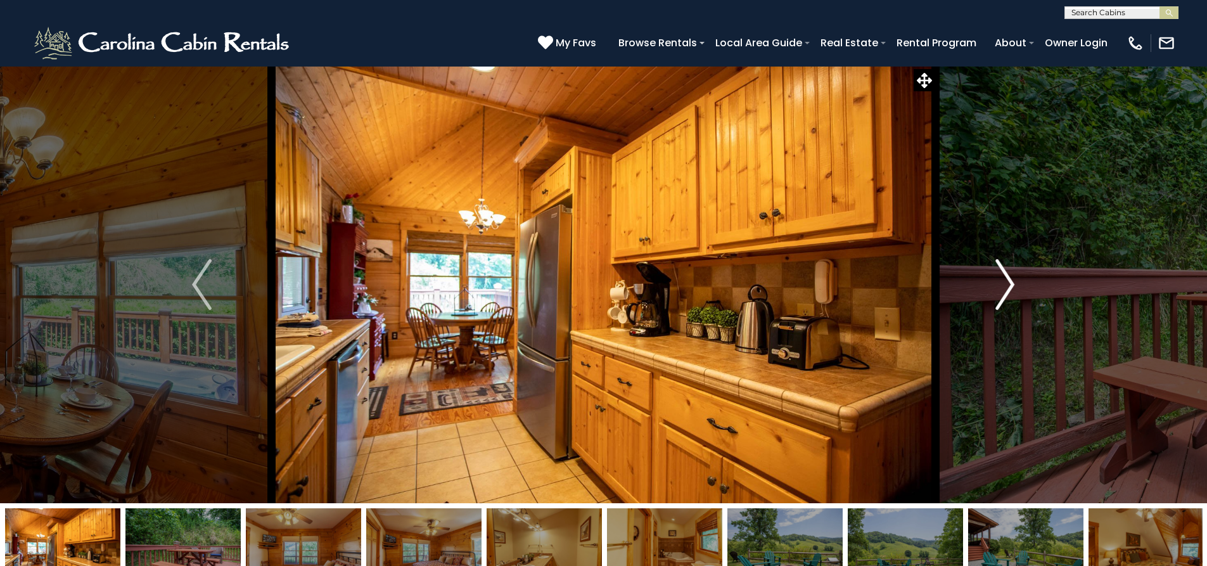
click at [1004, 282] on img "Next" at bounding box center [1005, 284] width 19 height 51
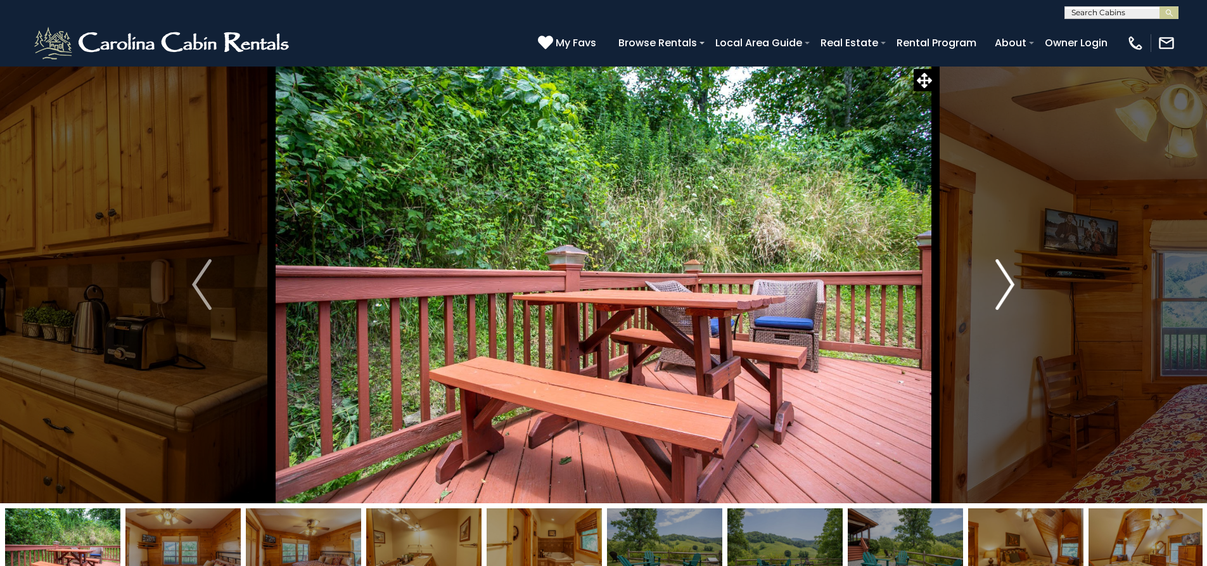
click at [1004, 282] on img "Next" at bounding box center [1005, 284] width 19 height 51
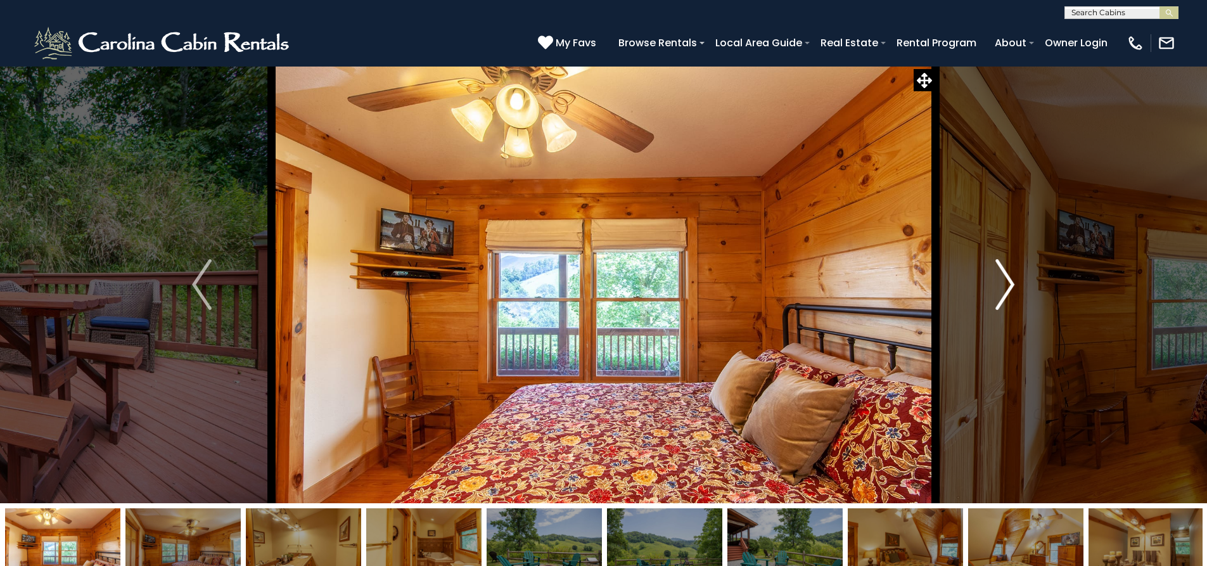
click at [1004, 282] on img "Next" at bounding box center [1005, 284] width 19 height 51
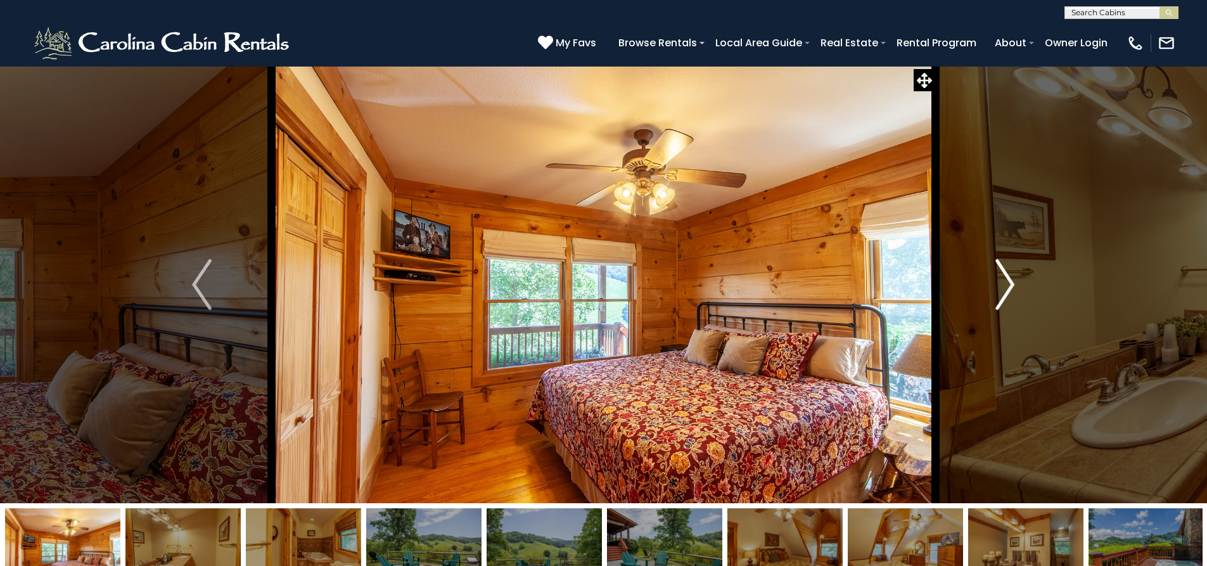
click at [1004, 282] on img "Next" at bounding box center [1005, 284] width 19 height 51
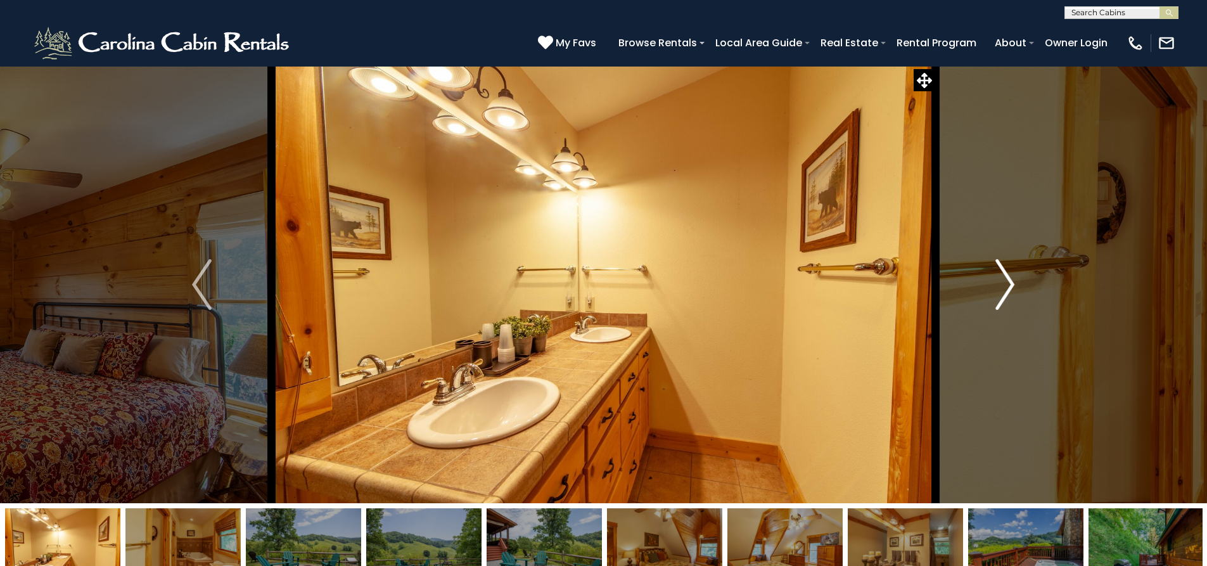
click at [1004, 282] on img "Next" at bounding box center [1005, 284] width 19 height 51
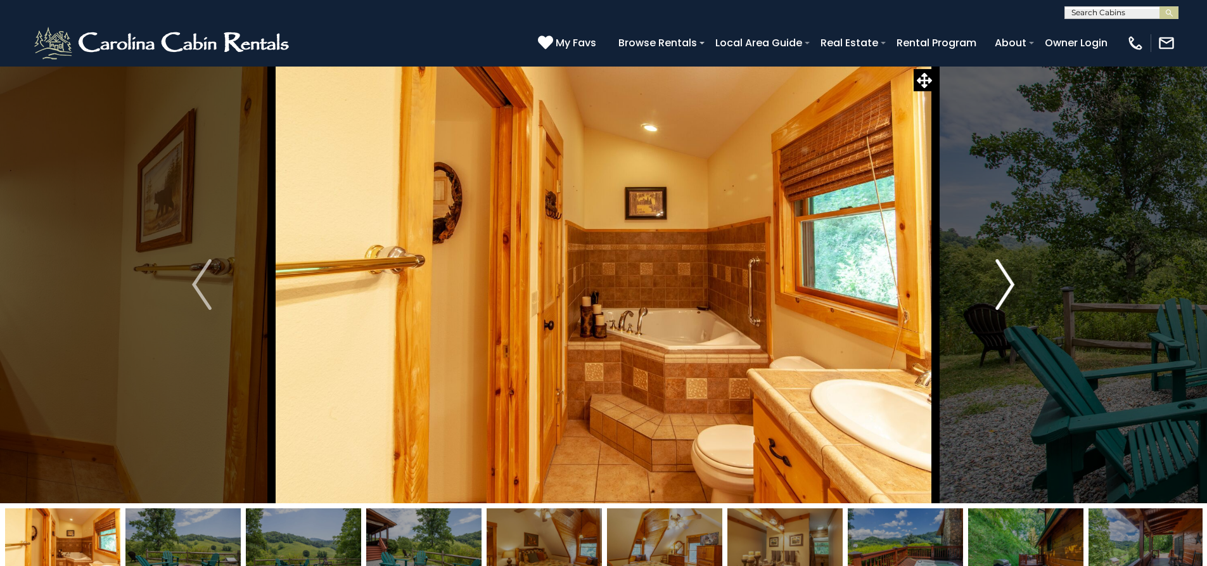
click at [1004, 282] on img "Next" at bounding box center [1005, 284] width 19 height 51
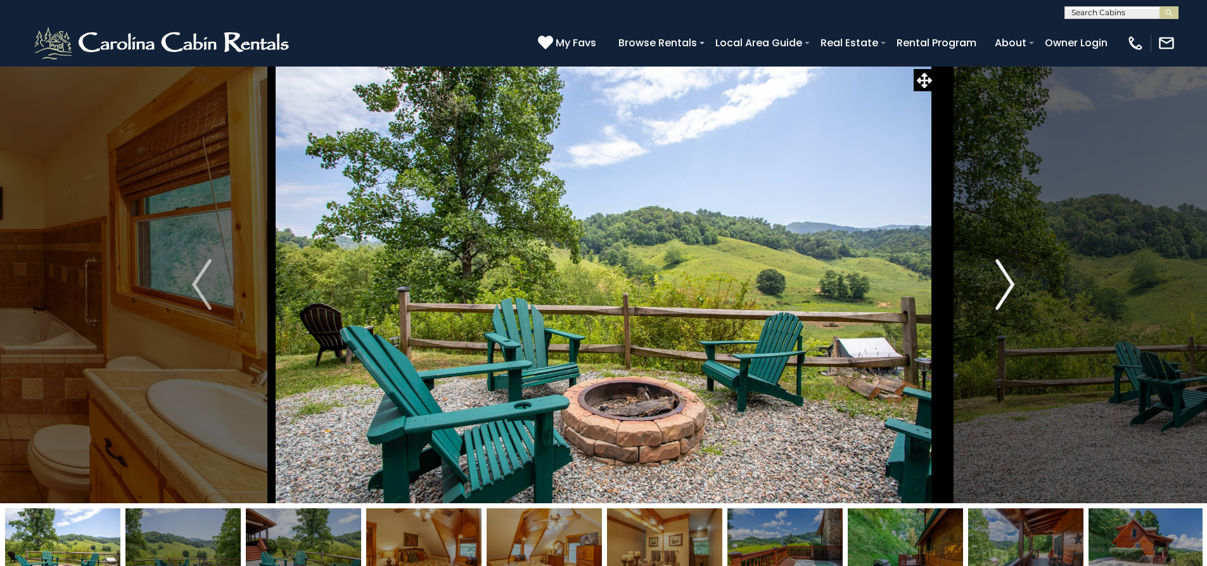
click at [1004, 282] on img "Next" at bounding box center [1005, 284] width 19 height 51
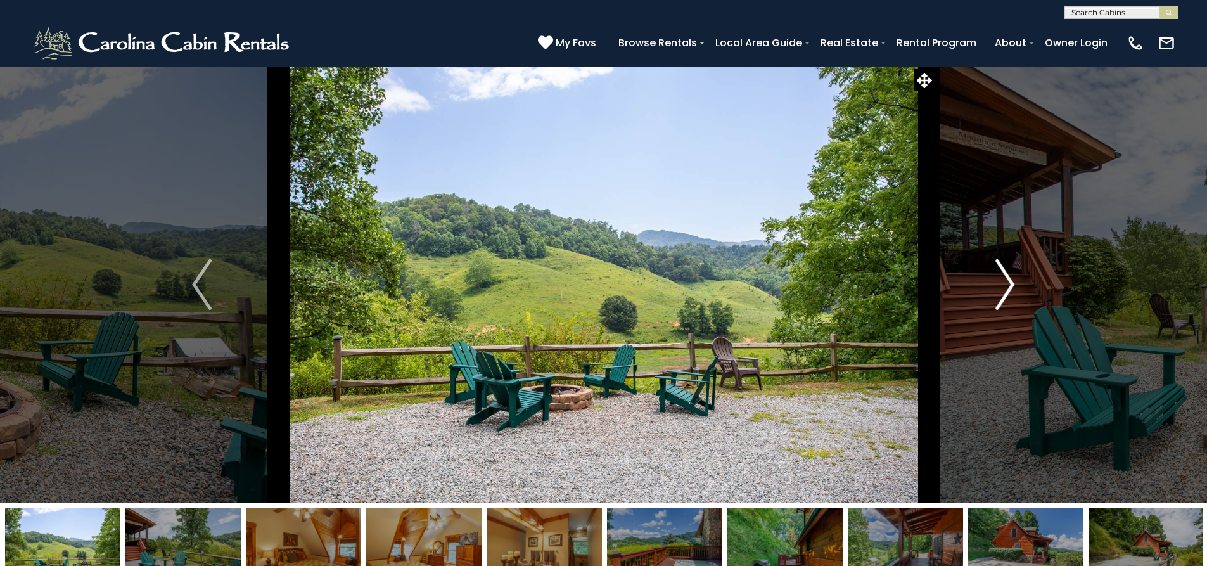
click at [1004, 282] on img "Next" at bounding box center [1005, 284] width 19 height 51
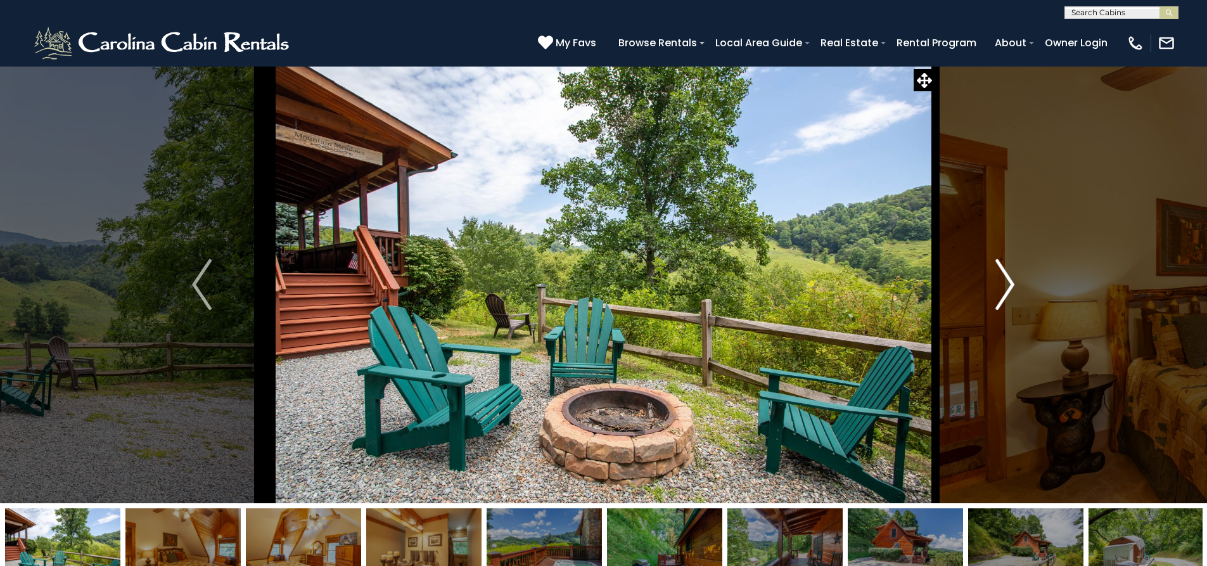
click at [1004, 282] on img "Next" at bounding box center [1005, 284] width 19 height 51
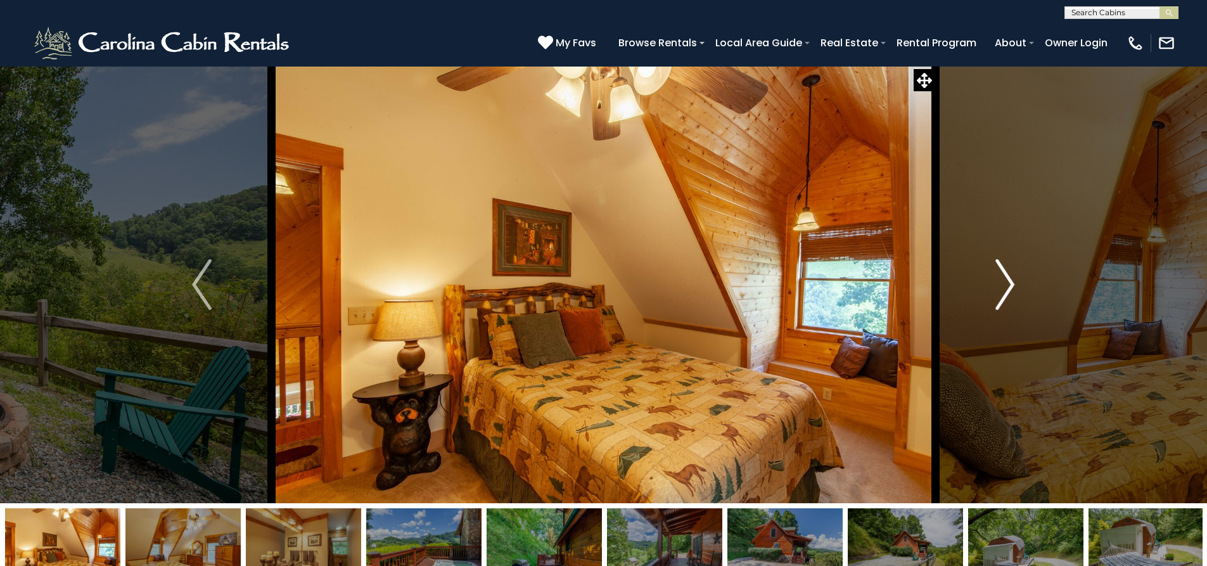
click at [1004, 282] on img "Next" at bounding box center [1005, 284] width 19 height 51
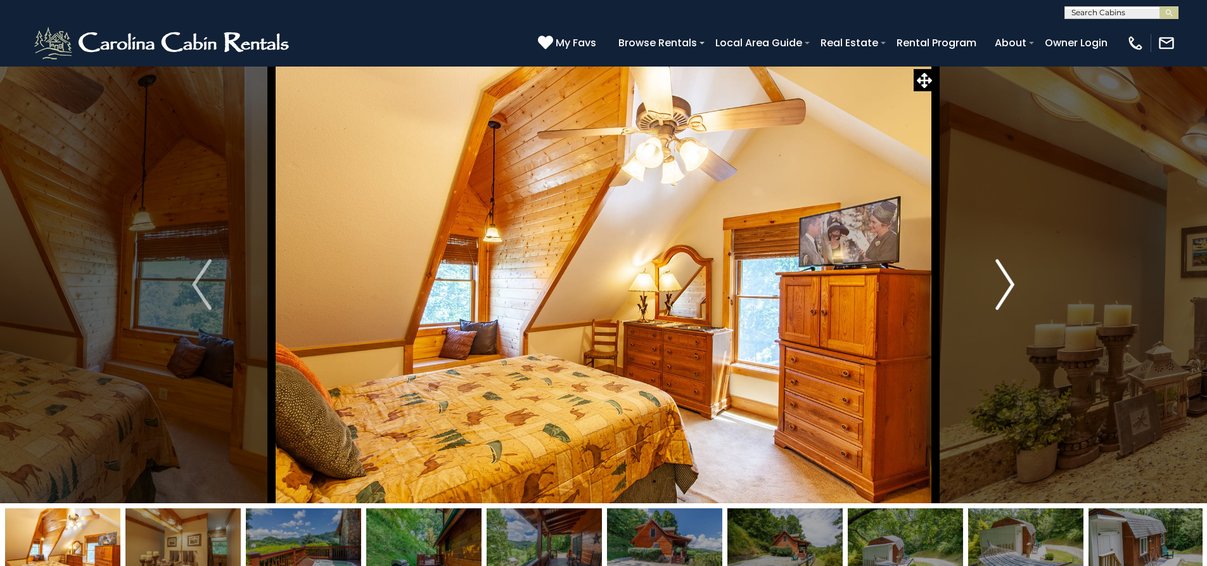
click at [1004, 282] on img "Next" at bounding box center [1005, 284] width 19 height 51
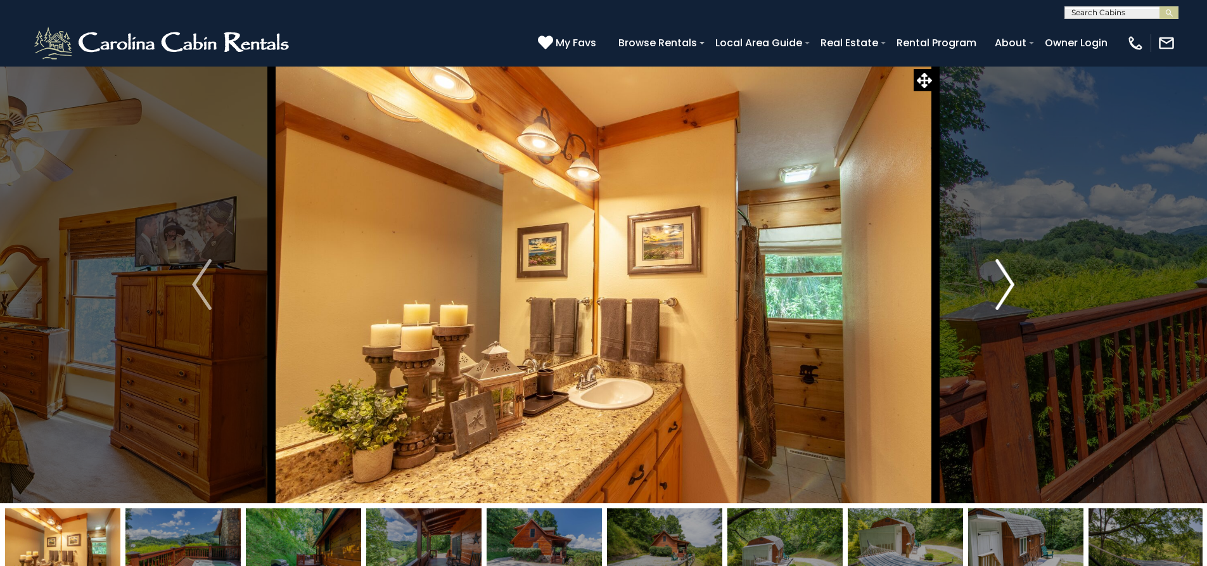
click at [1004, 282] on img "Next" at bounding box center [1005, 284] width 19 height 51
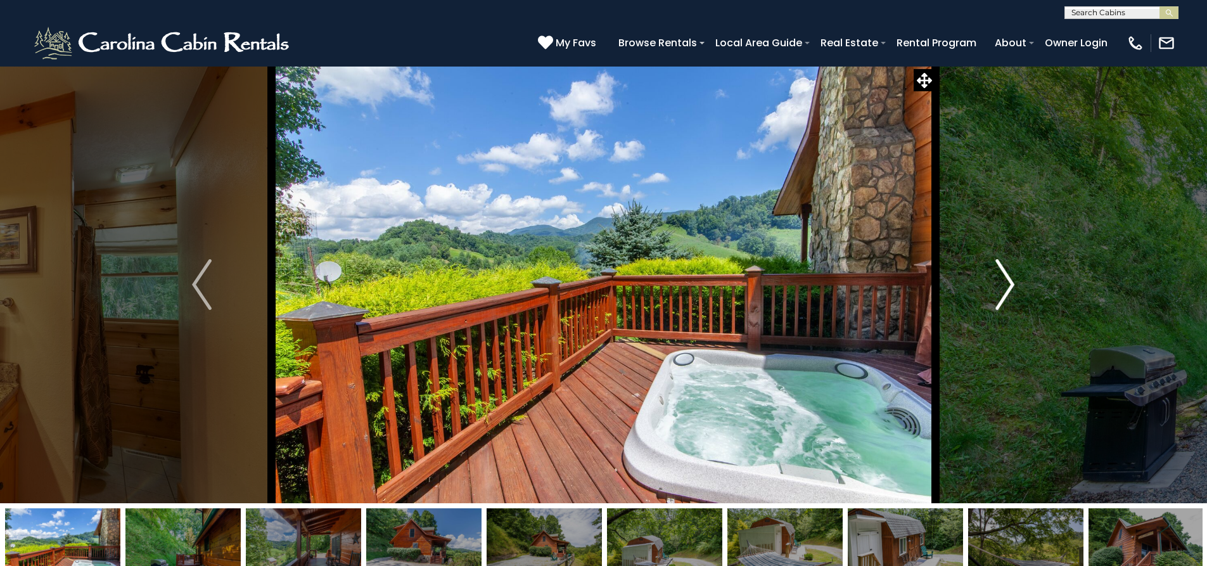
click at [1004, 282] on img "Next" at bounding box center [1005, 284] width 19 height 51
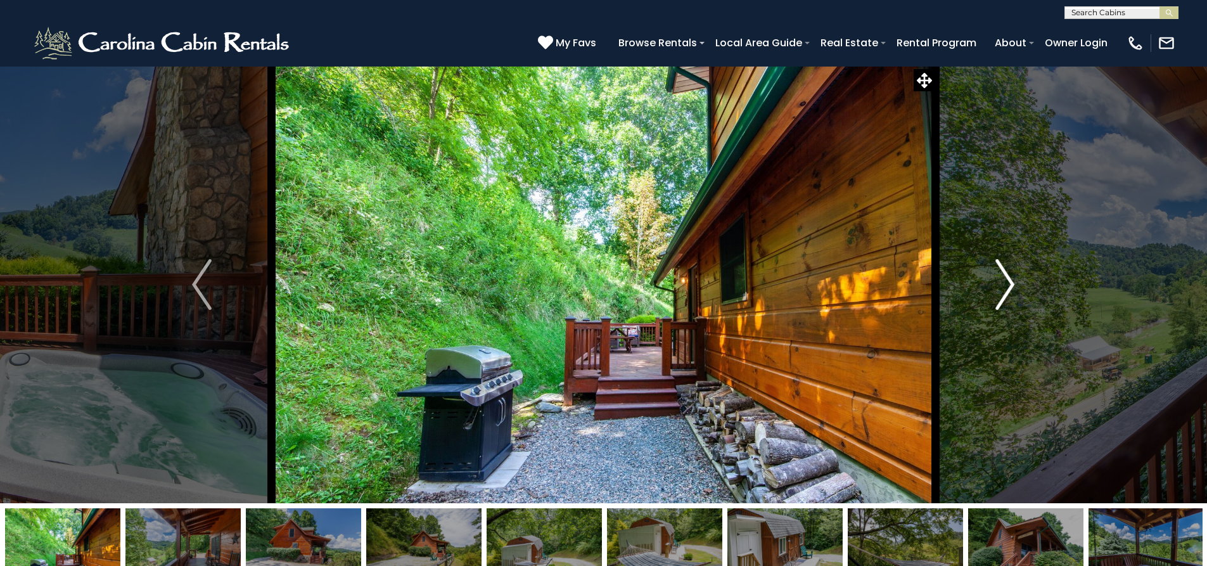
click at [1004, 282] on img "Next" at bounding box center [1005, 284] width 19 height 51
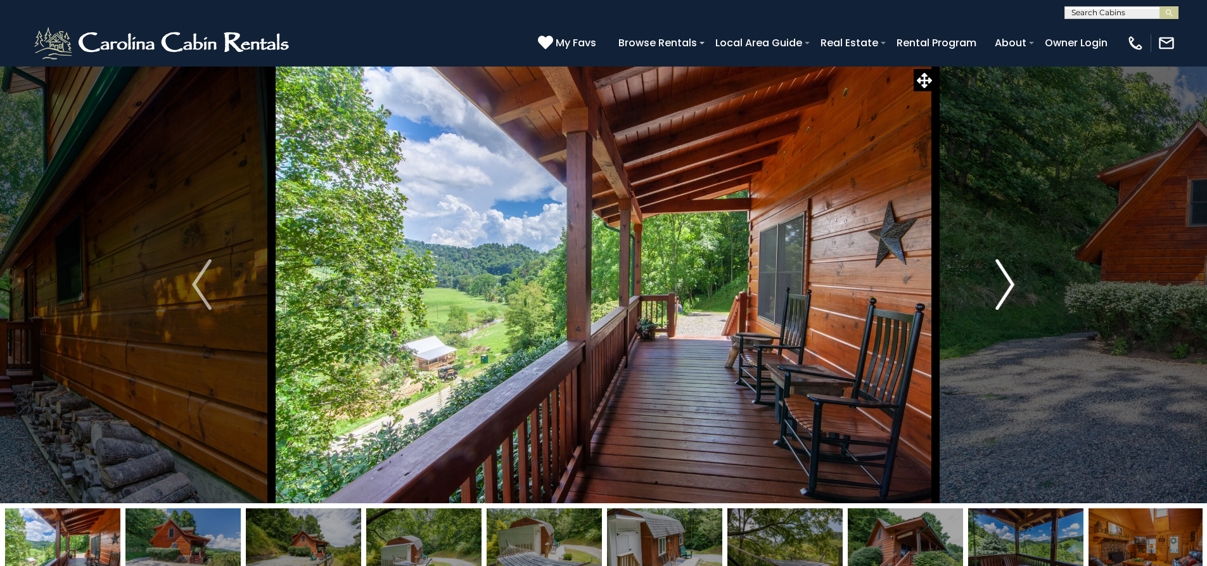
click at [1004, 282] on img "Next" at bounding box center [1005, 284] width 19 height 51
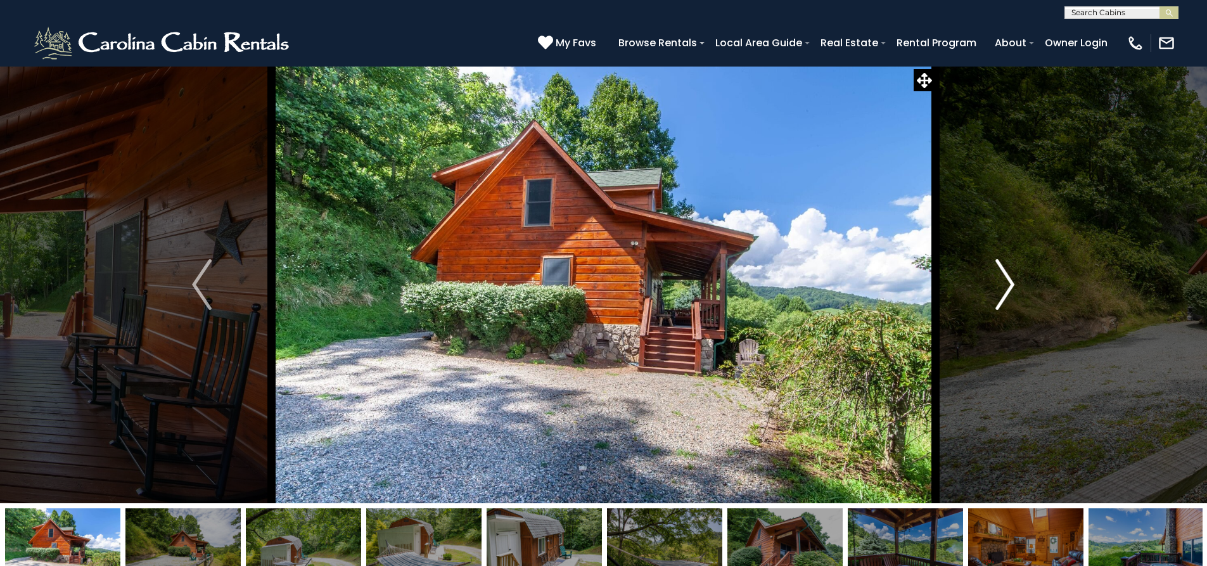
click at [1004, 282] on img "Next" at bounding box center [1005, 284] width 19 height 51
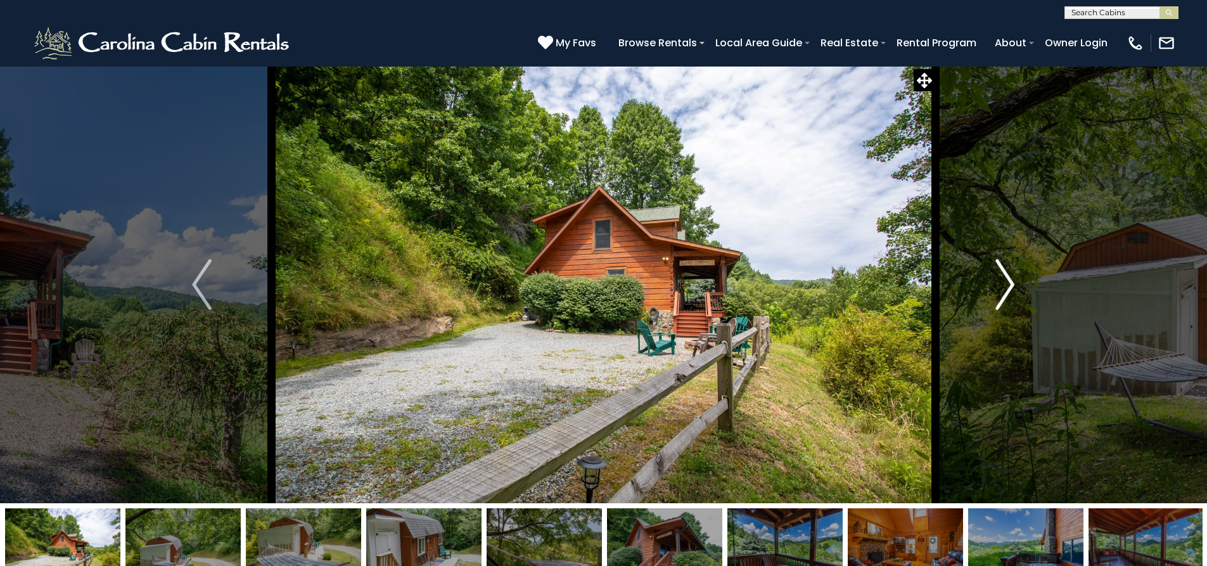
click at [1004, 282] on img "Next" at bounding box center [1005, 284] width 19 height 51
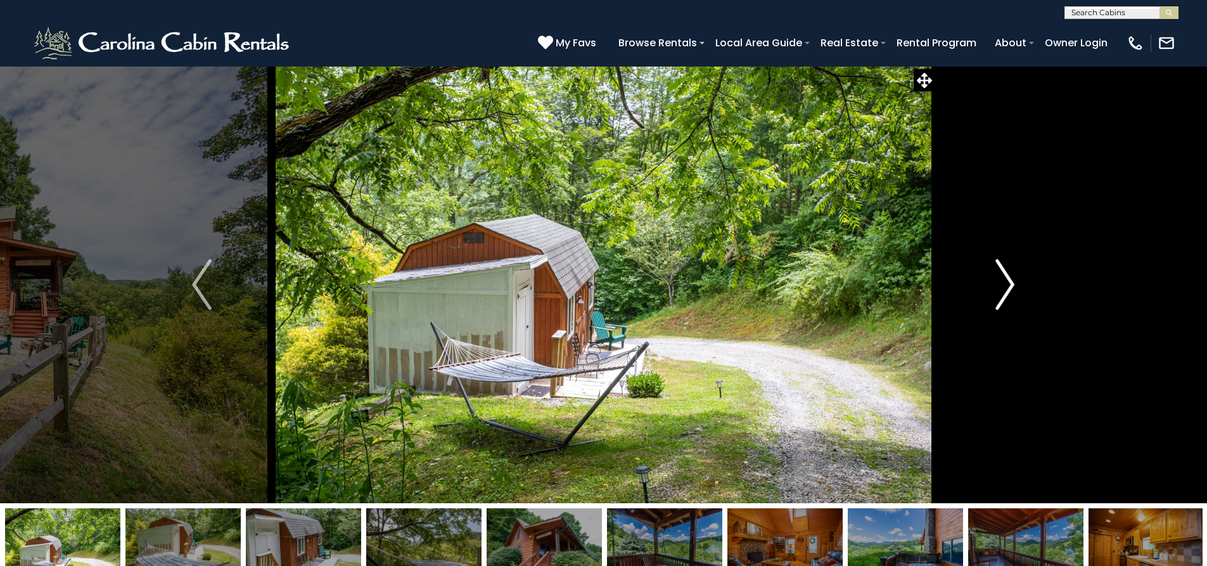
click at [1004, 282] on img "Next" at bounding box center [1005, 284] width 19 height 51
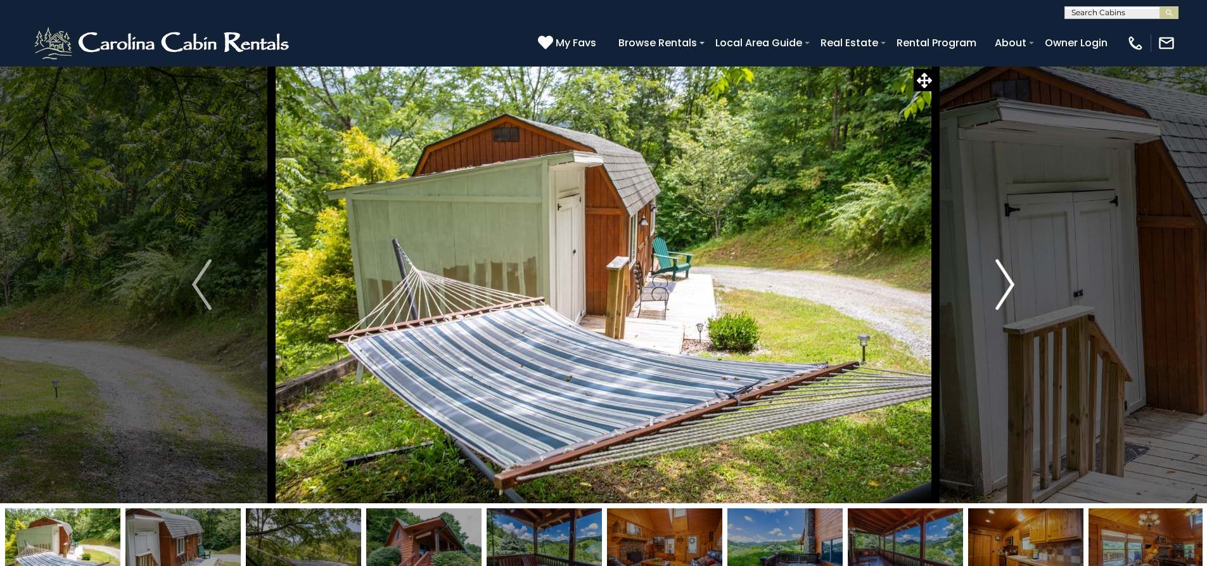
click at [1004, 282] on img "Next" at bounding box center [1005, 284] width 19 height 51
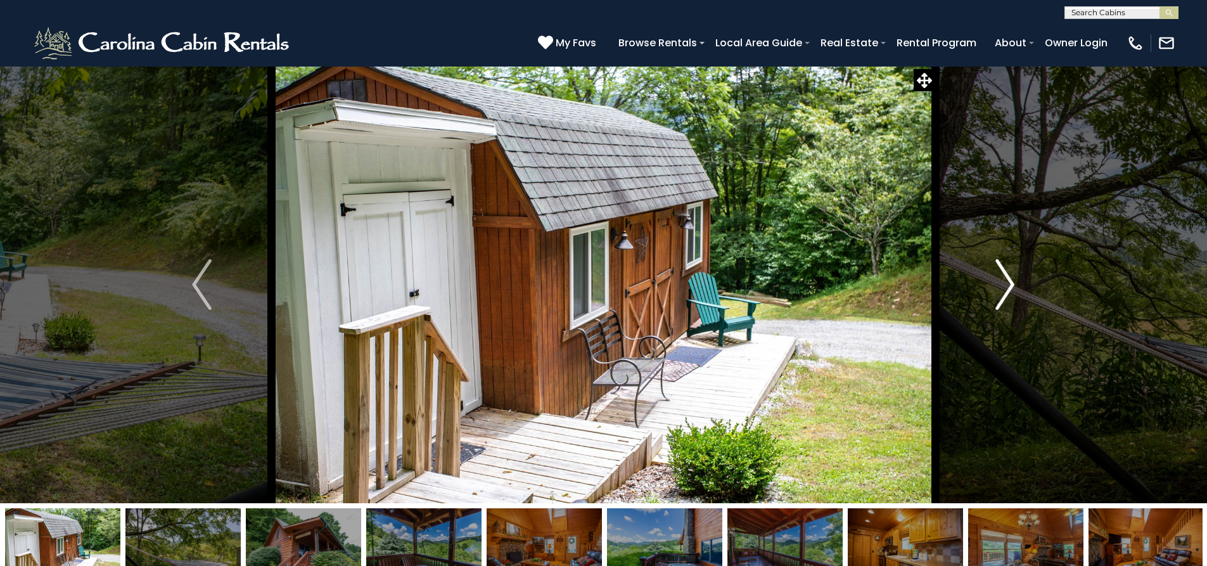
click at [1004, 282] on img "Next" at bounding box center [1005, 284] width 19 height 51
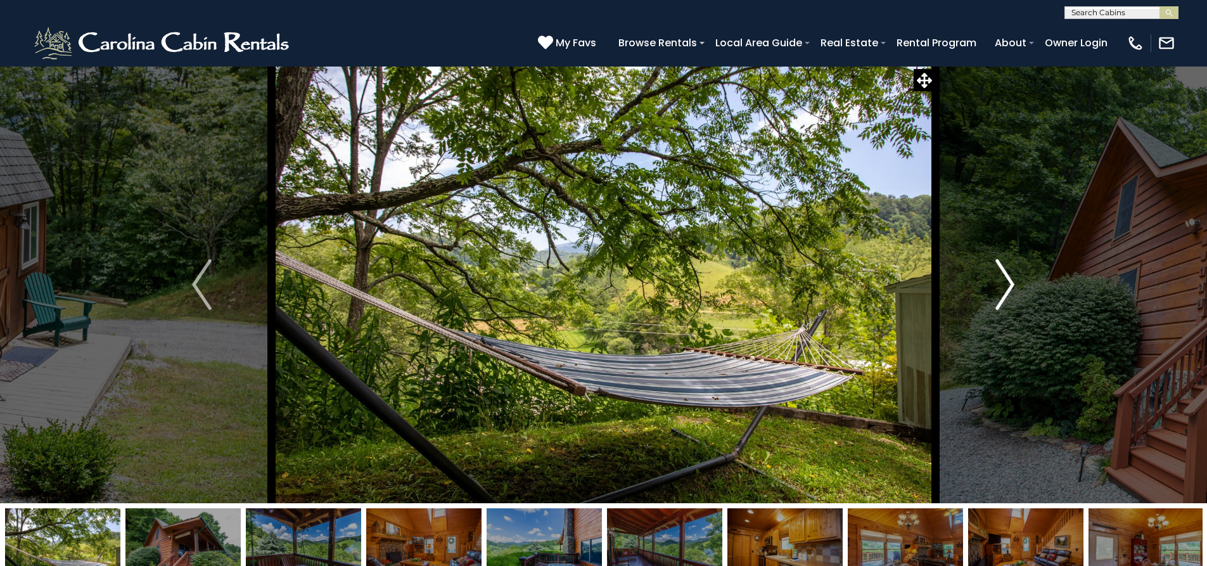
click at [1004, 282] on img "Next" at bounding box center [1005, 284] width 19 height 51
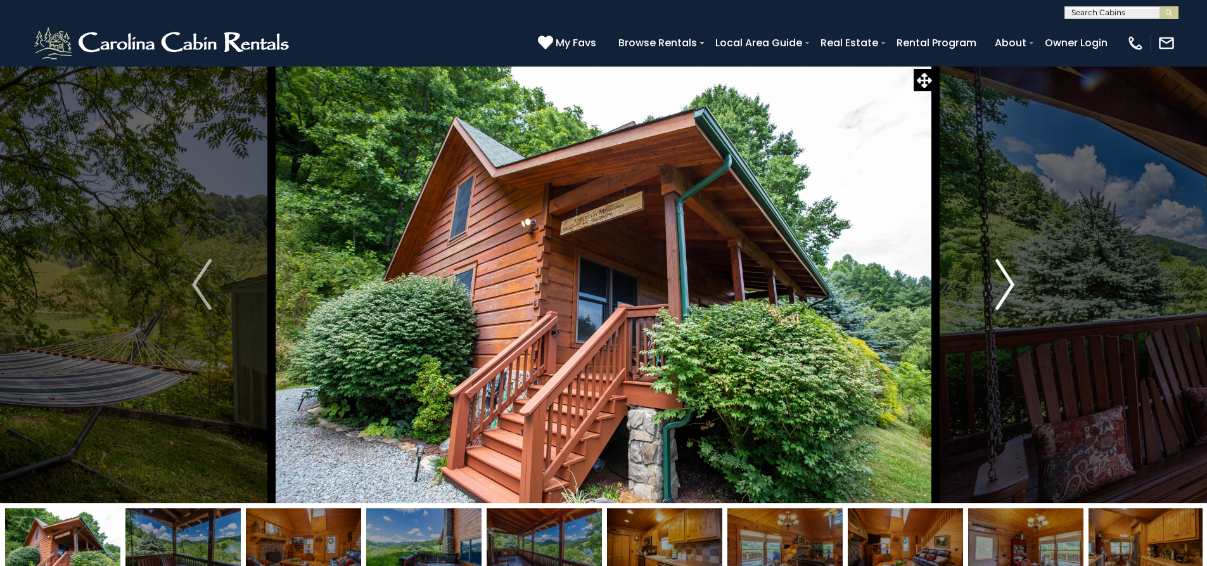
click at [1004, 282] on img "Next" at bounding box center [1005, 284] width 19 height 51
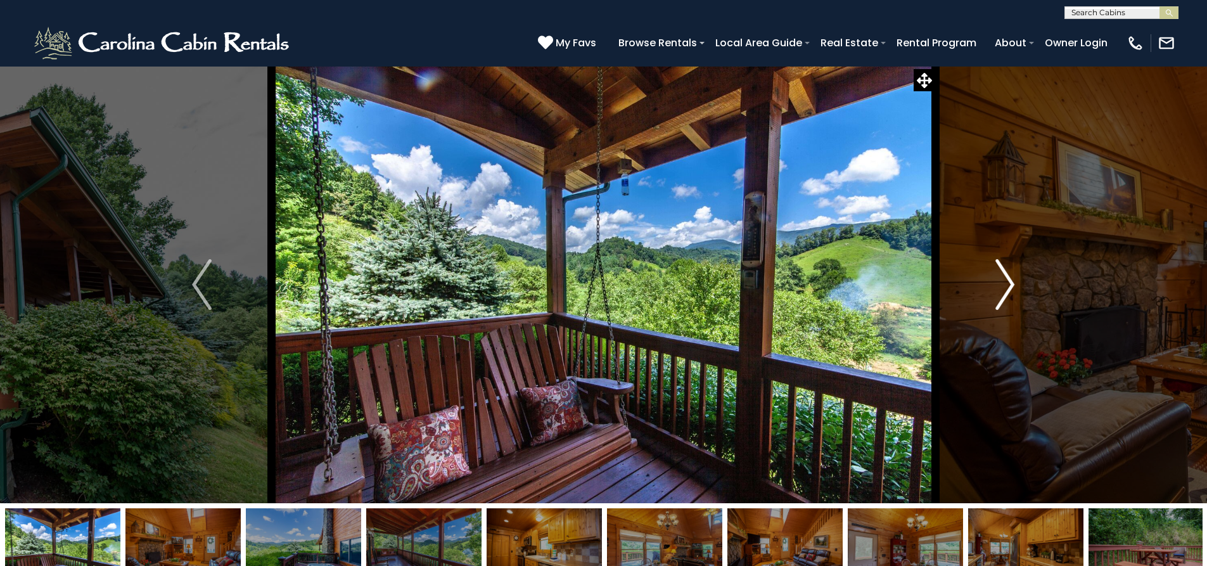
click at [1004, 282] on img "Next" at bounding box center [1005, 284] width 19 height 51
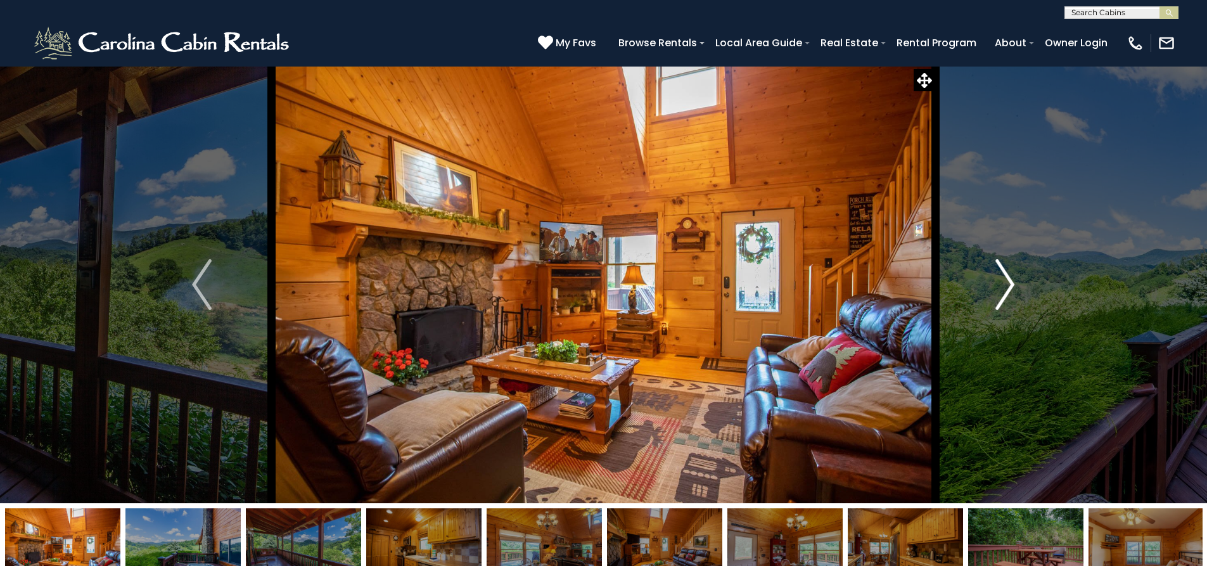
click at [1004, 282] on img "Next" at bounding box center [1005, 284] width 19 height 51
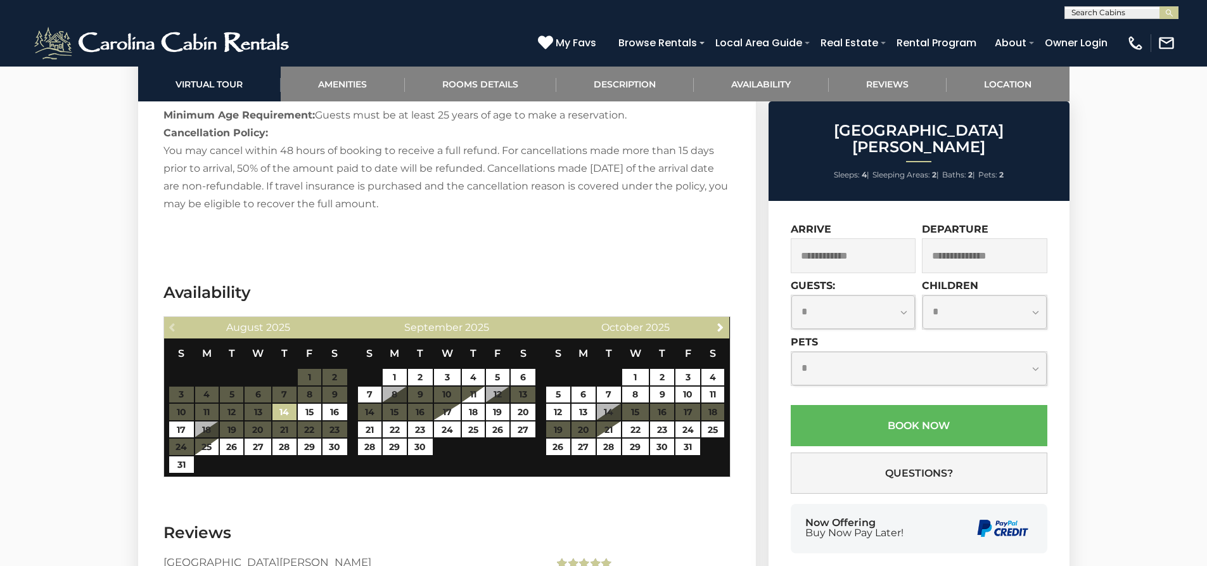
scroll to position [2028, 0]
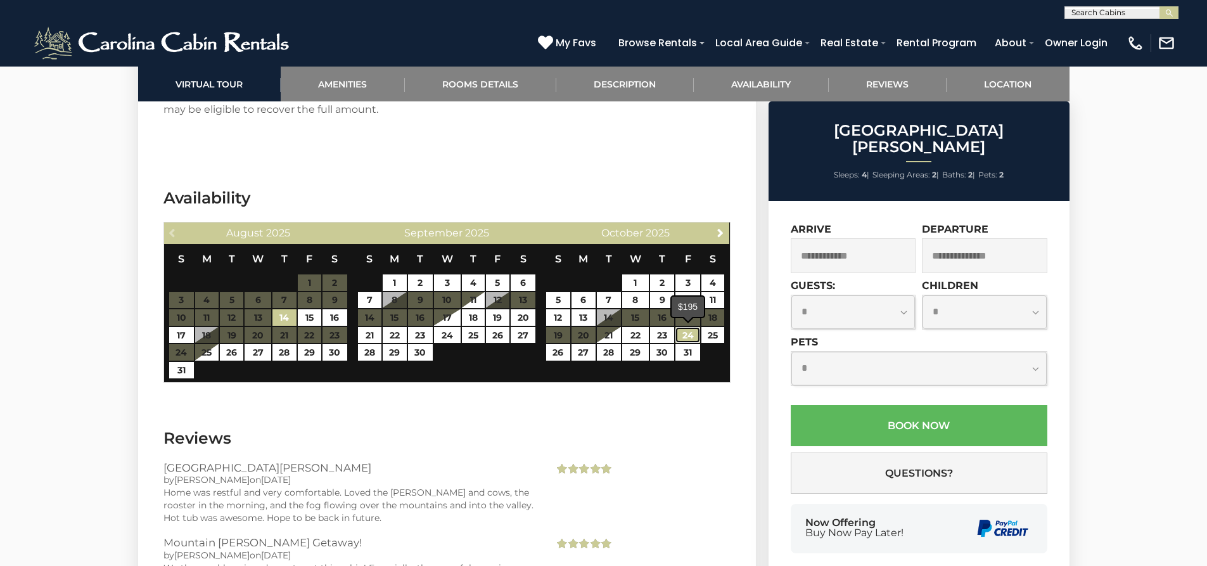
click at [693, 336] on link "24" at bounding box center [688, 335] width 25 height 16
type input "**********"
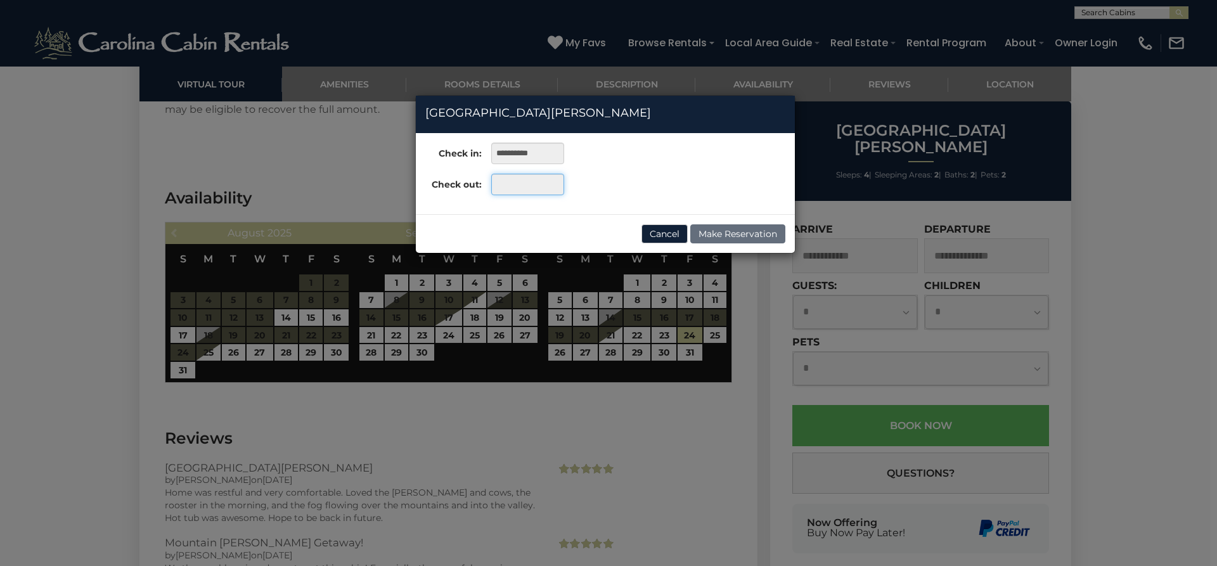
click at [541, 186] on input "text" at bounding box center [527, 185] width 73 height 22
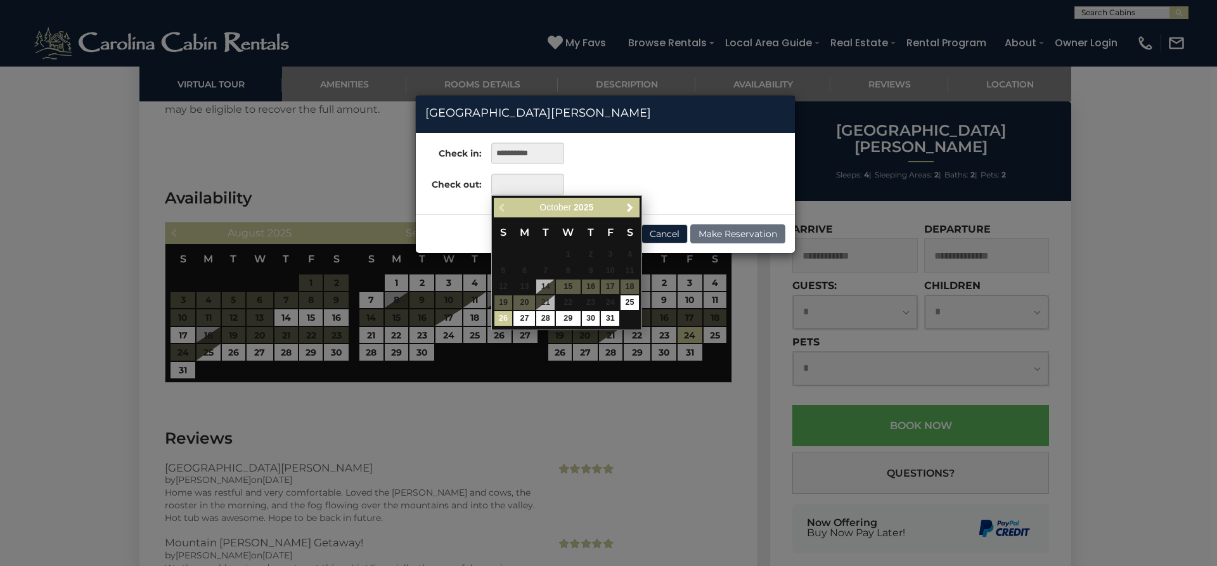
click at [504, 319] on link "26" at bounding box center [503, 318] width 18 height 15
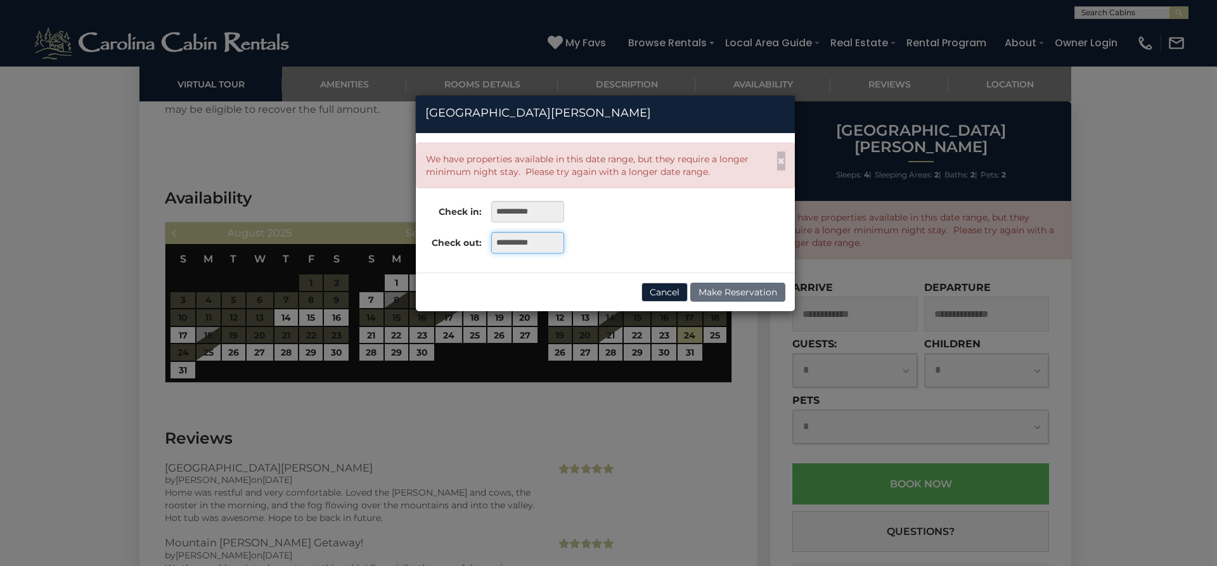
click at [546, 243] on input "**********" at bounding box center [527, 243] width 73 height 22
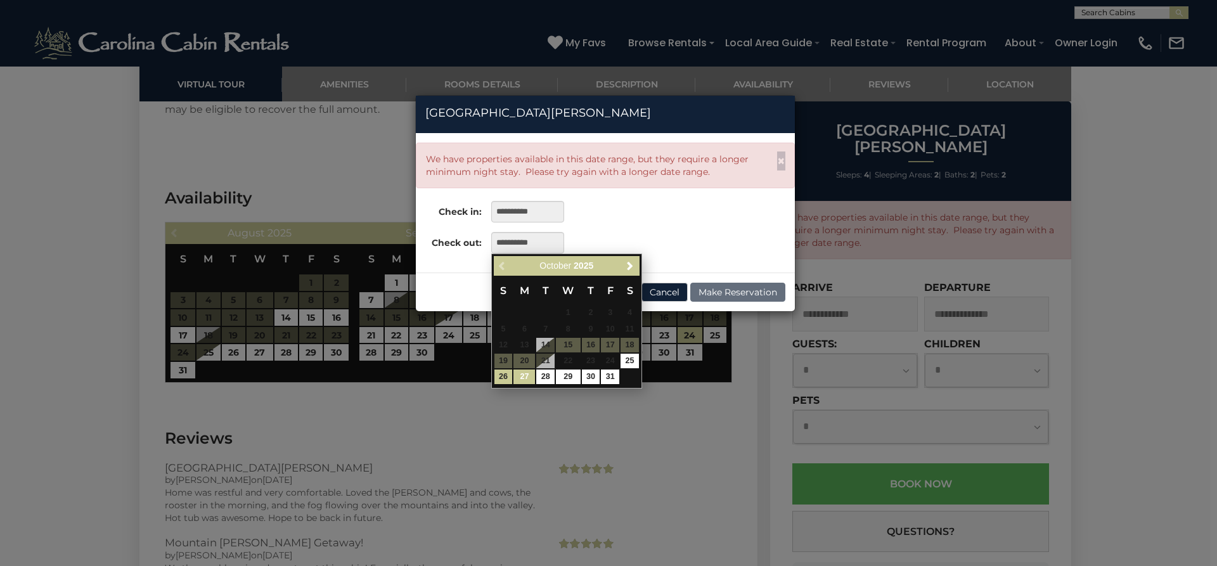
click at [524, 380] on link "27" at bounding box center [524, 376] width 22 height 15
type input "**********"
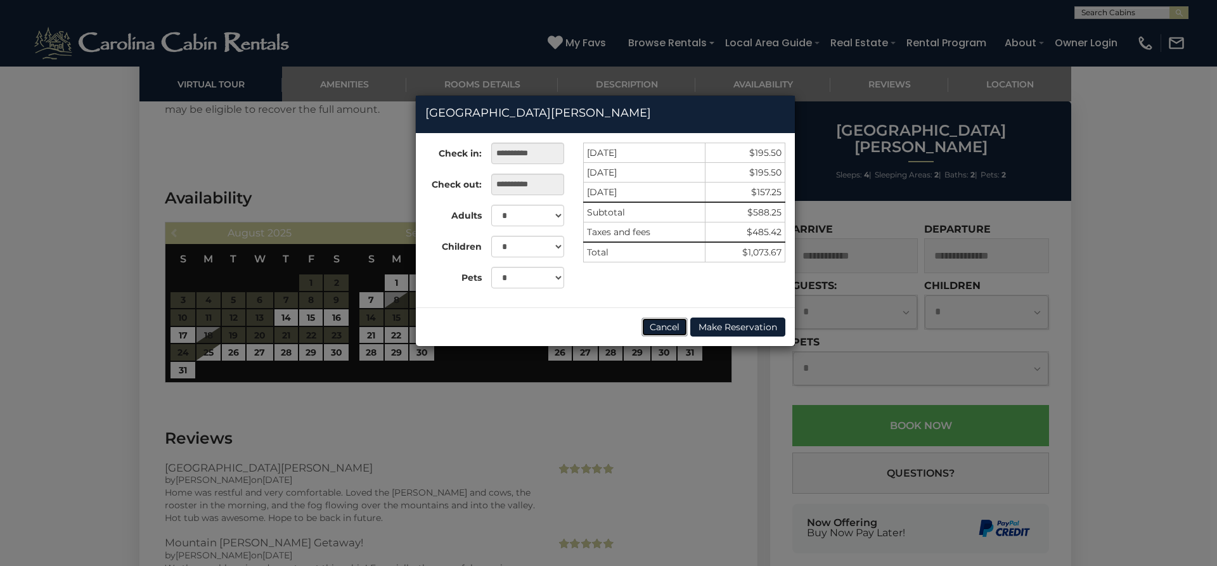
click at [669, 327] on button "Cancel" at bounding box center [664, 327] width 46 height 19
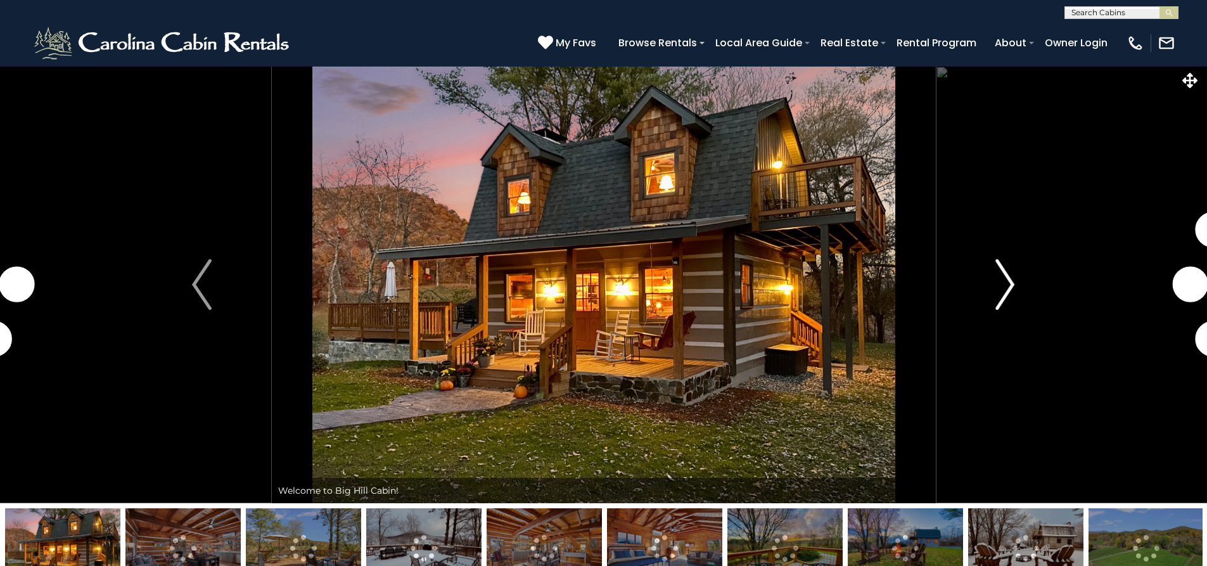
click at [1005, 289] on img "Next" at bounding box center [1005, 284] width 19 height 51
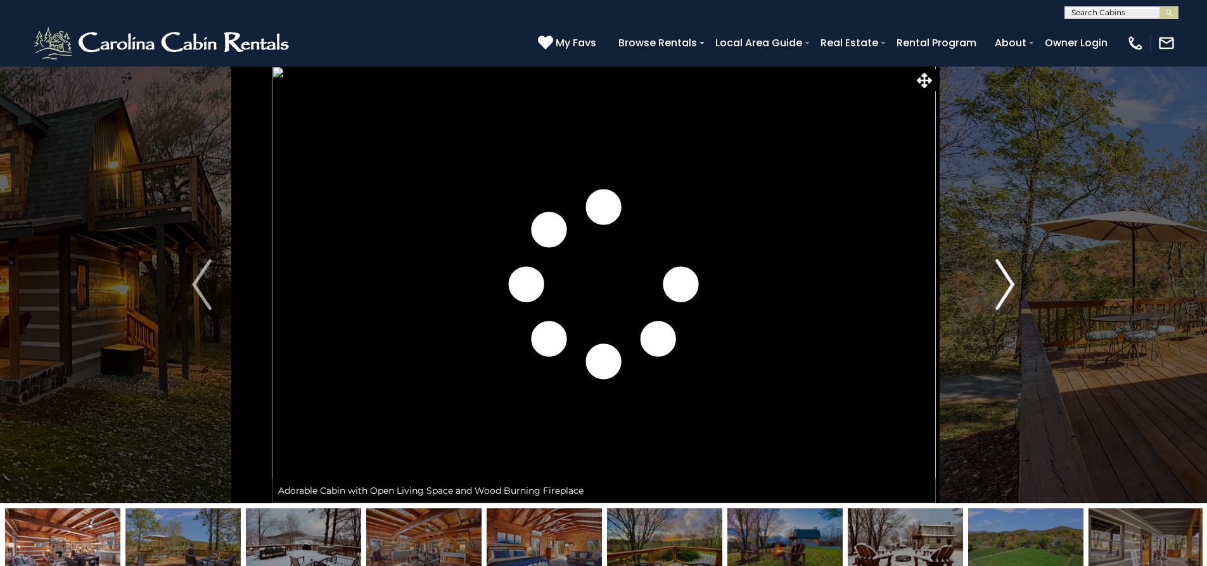
click at [1005, 289] on img "Next" at bounding box center [1005, 284] width 19 height 51
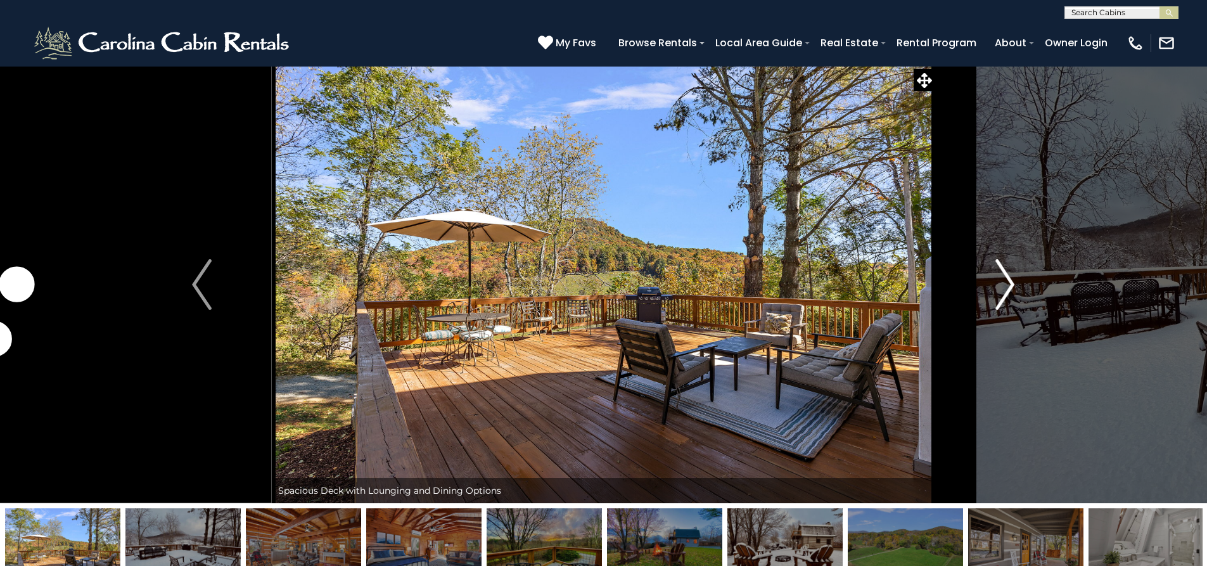
click at [1005, 289] on img "Next" at bounding box center [1005, 284] width 19 height 51
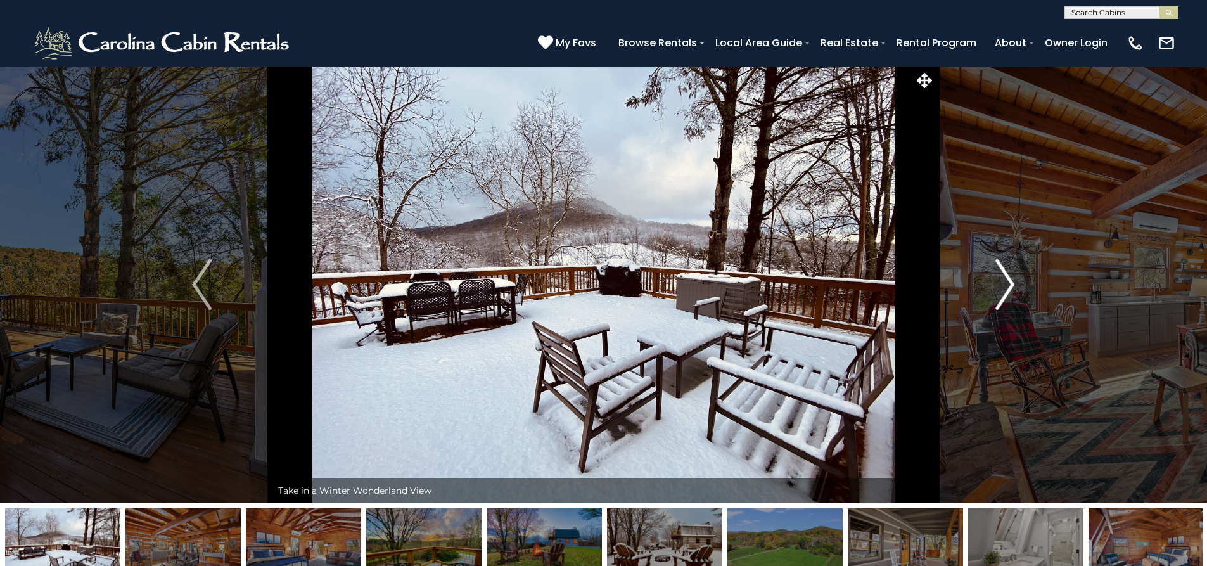
click at [1005, 289] on img "Next" at bounding box center [1005, 284] width 19 height 51
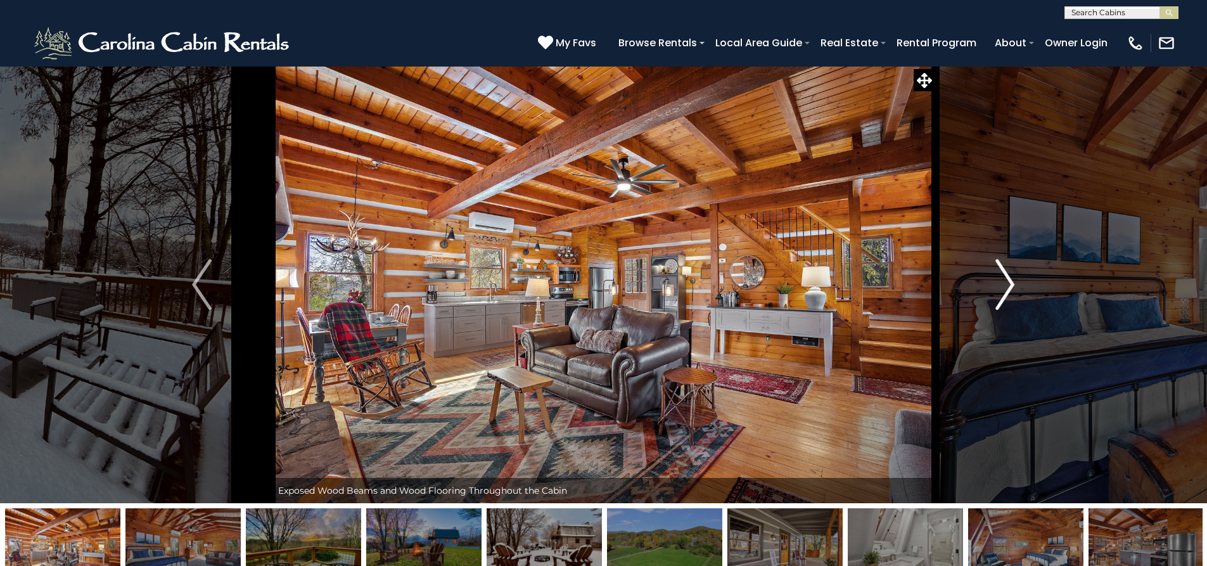
click at [1005, 289] on img "Next" at bounding box center [1005, 284] width 19 height 51
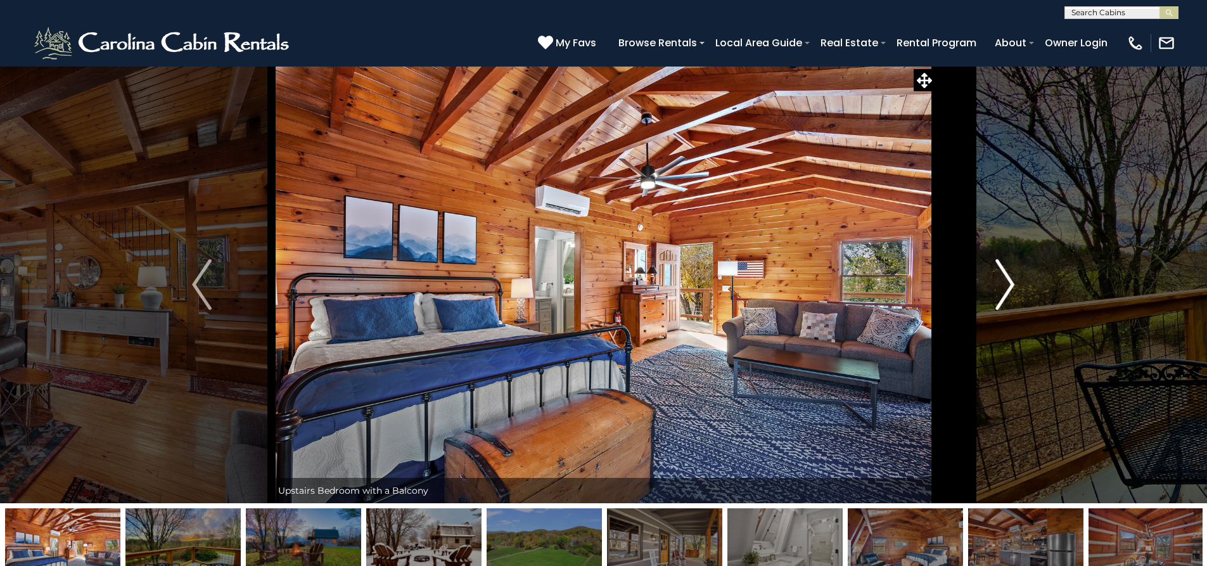
click at [1005, 289] on img "Next" at bounding box center [1005, 284] width 19 height 51
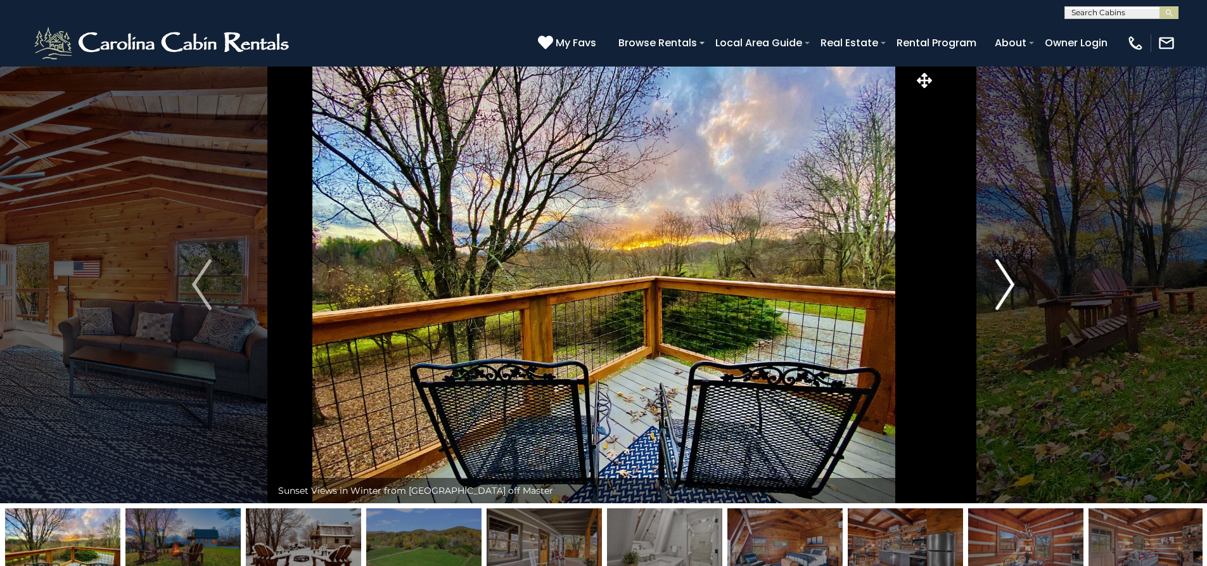
click at [1005, 289] on img "Next" at bounding box center [1005, 284] width 19 height 51
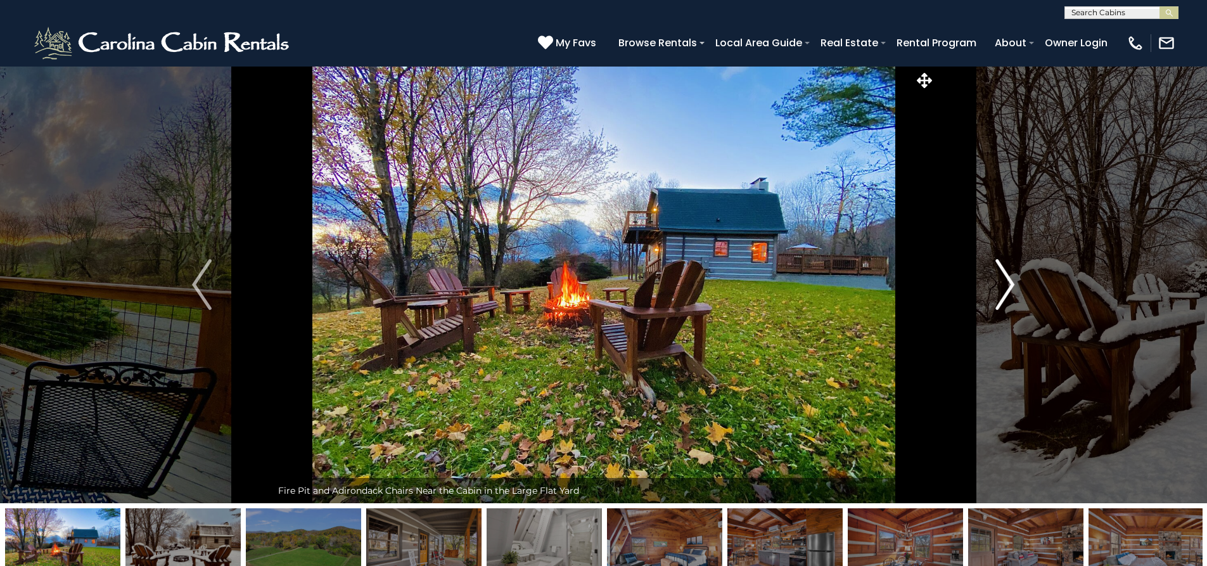
click at [1005, 289] on img "Next" at bounding box center [1005, 284] width 19 height 51
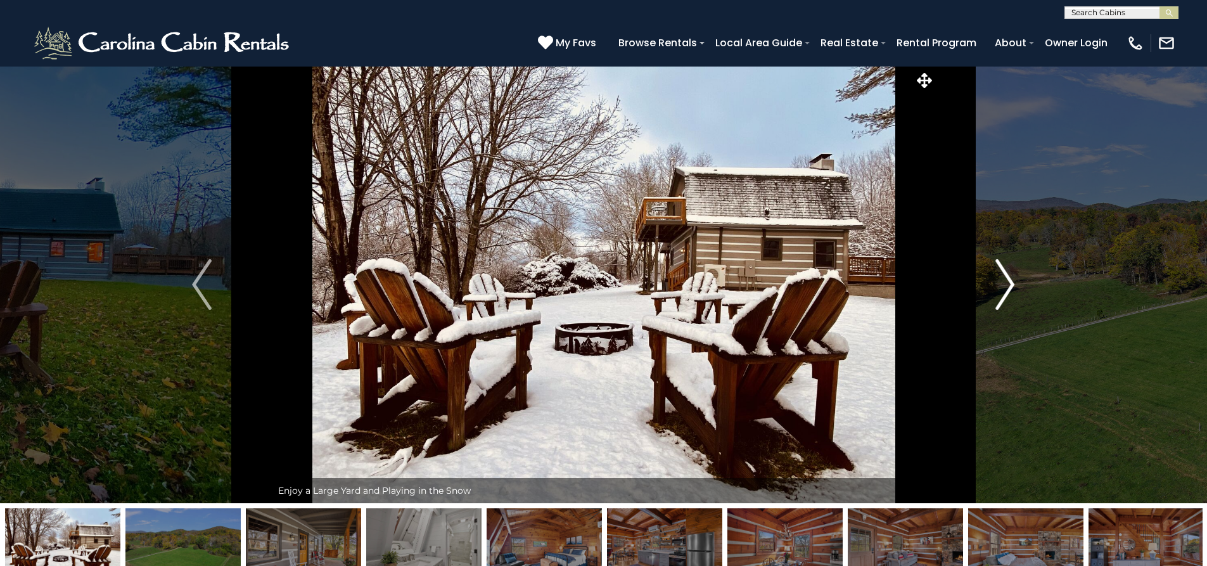
click at [1005, 289] on img "Next" at bounding box center [1005, 284] width 19 height 51
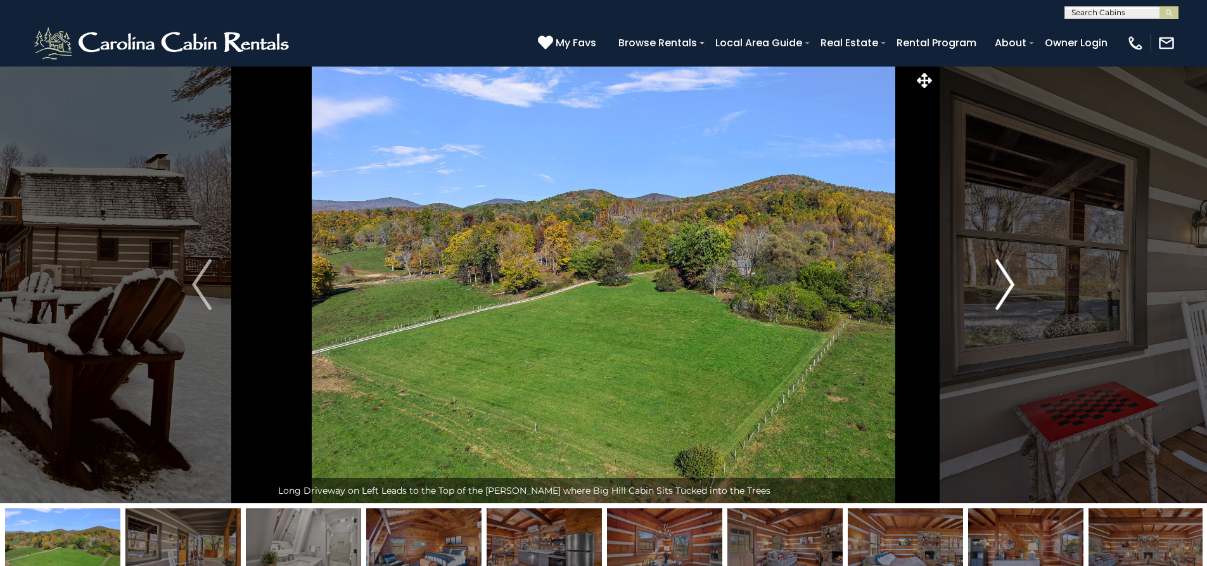
click at [1005, 289] on img "Next" at bounding box center [1005, 284] width 19 height 51
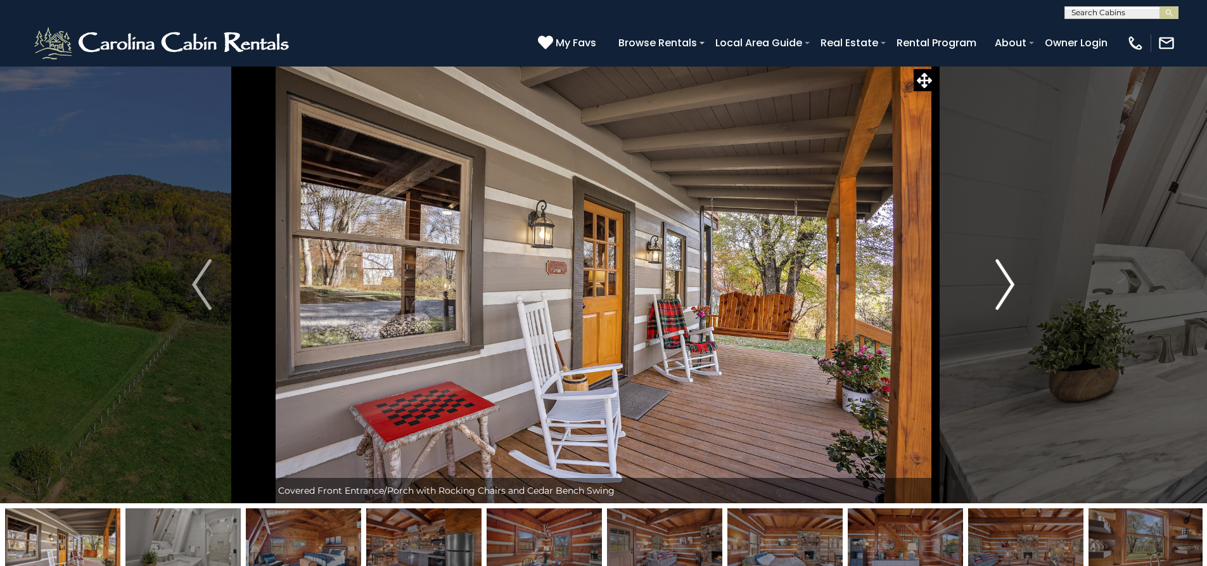
click at [1005, 289] on img "Next" at bounding box center [1005, 284] width 19 height 51
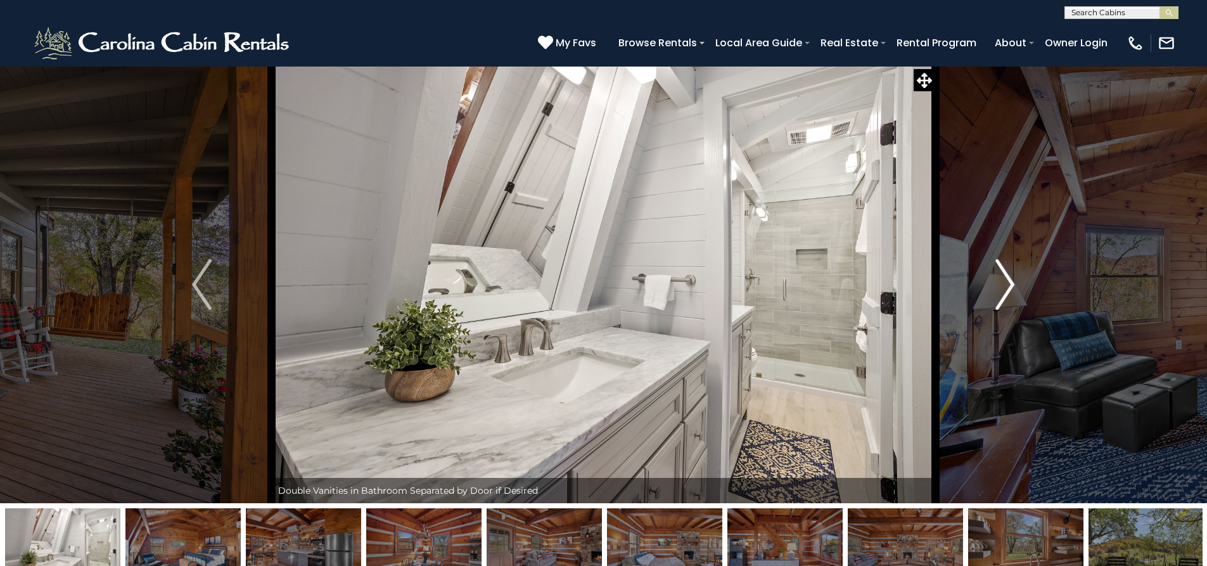
click at [1005, 289] on img "Next" at bounding box center [1005, 284] width 19 height 51
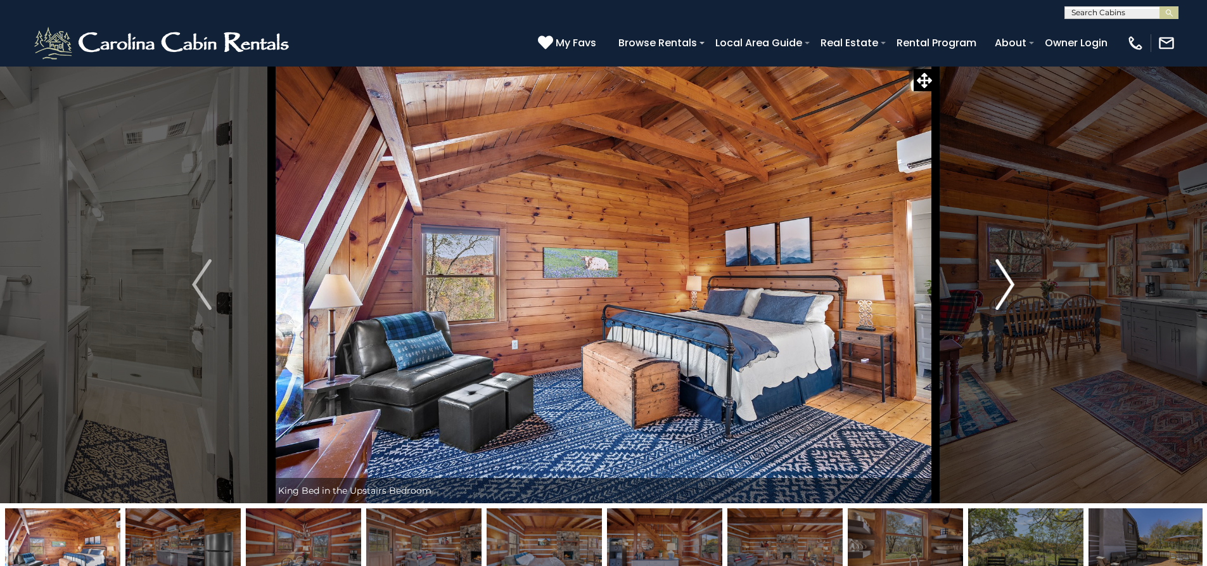
click at [1005, 289] on img "Next" at bounding box center [1005, 284] width 19 height 51
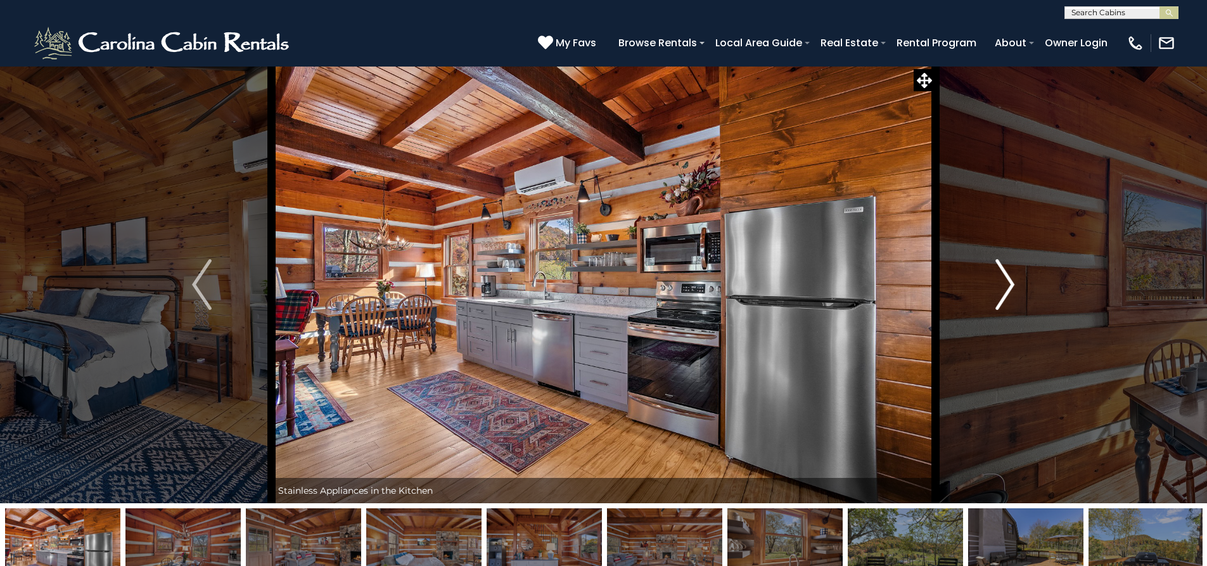
click at [1005, 289] on img "Next" at bounding box center [1005, 284] width 19 height 51
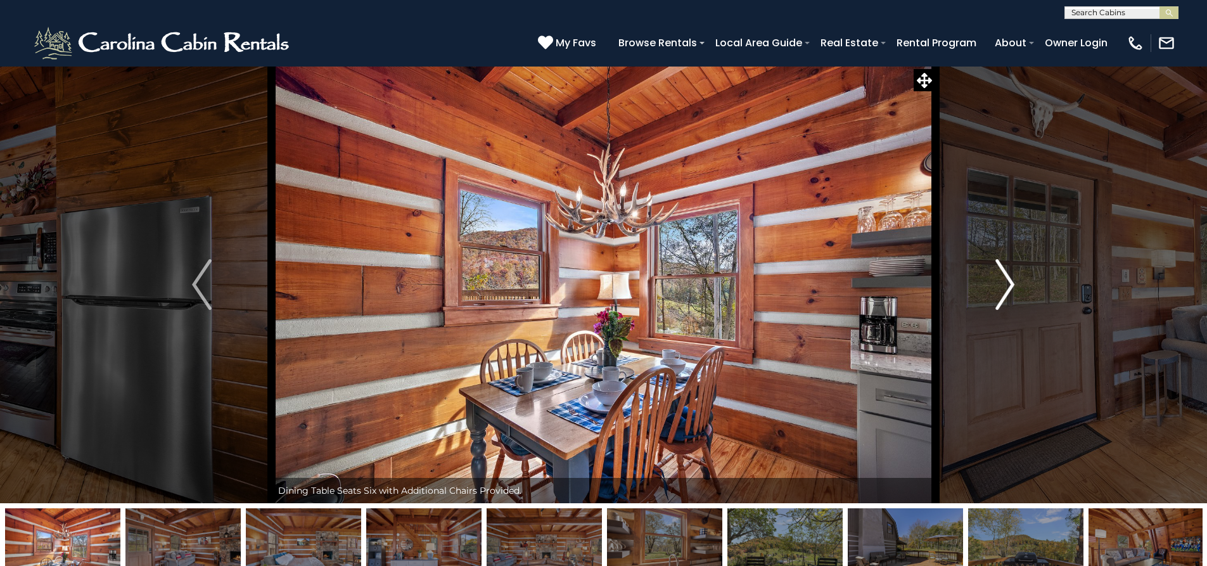
click at [1005, 289] on img "Next" at bounding box center [1005, 284] width 19 height 51
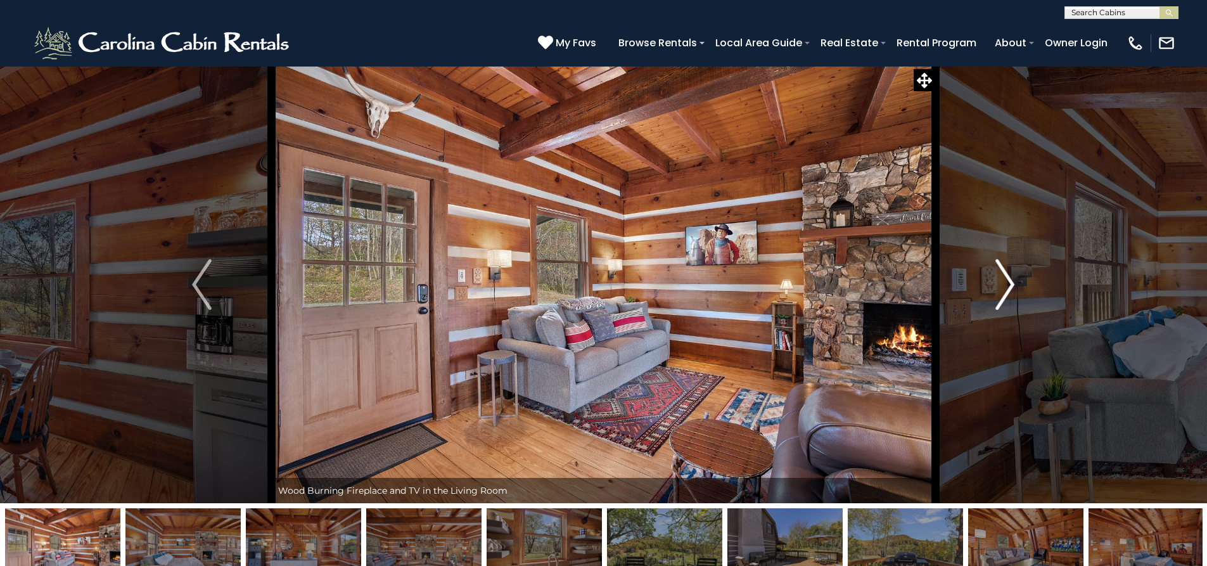
click at [1005, 289] on img "Next" at bounding box center [1005, 284] width 19 height 51
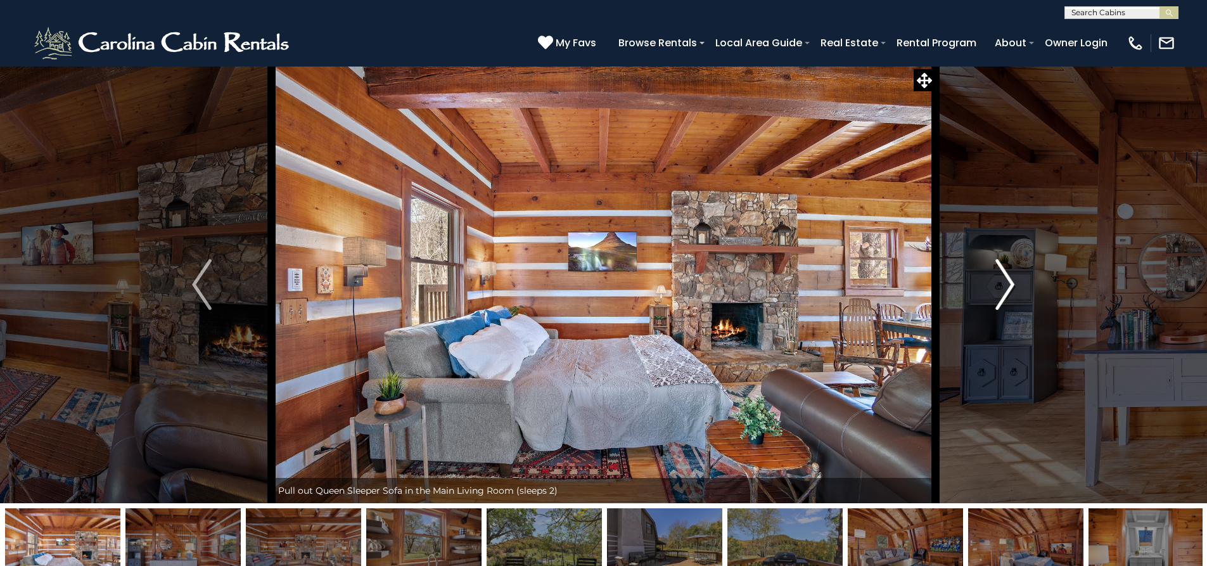
click at [1005, 289] on img "Next" at bounding box center [1005, 284] width 19 height 51
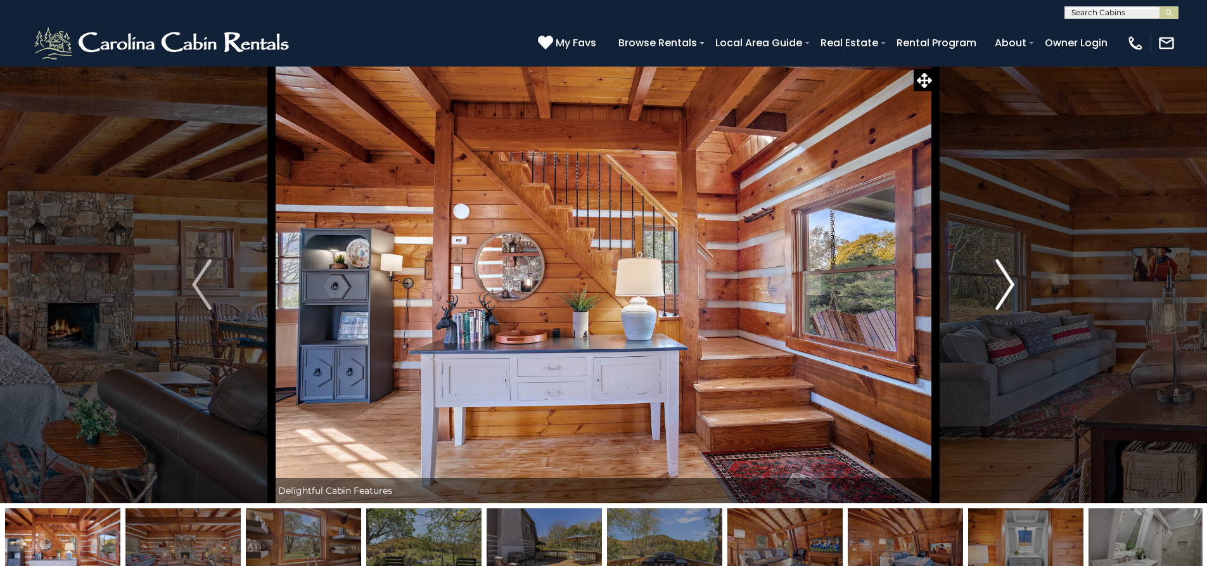
click at [1005, 289] on img "Next" at bounding box center [1005, 284] width 19 height 51
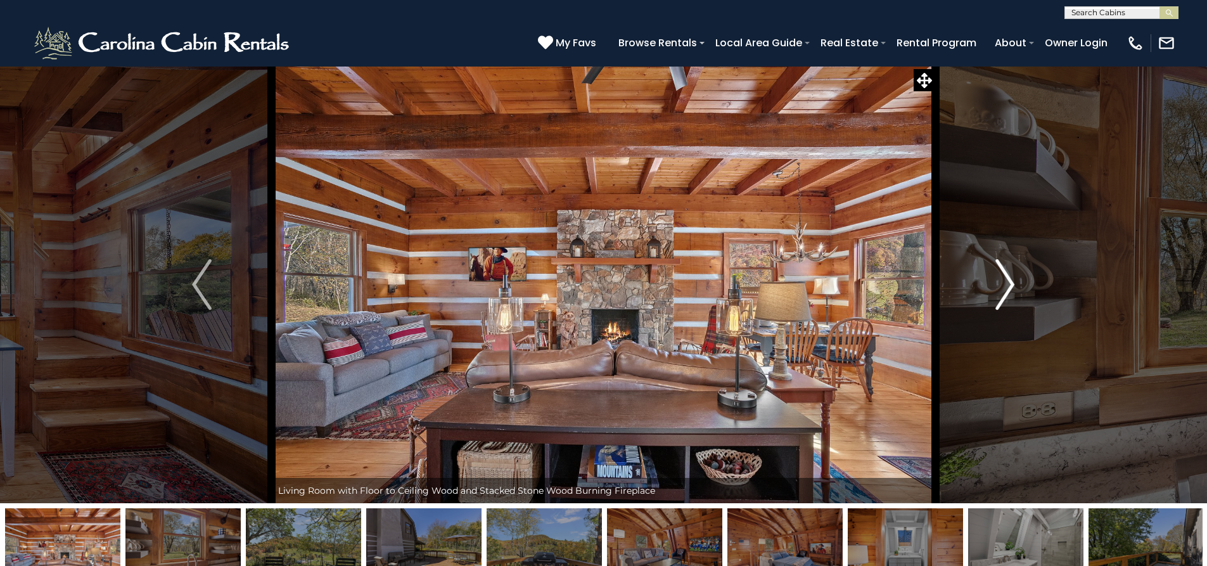
click at [1005, 289] on img "Next" at bounding box center [1005, 284] width 19 height 51
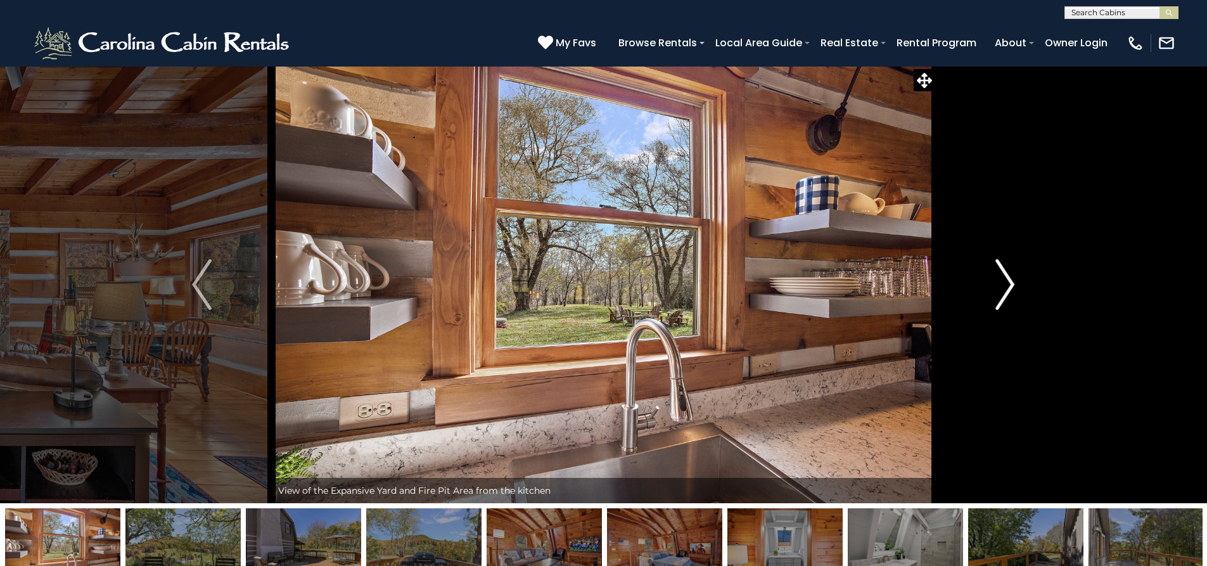
click at [1005, 289] on img "Next" at bounding box center [1005, 284] width 19 height 51
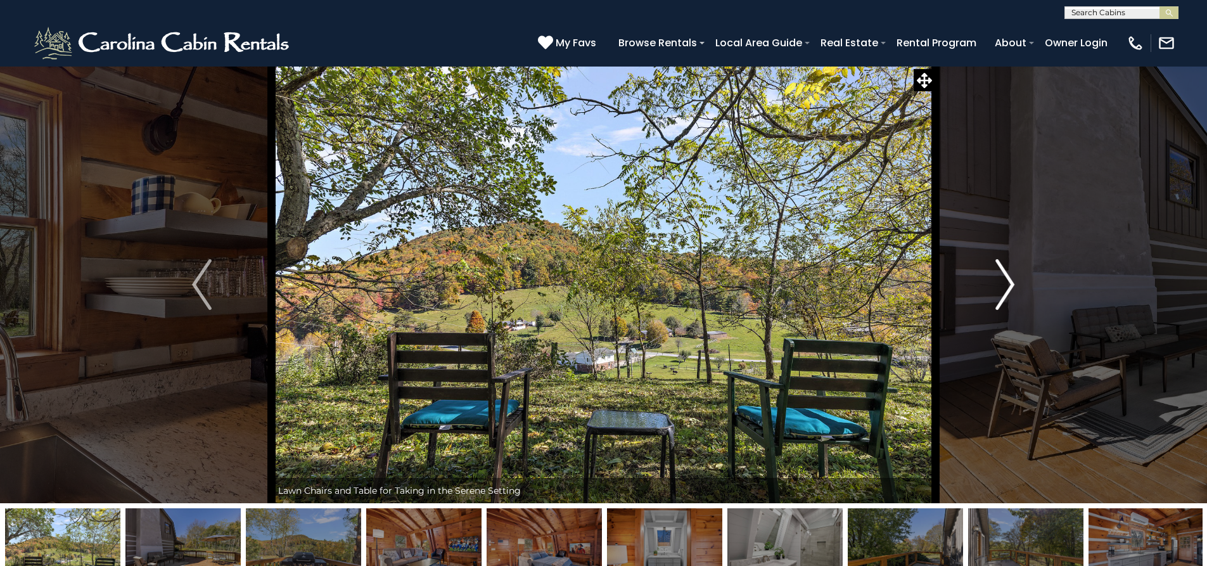
click at [1005, 289] on img "Next" at bounding box center [1005, 284] width 19 height 51
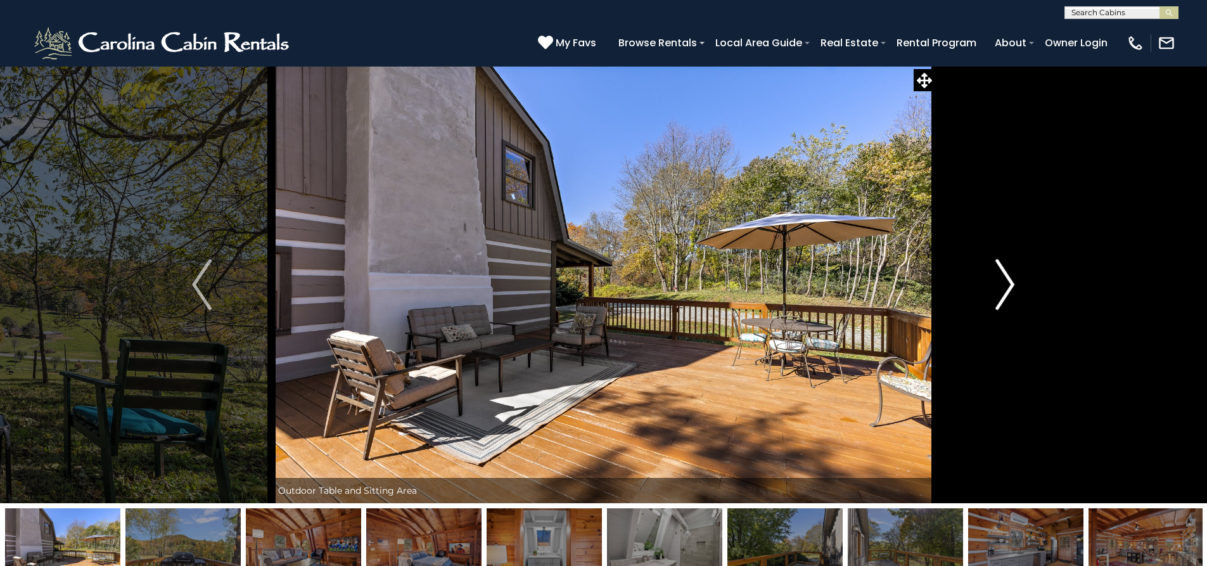
click at [1005, 289] on img "Next" at bounding box center [1005, 284] width 19 height 51
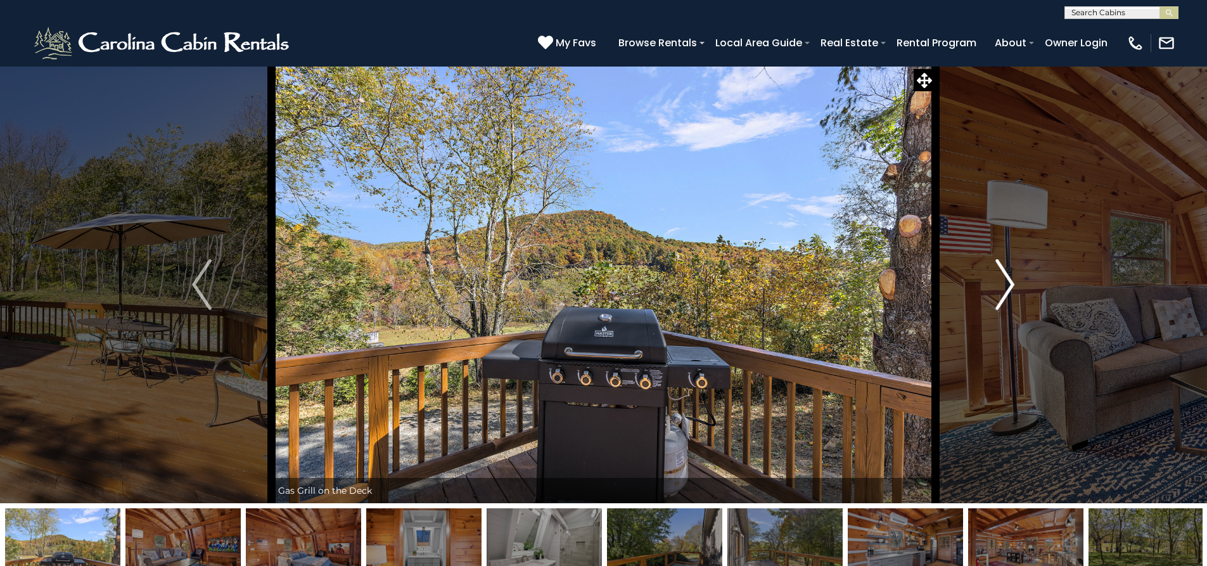
click at [1005, 289] on img "Next" at bounding box center [1005, 284] width 19 height 51
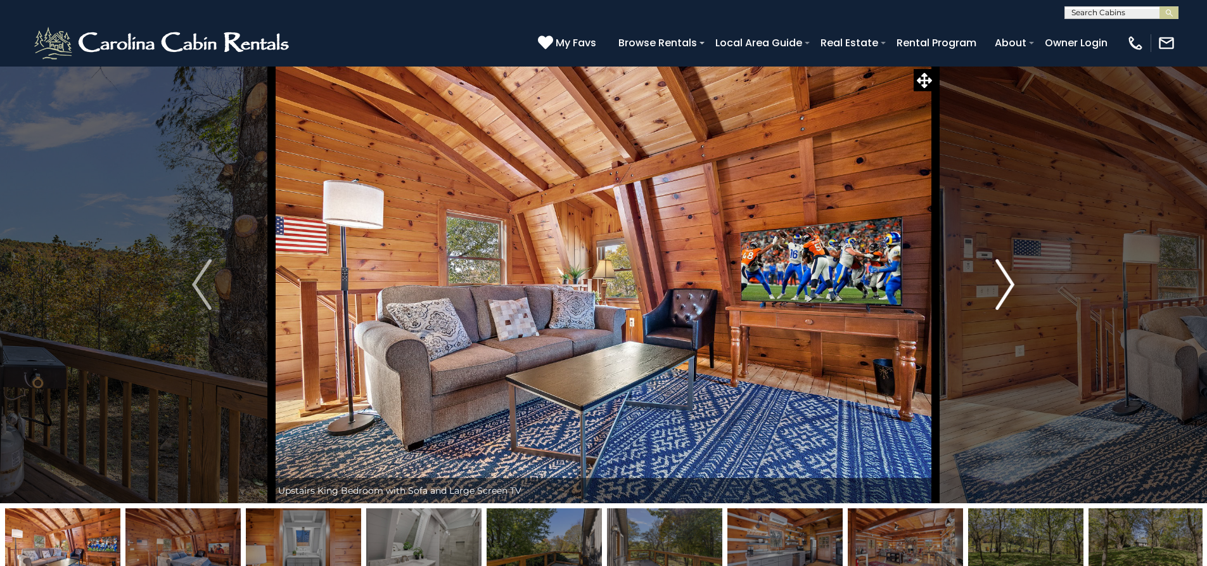
click at [1003, 267] on img "Next" at bounding box center [1005, 284] width 19 height 51
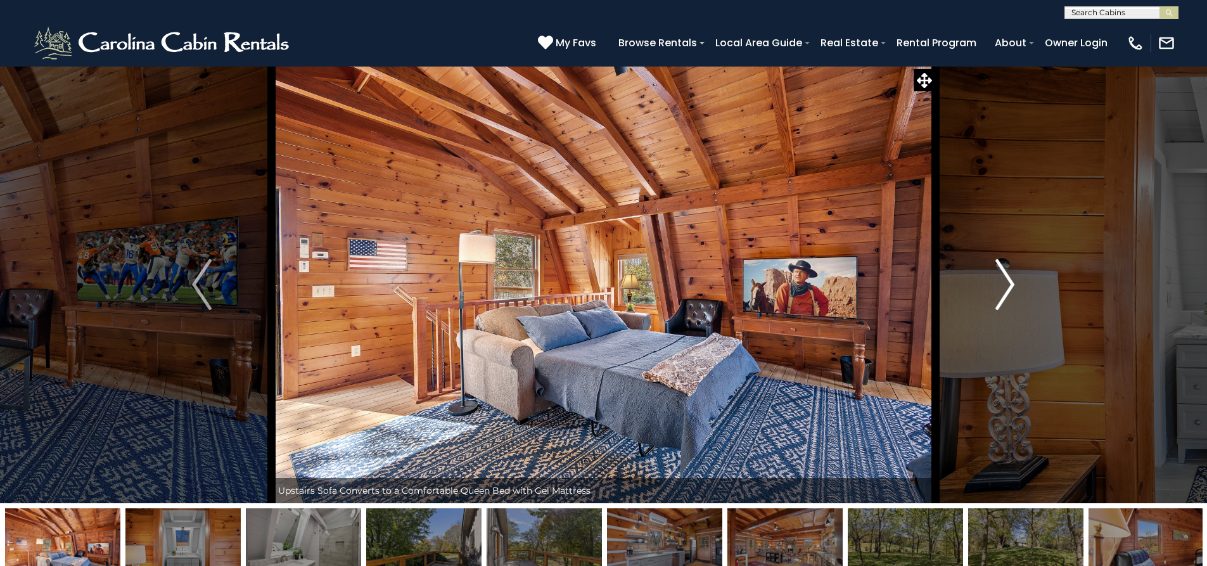
click at [1008, 276] on img "Next" at bounding box center [1005, 284] width 19 height 51
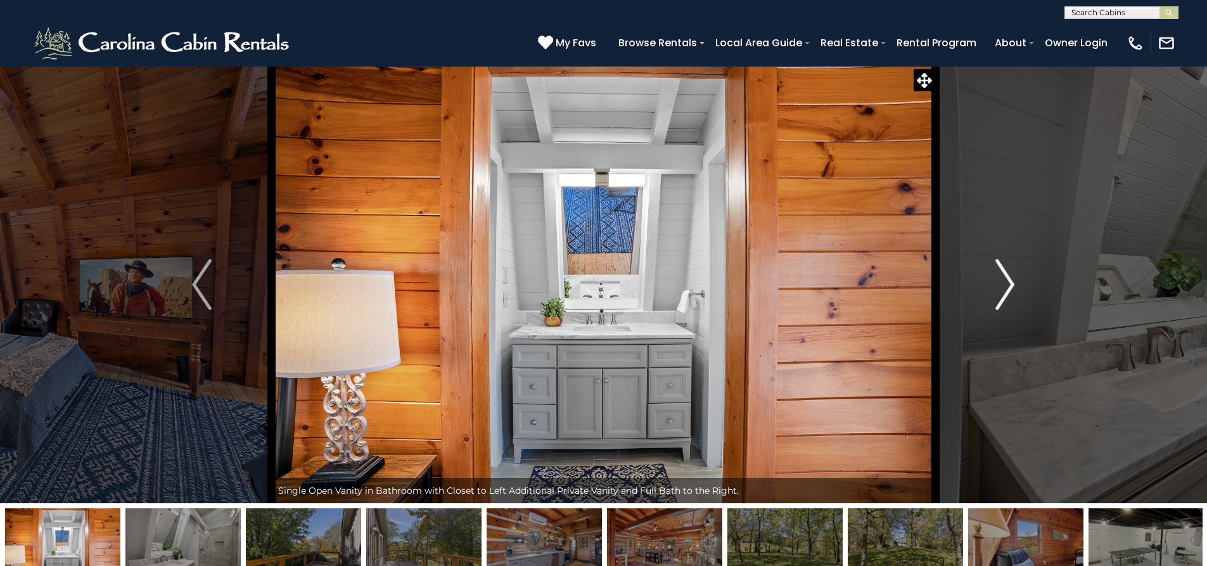
click at [1008, 276] on img "Next" at bounding box center [1005, 284] width 19 height 51
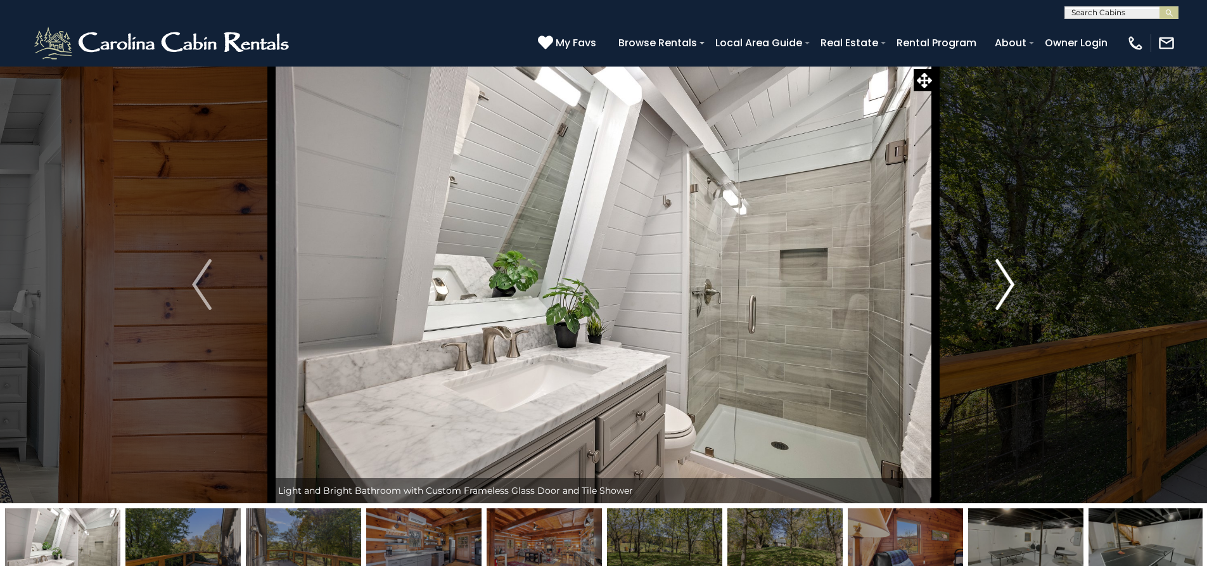
click at [1008, 276] on img "Next" at bounding box center [1005, 284] width 19 height 51
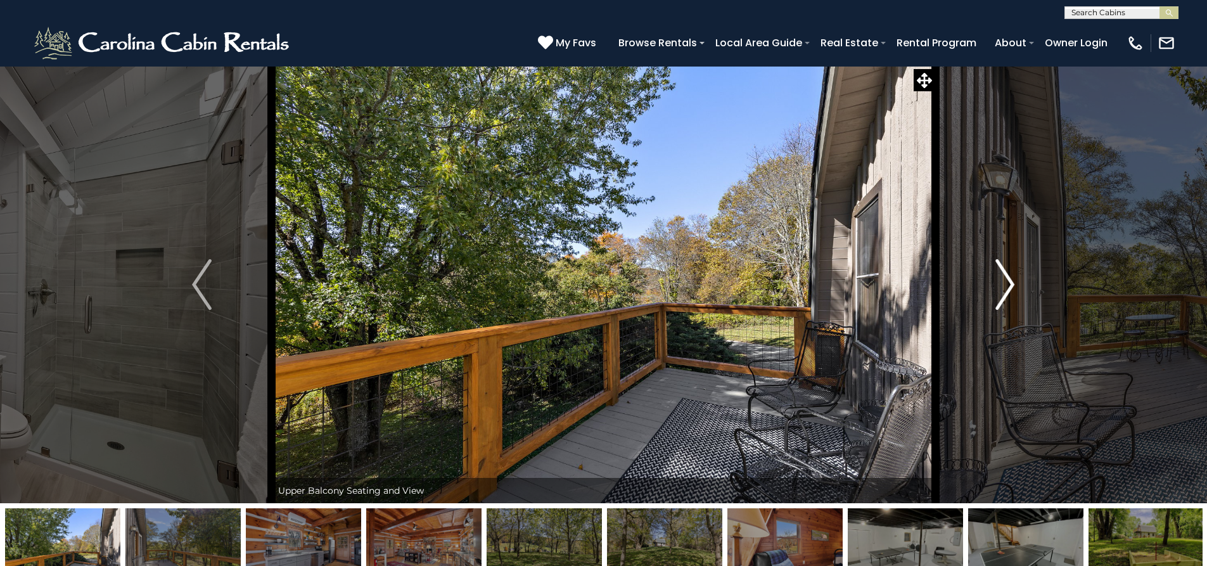
click at [1008, 276] on img "Next" at bounding box center [1005, 284] width 19 height 51
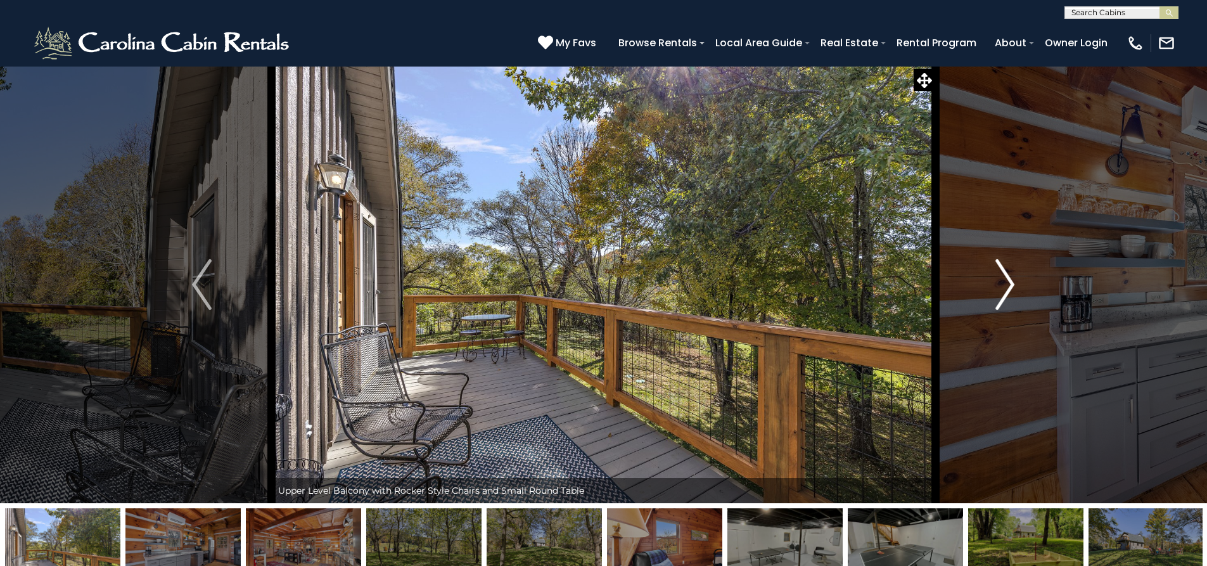
click at [1008, 276] on img "Next" at bounding box center [1005, 284] width 19 height 51
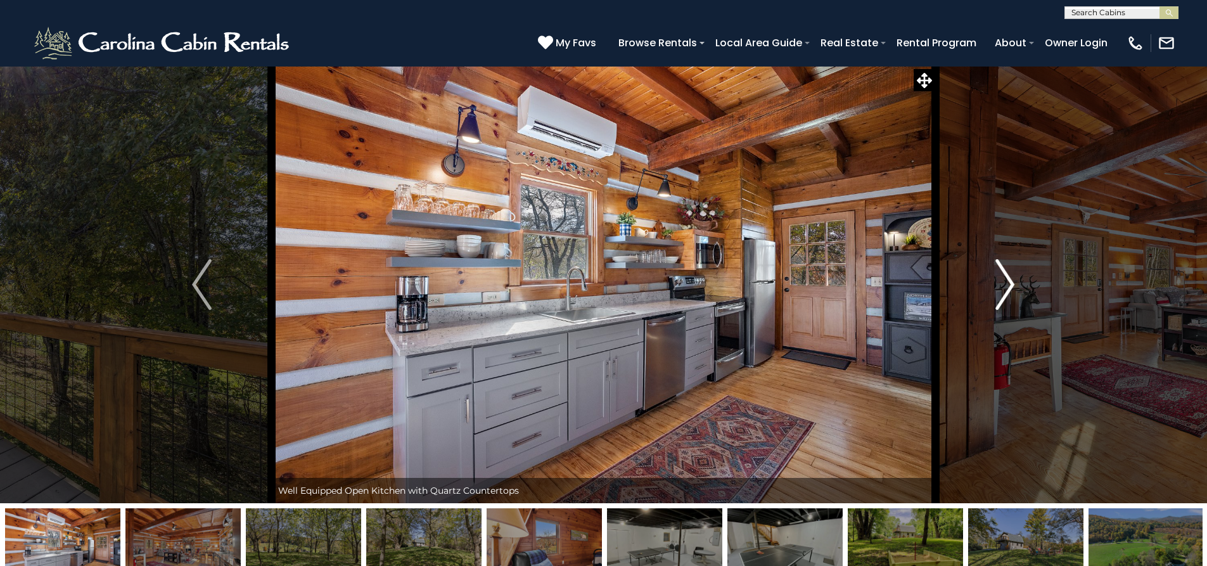
click at [1008, 276] on img "Next" at bounding box center [1005, 284] width 19 height 51
